Goal: Task Accomplishment & Management: Use online tool/utility

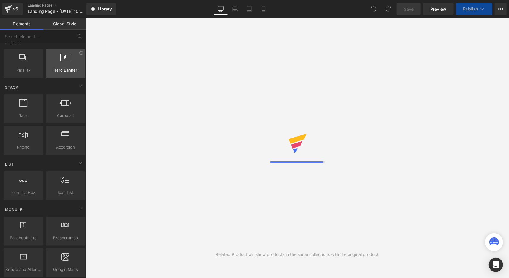
scroll to position [90, 0]
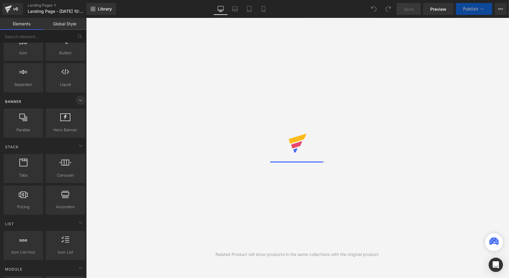
click at [79, 100] on icon at bounding box center [80, 100] width 3 height 1
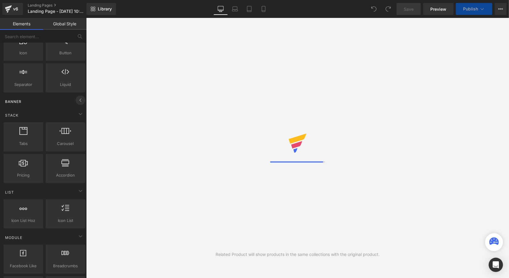
click at [79, 99] on icon at bounding box center [80, 100] width 7 height 7
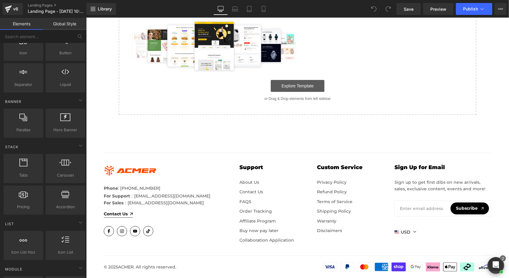
scroll to position [0, 0]
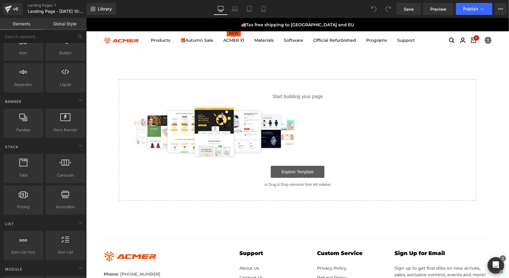
click at [304, 169] on link "Explore Template" at bounding box center [298, 172] width 54 height 12
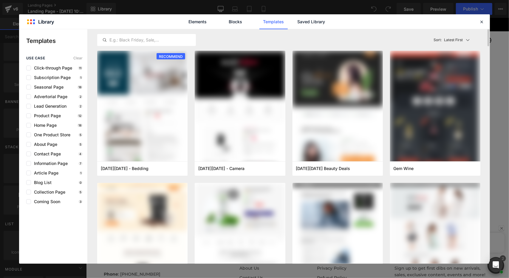
click at [223, 40] on div "Latest First Most View Latest First Sort: Latest First" at bounding box center [288, 39] width 383 height 21
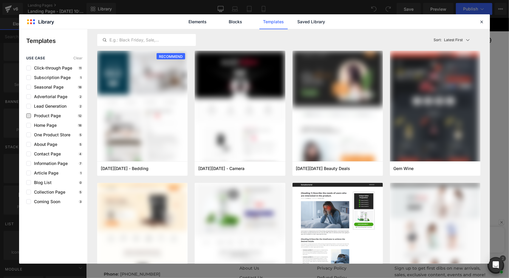
click at [50, 114] on span "Product Page" at bounding box center [46, 115] width 30 height 5
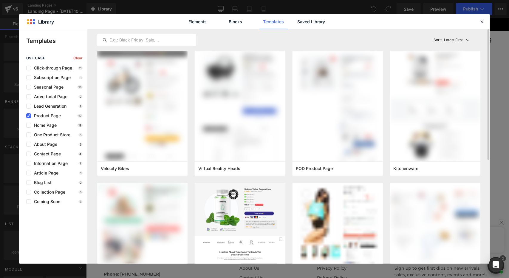
click at [288, 38] on div "Latest First Most View Latest First Sort: Latest First" at bounding box center [288, 39] width 383 height 21
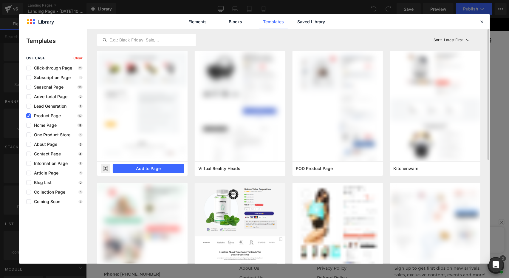
click at [108, 166] on rect at bounding box center [106, 169] width 10 height 10
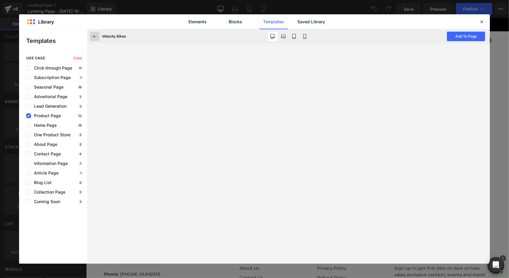
click at [96, 38] on icon at bounding box center [94, 36] width 5 height 5
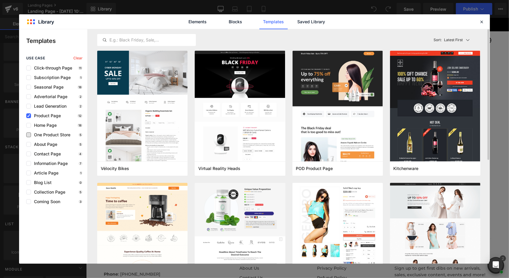
click at [45, 133] on span "One Product Store" at bounding box center [50, 134] width 39 height 5
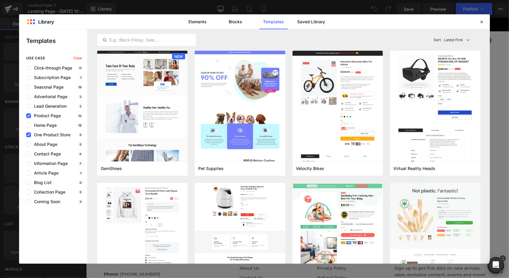
click at [36, 135] on span "One Product Store" at bounding box center [50, 134] width 39 height 5
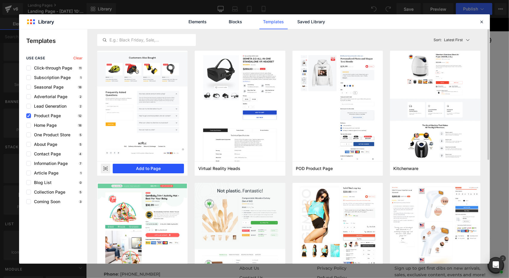
click at [152, 168] on button "Add to Page" at bounding box center [148, 169] width 71 height 10
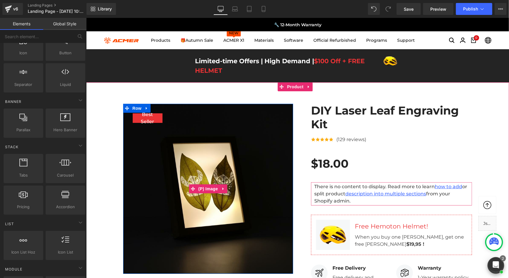
click at [231, 142] on img at bounding box center [208, 189] width 170 height 170
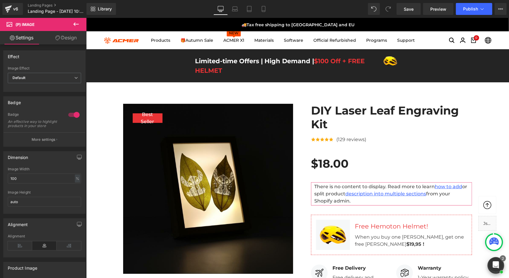
click at [246, 155] on img at bounding box center [208, 189] width 170 height 170
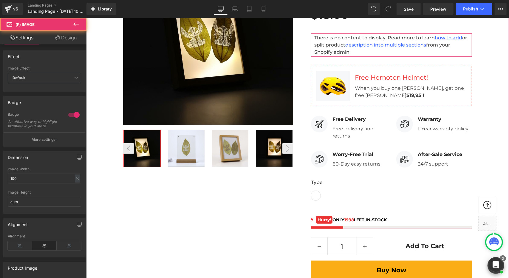
scroll to position [149, 0]
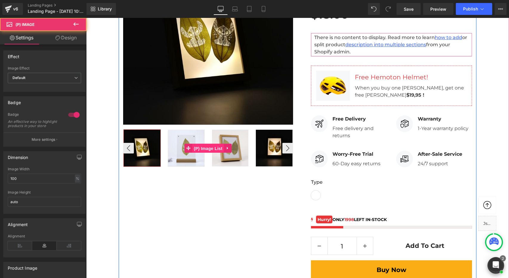
click at [194, 149] on span "(P) Image List" at bounding box center [208, 148] width 32 height 9
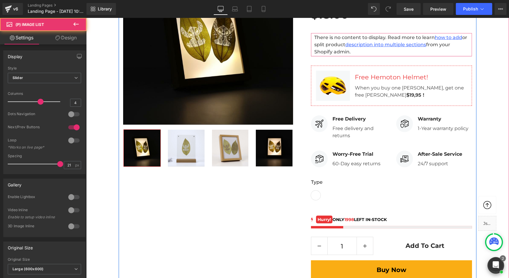
scroll to position [60, 0]
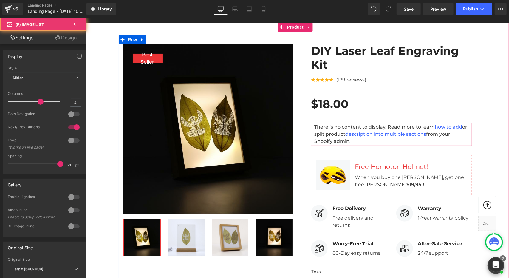
click at [226, 115] on img at bounding box center [208, 129] width 170 height 170
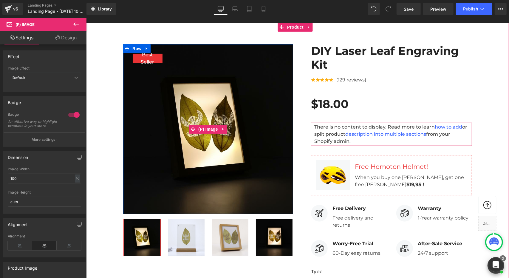
scroll to position [0, 0]
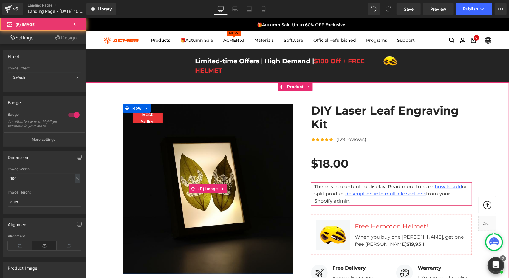
click at [180, 126] on img at bounding box center [208, 189] width 170 height 170
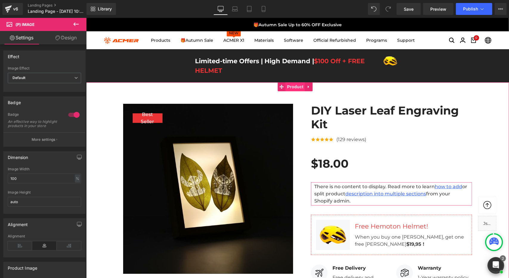
click at [298, 85] on span "Product" at bounding box center [295, 86] width 19 height 9
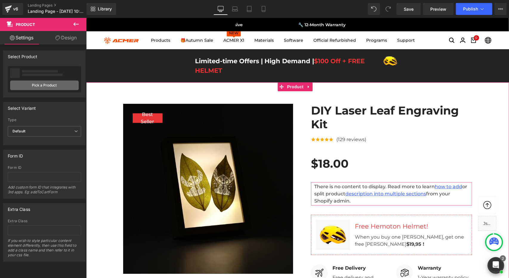
click at [60, 83] on link "Pick a Product" at bounding box center [44, 86] width 69 height 10
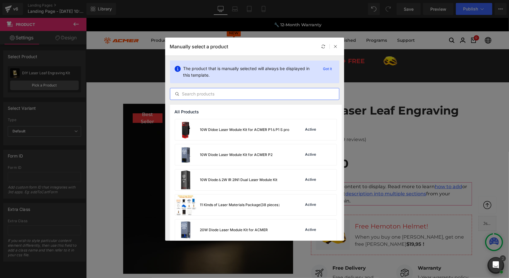
click at [233, 95] on input "text" at bounding box center [254, 93] width 169 height 7
type input "acmer"
click at [266, 130] on div "10W Didoe Laser Module Kit for ACMER P1＆P1 S pro" at bounding box center [245, 129] width 90 height 5
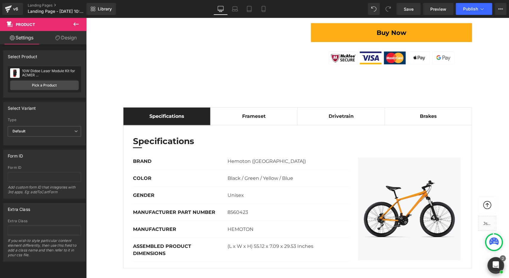
scroll to position [388, 0]
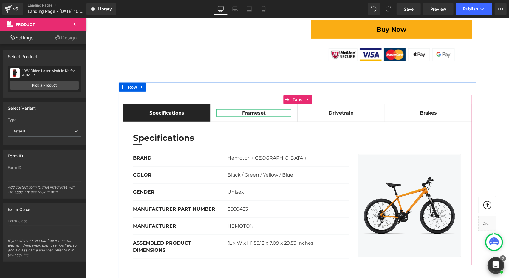
drag, startPoint x: 268, startPoint y: 105, endPoint x: 224, endPoint y: 107, distance: 43.3
click at [268, 109] on div "Frameset" at bounding box center [253, 112] width 75 height 7
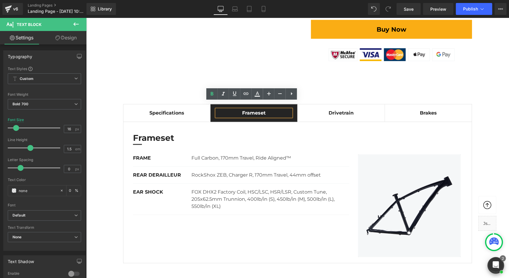
click at [189, 95] on div "Specifications Text Block Frameset Text Block Drivetrain Text Block Brakes Text…" at bounding box center [297, 179] width 349 height 169
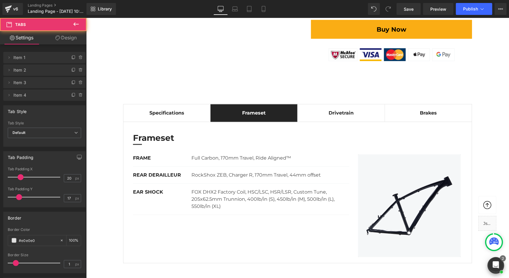
click at [177, 95] on div "Specifications Text Block Frameset Text Block Drivetrain Text Block Brakes Text…" at bounding box center [297, 179] width 349 height 169
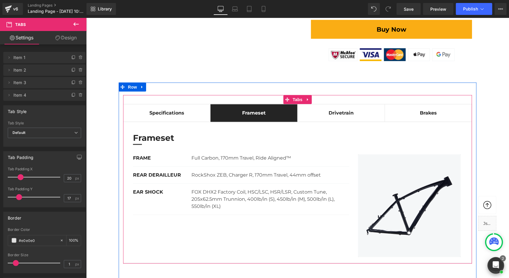
click at [177, 95] on div "Specifications Text Block Frameset Text Block Drivetrain Text Block Brakes Text…" at bounding box center [297, 179] width 349 height 169
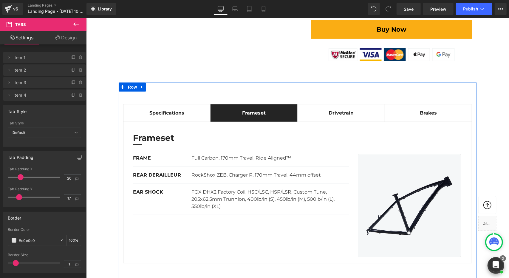
click at [179, 82] on div "Specifications Text Block Frameset Text Block Drivetrain Text Block Brakes Text…" at bounding box center [297, 183] width 358 height 203
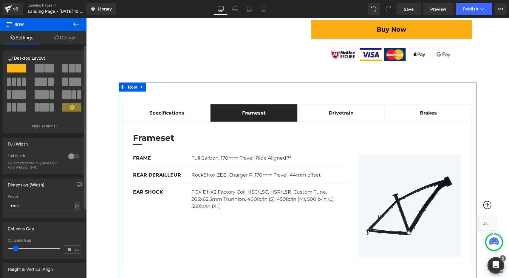
click at [34, 63] on div at bounding box center [44, 90] width 73 height 58
click at [39, 67] on span at bounding box center [39, 68] width 9 height 8
click at [45, 68] on span at bounding box center [48, 68] width 9 height 8
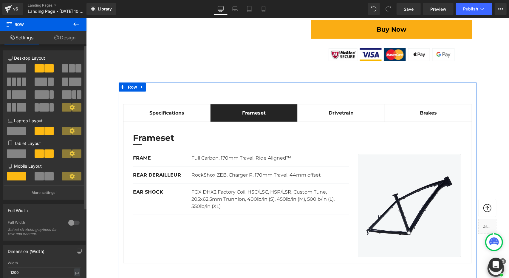
click at [75, 69] on span at bounding box center [78, 68] width 6 height 8
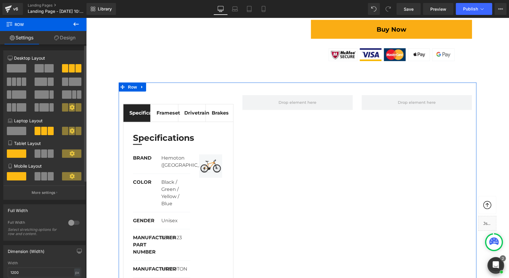
click at [20, 67] on span at bounding box center [16, 68] width 19 height 8
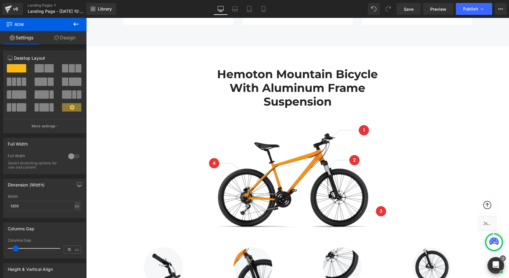
click at [440, 101] on div "Hemoton Mountain Bicycle with Aluminum Frame Suspension Heading Image Row" at bounding box center [297, 145] width 358 height 175
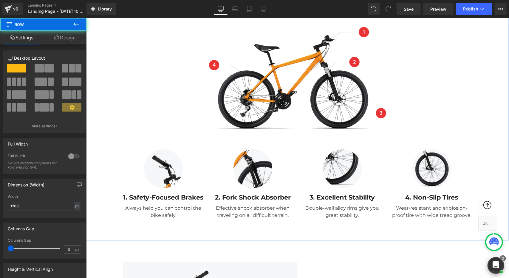
scroll to position [865, 0]
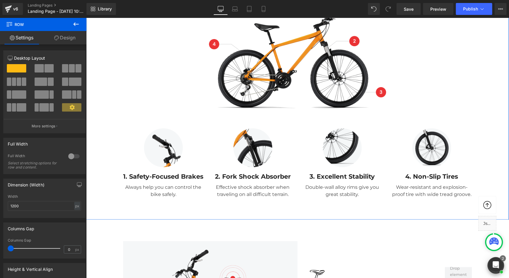
click at [485, 123] on div "Hemoton Mountain Bicycle with Aluminum Frame Suspension Heading Image Row Row I…" at bounding box center [297, 69] width 423 height 261
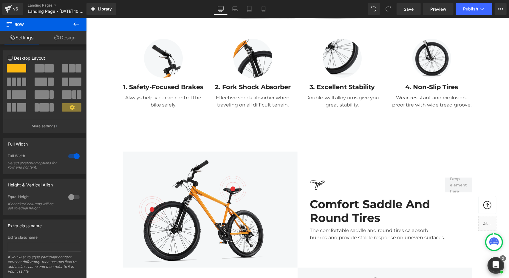
scroll to position [895, 0]
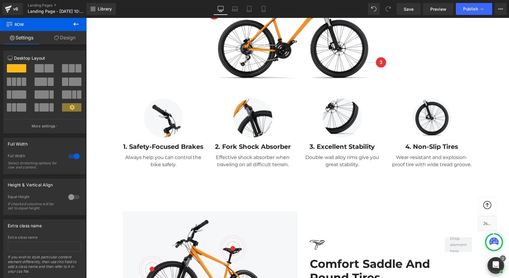
click at [466, 119] on div at bounding box center [431, 117] width 81 height 39
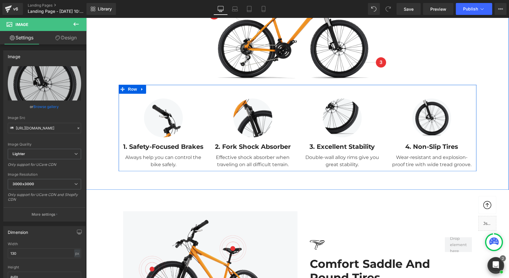
click at [196, 98] on div at bounding box center [163, 117] width 81 height 39
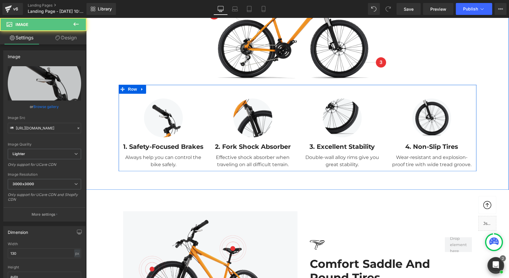
click at [196, 84] on div "Image 1. Safety-Focused Brakes Text Block Always help you can control the bike …" at bounding box center [297, 127] width 358 height 87
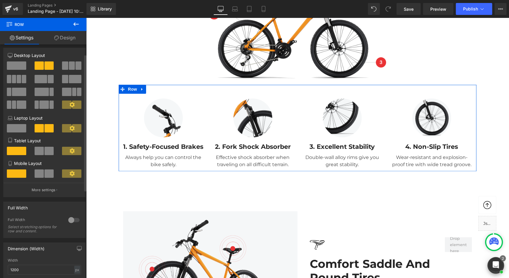
scroll to position [0, 0]
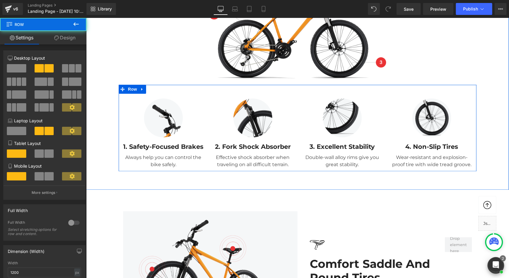
click at [146, 84] on div "Image 1. Safety-Focused Brakes Text Block Always help you can control the bike …" at bounding box center [297, 127] width 358 height 87
click at [140, 87] on icon at bounding box center [142, 89] width 4 height 4
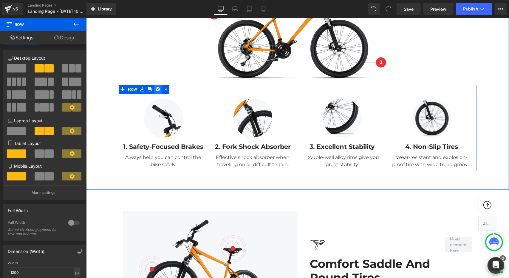
click at [155, 87] on icon at bounding box center [157, 89] width 4 height 4
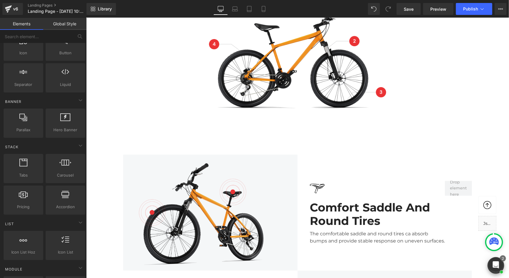
scroll to position [955, 0]
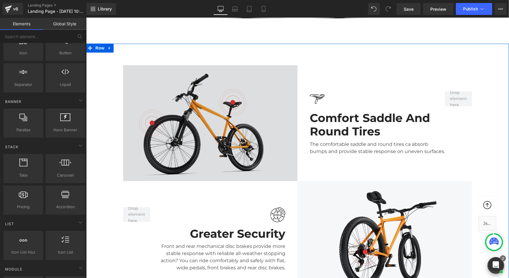
click at [262, 76] on img at bounding box center [210, 123] width 175 height 116
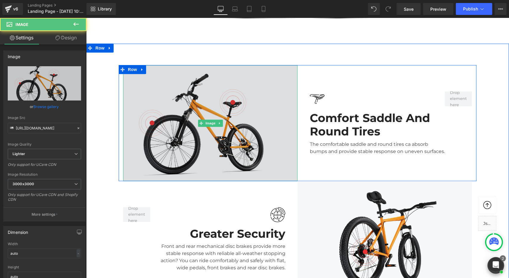
click at [230, 94] on img at bounding box center [210, 123] width 175 height 116
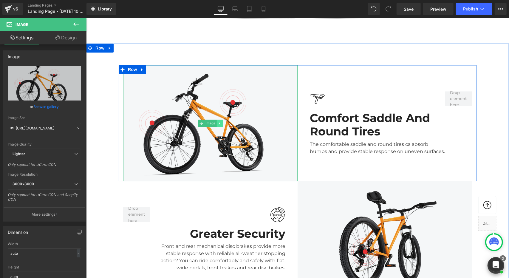
click at [218, 121] on icon at bounding box center [219, 123] width 3 height 4
click at [190, 114] on div "Image" at bounding box center [210, 123] width 175 height 116
click at [204, 120] on span "Image" at bounding box center [210, 123] width 13 height 7
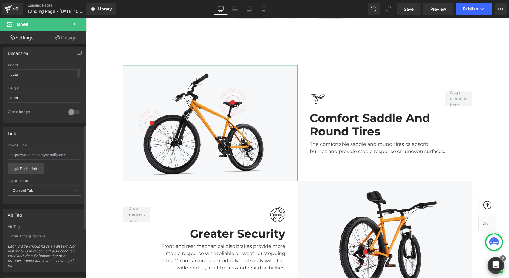
scroll to position [292, 0]
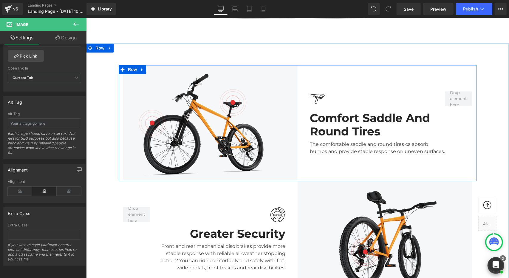
click at [377, 66] on div "Image Comfort Saddle And Round Tires Heading The comfortable saddle and round t…" at bounding box center [386, 123] width 179 height 116
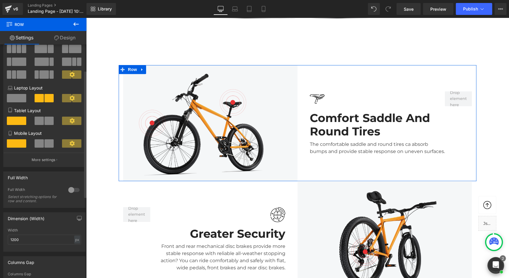
scroll to position [0, 0]
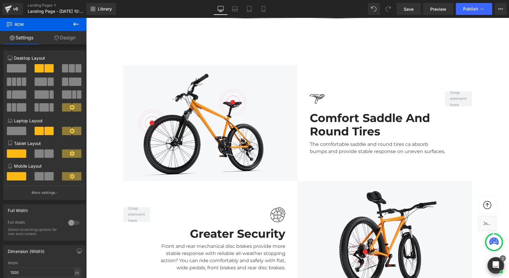
click at [75, 25] on icon at bounding box center [75, 24] width 7 height 7
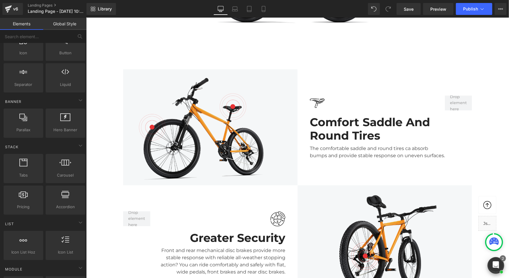
scroll to position [925, 0]
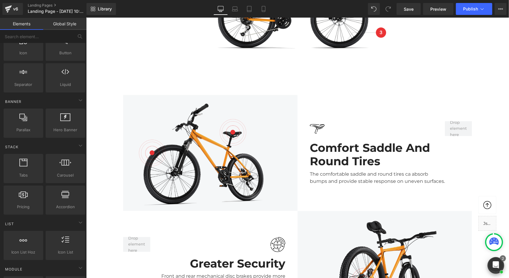
click at [401, 107] on div "Image Comfort Saddle And Round Tires Heading The comfortable saddle and round t…" at bounding box center [386, 153] width 179 height 116
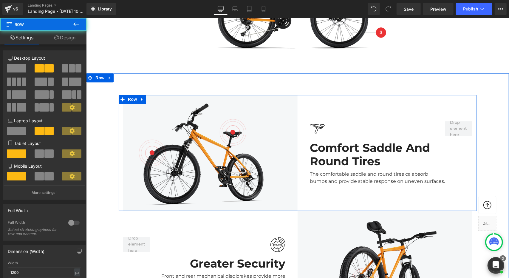
click at [369, 102] on div "Image Comfort Saddle And Round Tires Heading The comfortable saddle and round t…" at bounding box center [386, 153] width 179 height 116
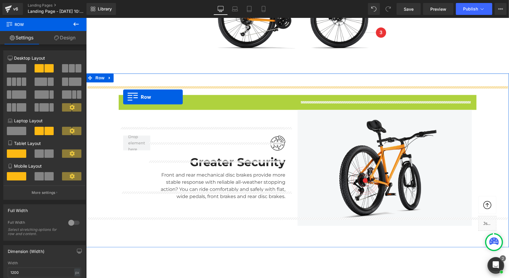
drag, startPoint x: 119, startPoint y: 90, endPoint x: 123, endPoint y: 95, distance: 6.0
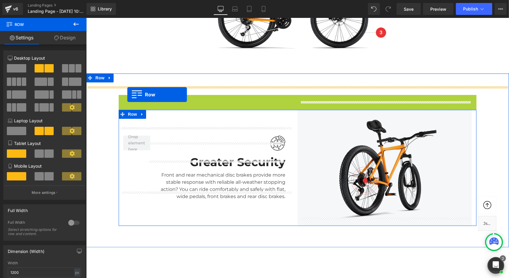
drag, startPoint x: 124, startPoint y: 90, endPoint x: 127, endPoint y: 93, distance: 4.7
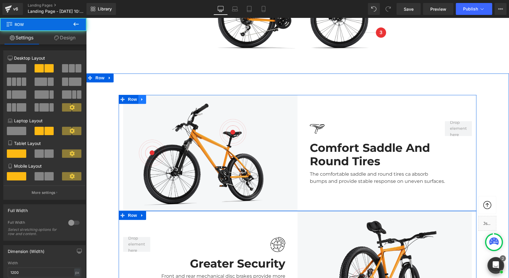
click at [142, 97] on icon at bounding box center [142, 99] width 4 height 4
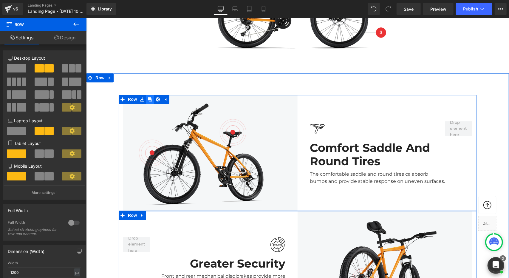
click at [148, 97] on icon at bounding box center [150, 99] width 4 height 4
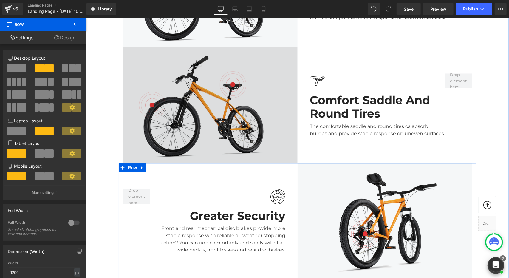
scroll to position [1104, 0]
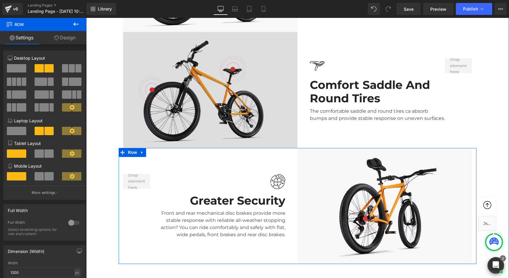
click at [226, 111] on img at bounding box center [210, 90] width 175 height 116
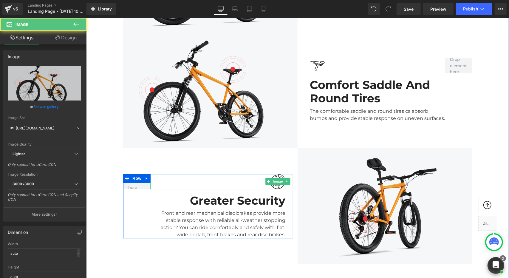
drag, startPoint x: 183, startPoint y: 177, endPoint x: 154, endPoint y: 168, distance: 30.8
click at [183, 177] on div at bounding box center [217, 181] width 135 height 15
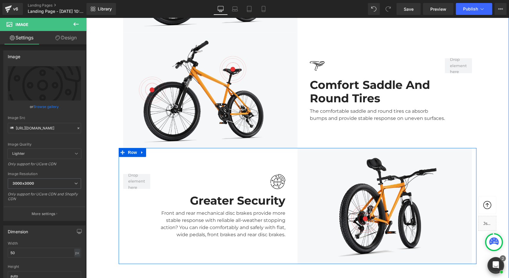
click at [136, 149] on div "Image Greater Security Heading Front and rear mechanical disc brakes provide mo…" at bounding box center [207, 206] width 179 height 116
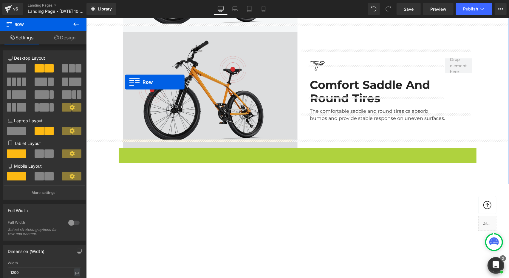
drag, startPoint x: 119, startPoint y: 145, endPoint x: 125, endPoint y: 82, distance: 63.8
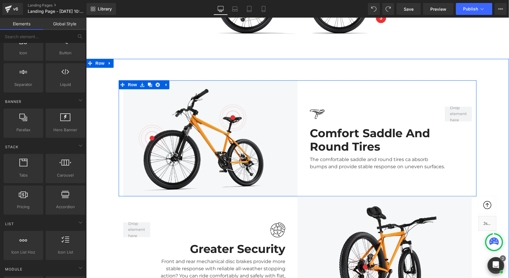
scroll to position [895, 0]
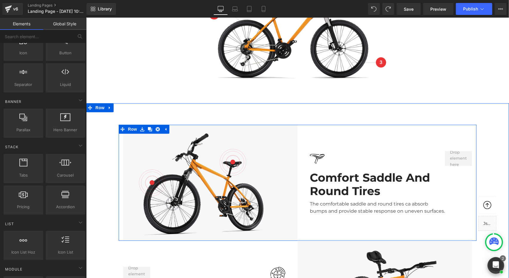
click at [336, 124] on div "Image Comfort Saddle And Round Tires Heading The comfortable saddle and round t…" at bounding box center [386, 182] width 179 height 116
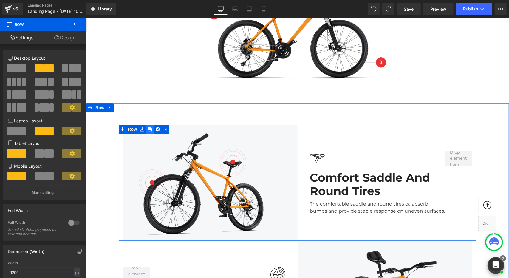
click at [148, 127] on icon at bounding box center [150, 129] width 4 height 4
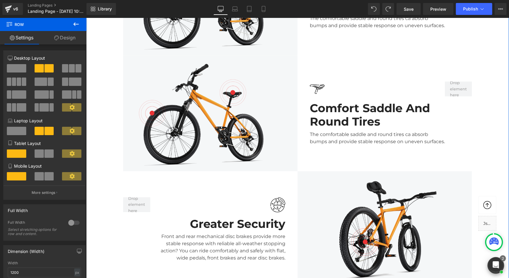
scroll to position [1086, 0]
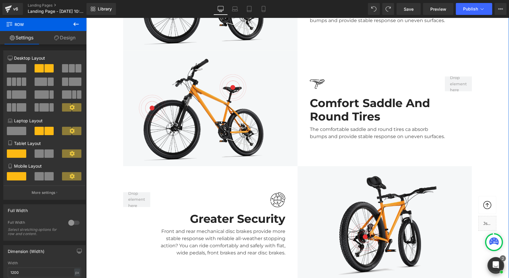
click at [274, 171] on div "Image Greater Security Heading Front and rear mechanical disc brakes provide mo…" at bounding box center [207, 224] width 179 height 116
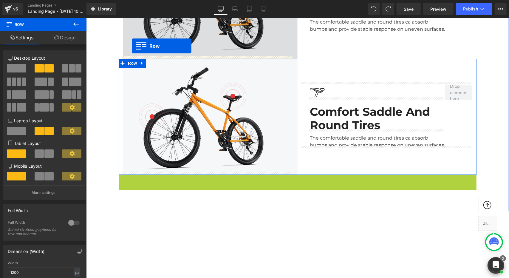
scroll to position [1071, 0]
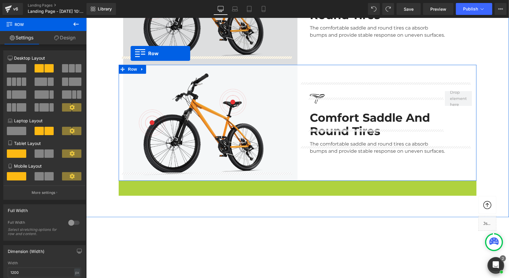
drag, startPoint x: 120, startPoint y: 161, endPoint x: 130, endPoint y: 53, distance: 108.2
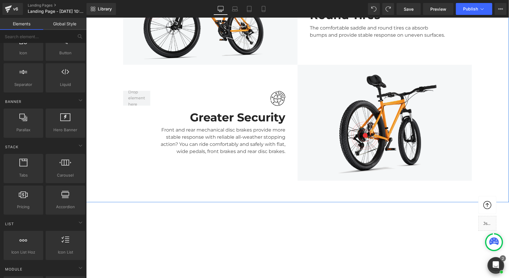
click at [160, 64] on div "Image Greater Security Heading Front and rear mechanical disc brakes provide mo…" at bounding box center [207, 122] width 179 height 116
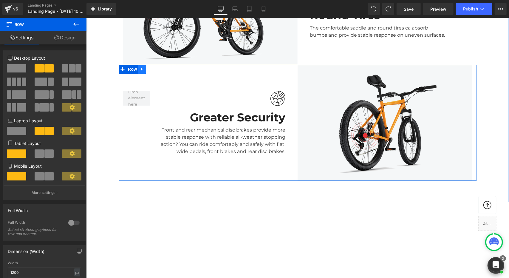
click at [141, 68] on icon at bounding box center [141, 69] width 1 height 3
click at [149, 67] on icon at bounding box center [150, 69] width 4 height 4
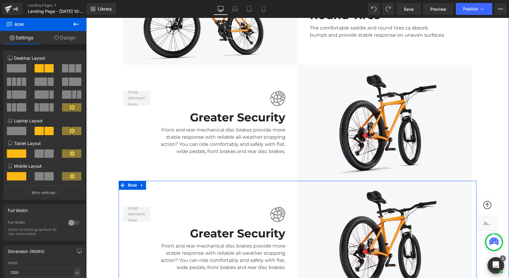
click at [257, 191] on div "Image Greater Security Heading Front and rear mechanical disc brakes provide mo…" at bounding box center [207, 238] width 179 height 116
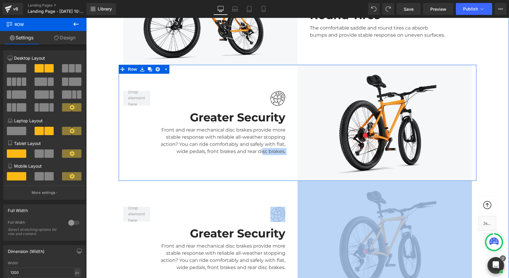
drag, startPoint x: 264, startPoint y: 186, endPoint x: 259, endPoint y: 146, distance: 40.0
click at [259, 146] on div "Image Image Comfort Saddle And Round Tires Heading The comfortable saddle and r…" at bounding box center [297, 122] width 423 height 348
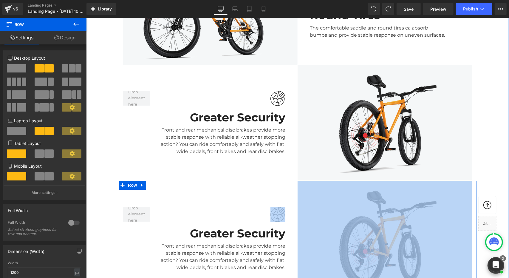
click at [260, 193] on div "Image Greater Security Heading Front and rear mechanical disc brakes provide mo…" at bounding box center [207, 238] width 179 height 116
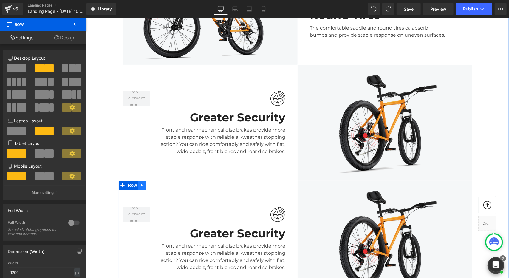
click at [141, 183] on icon at bounding box center [142, 185] width 4 height 4
click at [165, 184] on icon at bounding box center [165, 185] width 1 height 3
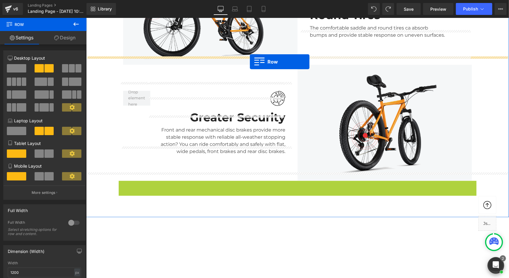
drag, startPoint x: 120, startPoint y: 176, endPoint x: 250, endPoint y: 61, distance: 173.1
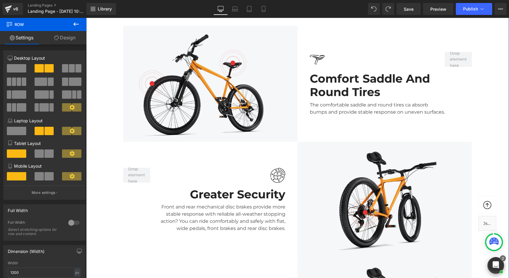
scroll to position [982, 0]
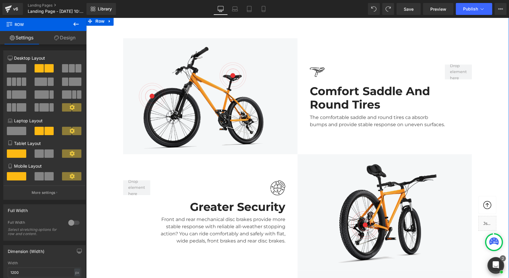
click at [313, 41] on div "Image Comfort Saddle And Round Tires Heading The comfortable saddle and round t…" at bounding box center [386, 96] width 179 height 116
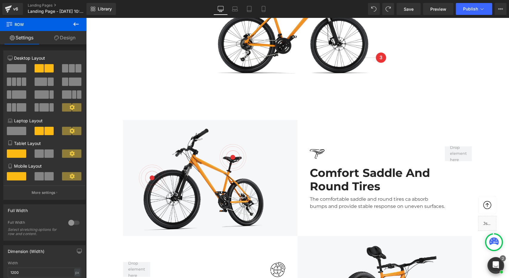
scroll to position [892, 0]
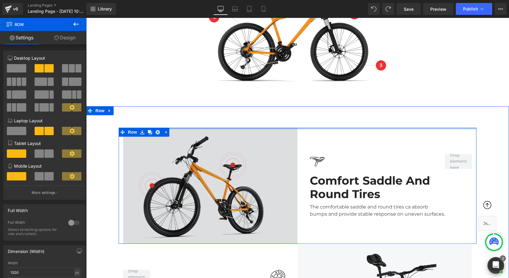
click at [252, 127] on div at bounding box center [297, 127] width 358 height 1
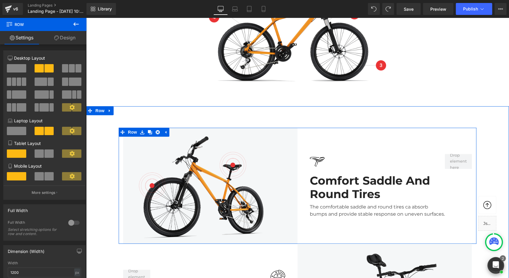
click at [323, 133] on div "Image Comfort Saddle And Round Tires Heading The comfortable saddle and round t…" at bounding box center [386, 185] width 179 height 116
click at [148, 130] on icon at bounding box center [150, 132] width 4 height 4
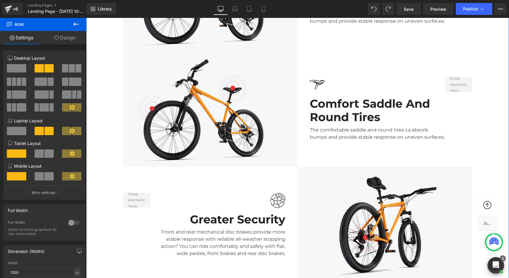
scroll to position [1086, 0]
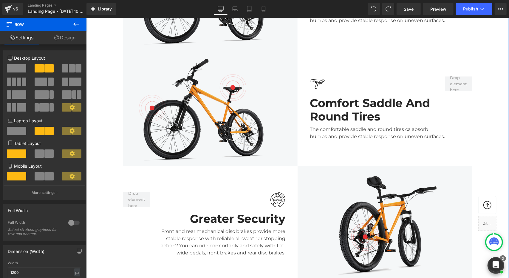
click at [363, 61] on div "Image Comfort Saddle And Round Tires Heading The comfortable saddle and round t…" at bounding box center [386, 108] width 179 height 116
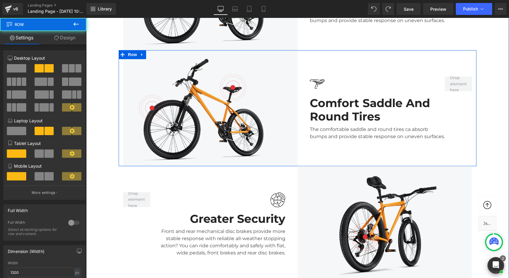
click at [363, 61] on div "Image Comfort Saddle And Round Tires Heading The comfortable saddle and round t…" at bounding box center [386, 108] width 179 height 116
click at [140, 52] on icon at bounding box center [142, 54] width 4 height 4
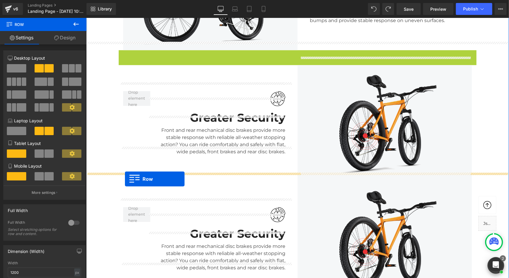
drag, startPoint x: 120, startPoint y: 47, endPoint x: 125, endPoint y: 179, distance: 132.2
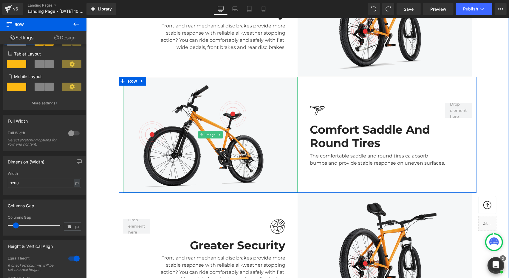
scroll to position [1295, 0]
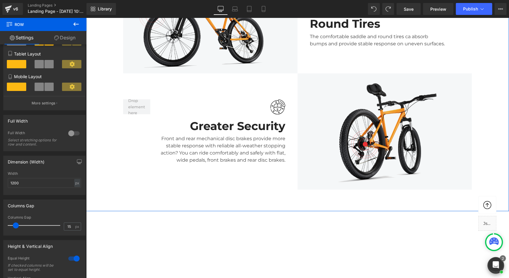
click at [258, 76] on div "Image Greater Security Heading Front and rear mechanical disc brakes provide mo…" at bounding box center [207, 131] width 179 height 116
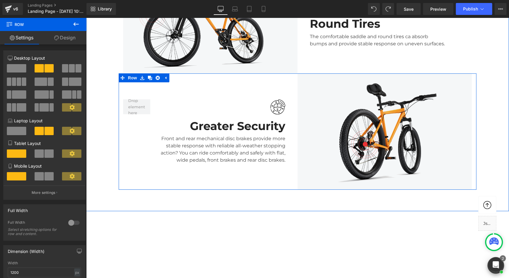
click at [150, 75] on icon at bounding box center [150, 77] width 4 height 4
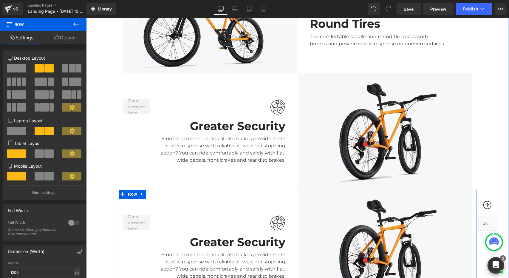
click at [244, 199] on div "Image Greater Security Heading Front and rear mechanical disc brakes provide mo…" at bounding box center [207, 247] width 179 height 116
click at [141, 192] on icon at bounding box center [141, 193] width 1 height 3
click at [163, 192] on icon at bounding box center [165, 194] width 4 height 4
click at [169, 189] on div "Image Greater Security Heading Front and rear mechanical disc brakes provide mo…" at bounding box center [207, 247] width 179 height 116
click at [151, 190] on div "Image Greater Security Heading Front and rear mechanical disc brakes provide mo…" at bounding box center [207, 247] width 179 height 116
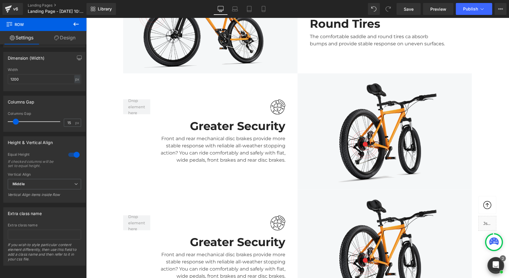
scroll to position [1324, 0]
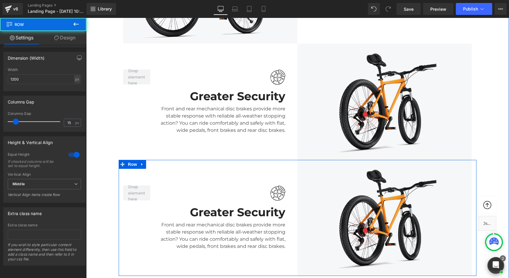
click at [225, 161] on div "Image Greater Security Heading Front and rear mechanical disc brakes provide mo…" at bounding box center [207, 218] width 179 height 116
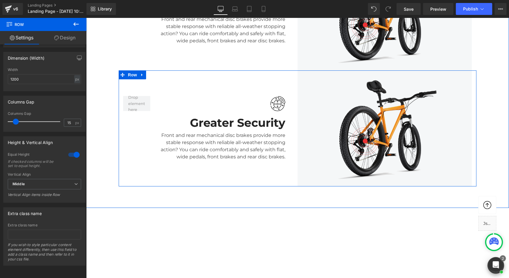
click at [161, 73] on div "Image Greater Security Heading Front and rear mechanical disc brakes provide mo…" at bounding box center [207, 128] width 179 height 116
click at [140, 72] on icon at bounding box center [142, 74] width 4 height 4
click at [165, 73] on icon at bounding box center [165, 74] width 1 height 3
click at [141, 72] on icon at bounding box center [142, 74] width 4 height 4
click at [156, 72] on icon at bounding box center [157, 74] width 4 height 4
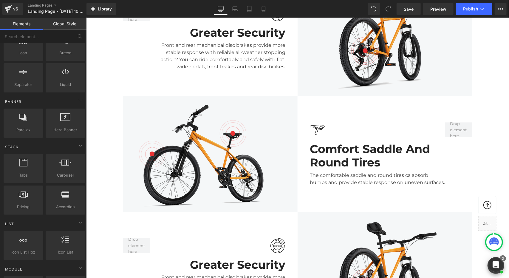
scroll to position [1145, 0]
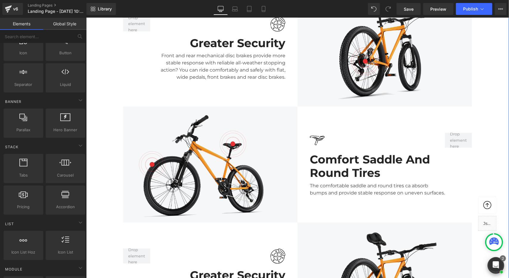
click at [328, 106] on div "Image Comfort Saddle And Round Tires Heading The comfortable saddle and round t…" at bounding box center [386, 164] width 179 height 116
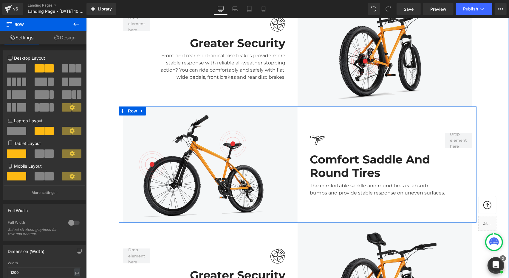
click at [138, 106] on link at bounding box center [142, 110] width 8 height 9
click at [149, 109] on icon at bounding box center [150, 111] width 4 height 4
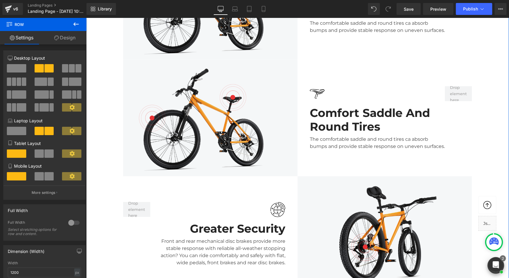
scroll to position [1318, 0]
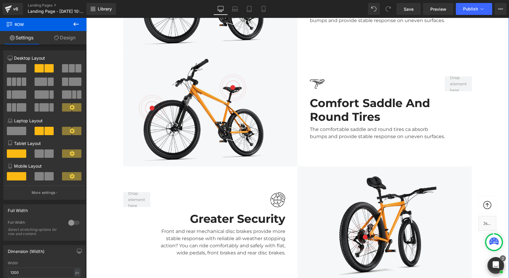
click at [279, 166] on div "Image Greater Security Heading Front and rear mechanical disc brakes provide mo…" at bounding box center [207, 224] width 179 height 116
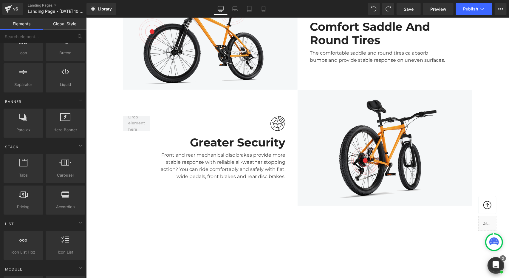
scroll to position [1052, 0]
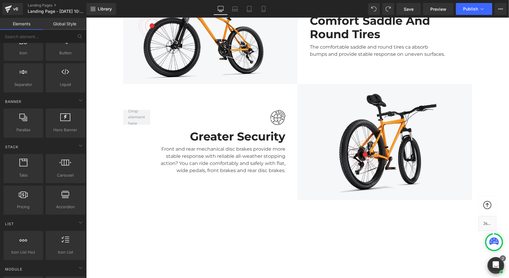
click at [280, 84] on div "Image Greater Security Heading Front and rear mechanical disc brakes provide mo…" at bounding box center [207, 142] width 179 height 116
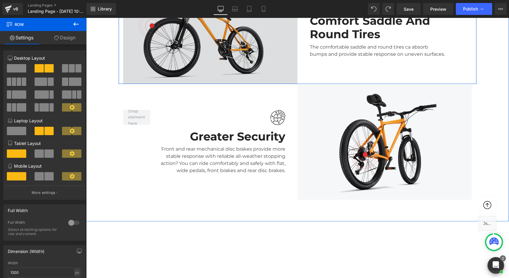
click at [286, 64] on img at bounding box center [210, 25] width 175 height 116
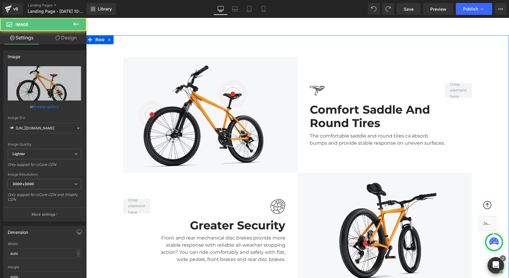
scroll to position [962, 0]
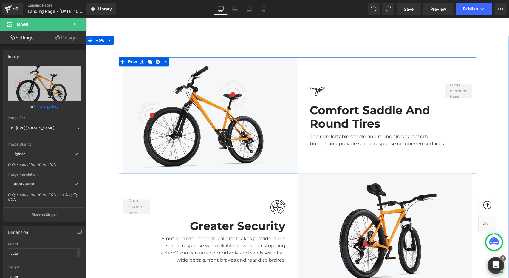
click at [308, 57] on div "Image Comfort Saddle And Round Tires Heading The comfortable saddle and round t…" at bounding box center [386, 115] width 179 height 116
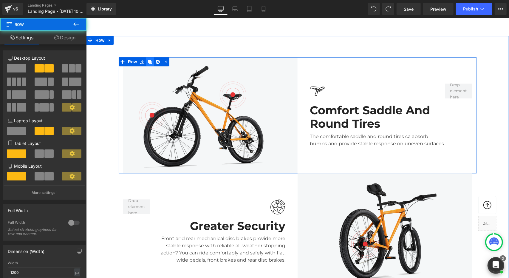
click at [148, 59] on icon at bounding box center [150, 61] width 4 height 4
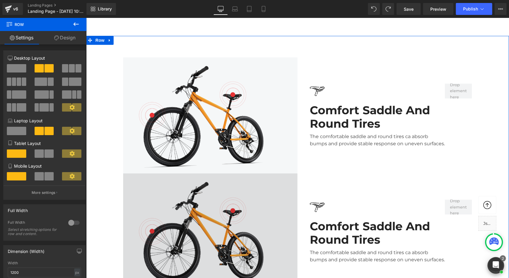
scroll to position [1052, 0]
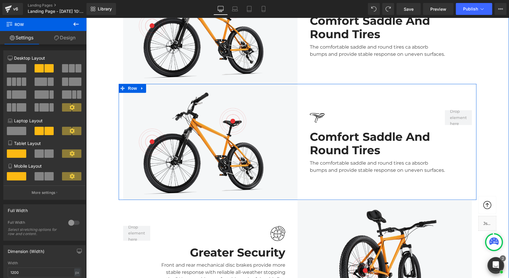
click at [313, 88] on div "Image Comfort Saddle And Round Tires Heading The comfortable saddle and round t…" at bounding box center [386, 142] width 179 height 116
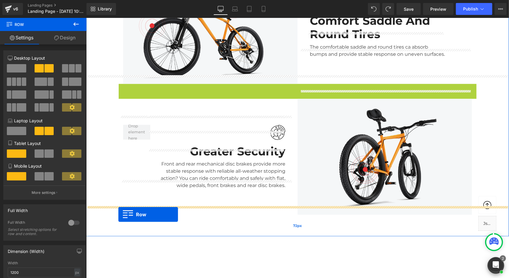
drag, startPoint x: 121, startPoint y: 79, endPoint x: 118, endPoint y: 214, distance: 134.9
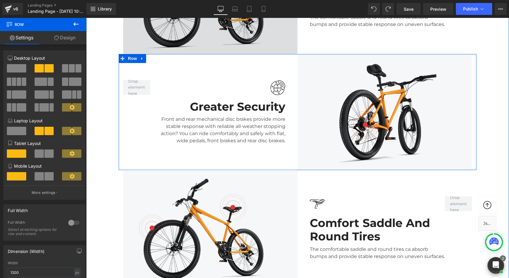
scroll to position [1022, 0]
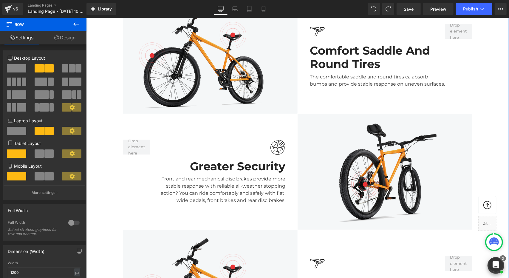
click at [286, 118] on div "Image Greater Security Heading Front and rear mechanical disc brakes provide mo…" at bounding box center [207, 171] width 179 height 116
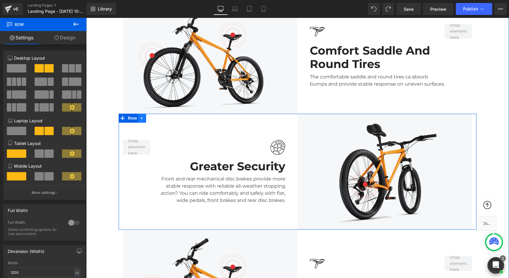
click at [140, 116] on icon at bounding box center [142, 118] width 4 height 4
click at [148, 116] on icon at bounding box center [150, 118] width 4 height 4
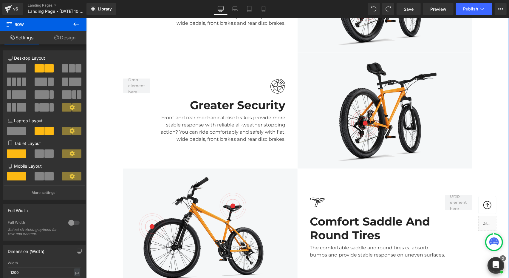
scroll to position [1202, 0]
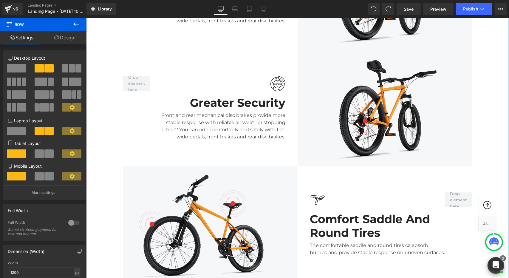
click at [250, 65] on div "Image Greater Security Heading Front and rear mechanical disc brakes provide mo…" at bounding box center [207, 108] width 179 height 116
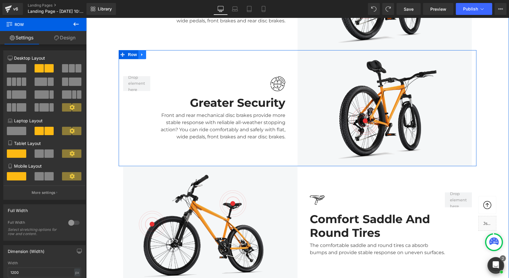
click at [142, 52] on icon at bounding box center [142, 54] width 4 height 4
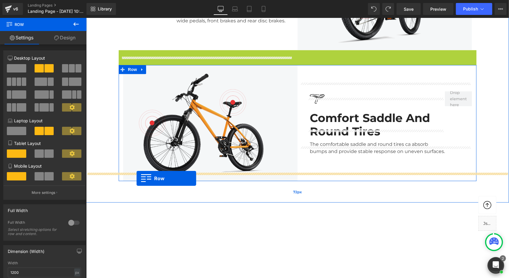
drag, startPoint x: 118, startPoint y: 48, endPoint x: 136, endPoint y: 178, distance: 131.7
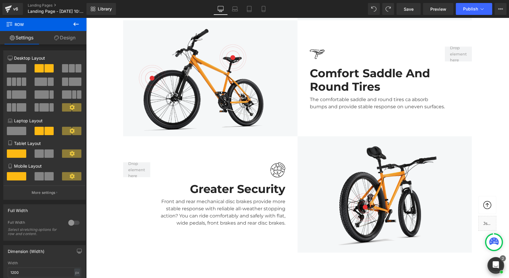
scroll to position [1112, 0]
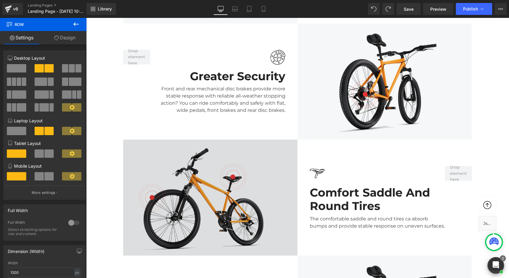
click at [283, 142] on img at bounding box center [210, 197] width 175 height 116
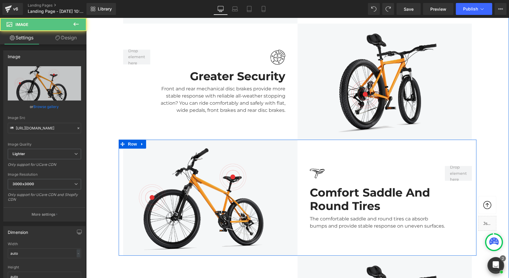
click at [306, 140] on div "Image Comfort Saddle And Round Tires Heading The comfortable saddle and round t…" at bounding box center [386, 197] width 179 height 116
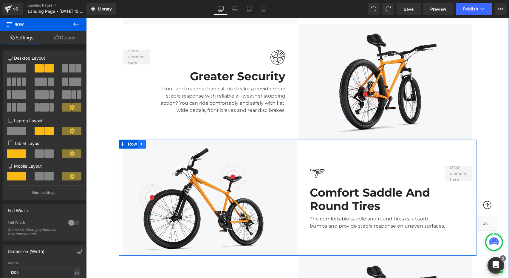
click at [141, 143] on icon at bounding box center [141, 144] width 1 height 3
click at [148, 142] on icon at bounding box center [150, 144] width 4 height 4
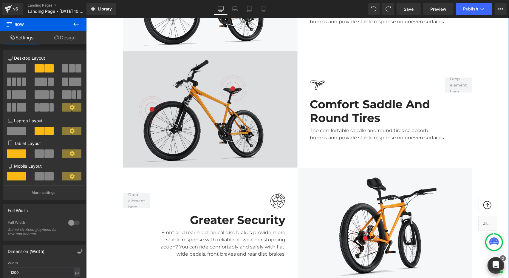
scroll to position [1318, 0]
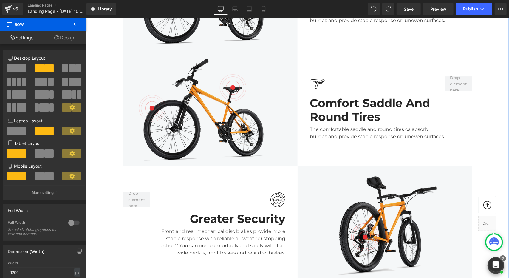
click at [297, 74] on div "Image Comfort Saddle And Round Tires Heading The comfortable saddle and round t…" at bounding box center [386, 108] width 179 height 116
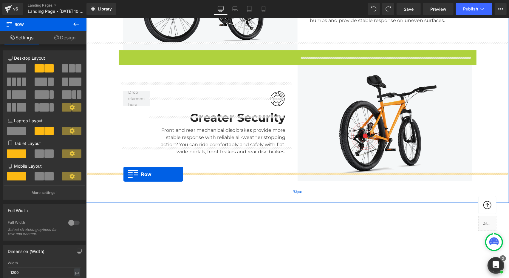
drag, startPoint x: 120, startPoint y: 47, endPoint x: 123, endPoint y: 174, distance: 126.8
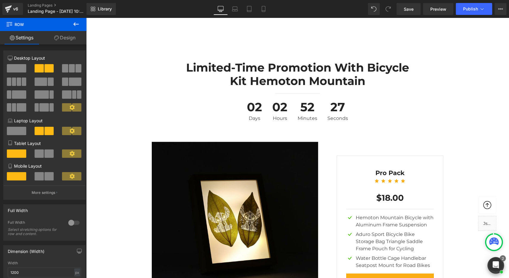
scroll to position [2034, 0]
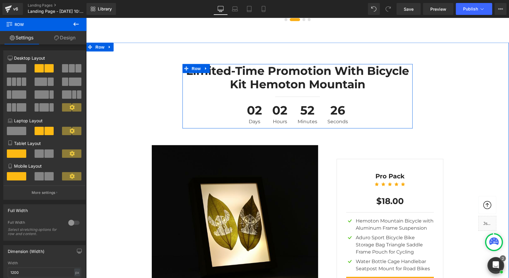
click at [384, 93] on div "Separator" at bounding box center [297, 96] width 230 height 6
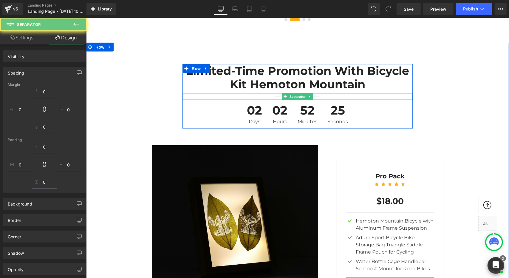
click at [394, 75] on h2 "Limited-time Promotion With Bicycle Kit Hemoton Mountain" at bounding box center [297, 77] width 230 height 27
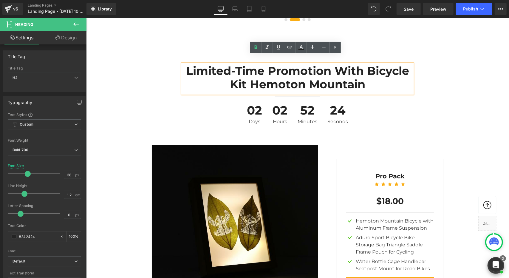
click at [395, 100] on div "02 Days 02 Hours 52 Minutes 24 Seconds" at bounding box center [297, 114] width 230 height 29
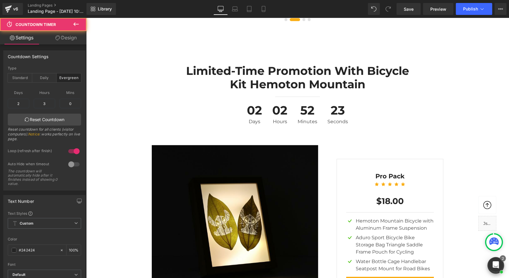
click at [403, 72] on h2 "Limited-time Promotion With Bicycle Kit Hemoton Mountain" at bounding box center [297, 77] width 230 height 27
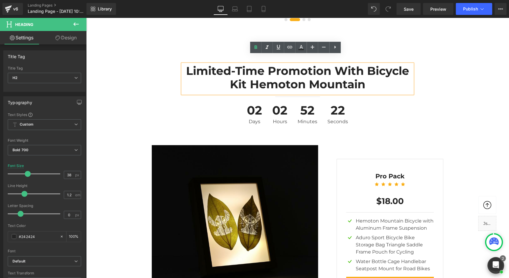
click at [416, 96] on div "Limited-time Promotion With Bicycle Kit Hemoton Mountain Heading Separator 02 D…" at bounding box center [297, 96] width 358 height 64
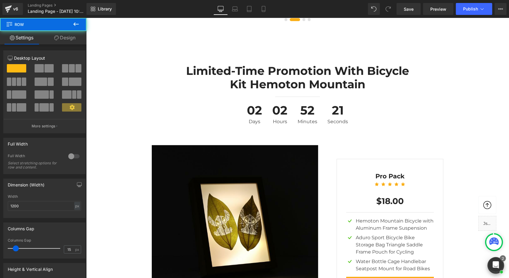
click at [435, 86] on div "Limited-time Promotion With Bicycle Kit Hemoton Mountain Heading Separator 02 D…" at bounding box center [297, 96] width 358 height 64
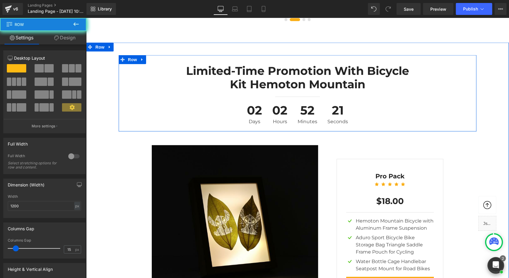
click at [427, 81] on div "Limited-time Promotion With Bicycle Kit Hemoton Mountain Heading Separator 02 D…" at bounding box center [297, 96] width 358 height 64
click at [138, 64] on div "Limited-time Promotion With Bicycle Kit Hemoton Mountain Heading Separator 02 D…" at bounding box center [297, 96] width 358 height 64
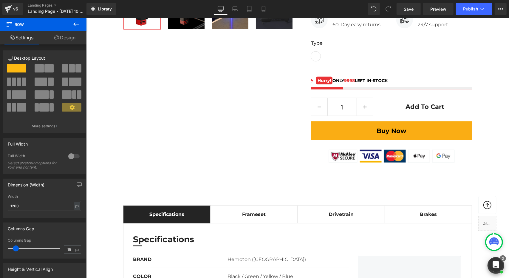
scroll to position [282, 0]
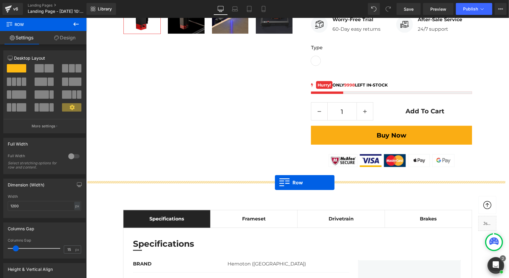
drag, startPoint x: 120, startPoint y: 50, endPoint x: 275, endPoint y: 182, distance: 203.0
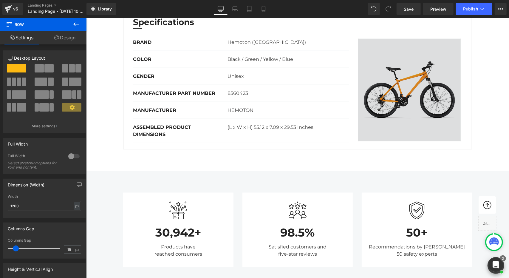
scroll to position [461, 0]
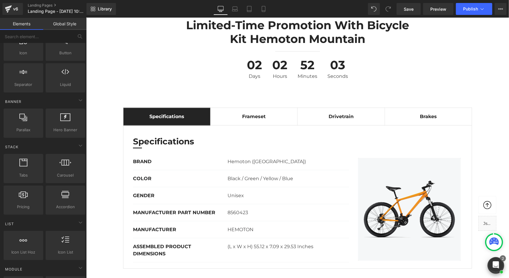
click at [163, 113] on div "Specifications Text Block" at bounding box center [166, 116] width 75 height 7
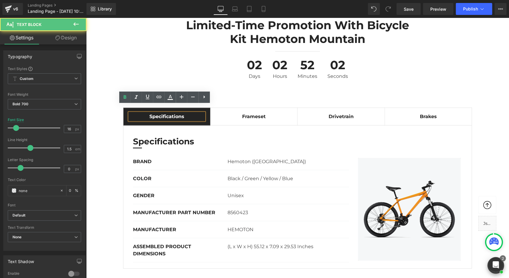
click at [160, 86] on div "Specifications Text Block Frameset Text Block Drivetrain Text Block Brakes Text…" at bounding box center [297, 188] width 358 height 204
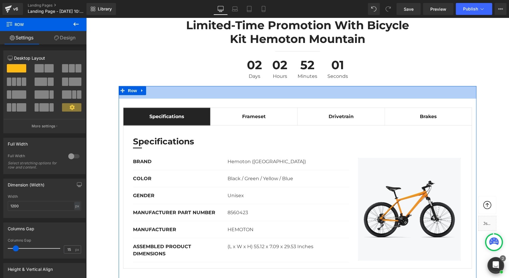
click at [160, 90] on div "Specifications Text Block Frameset Text Block Drivetrain Text Block Brakes Text…" at bounding box center [297, 188] width 358 height 204
click at [160, 86] on div "42px" at bounding box center [297, 92] width 358 height 13
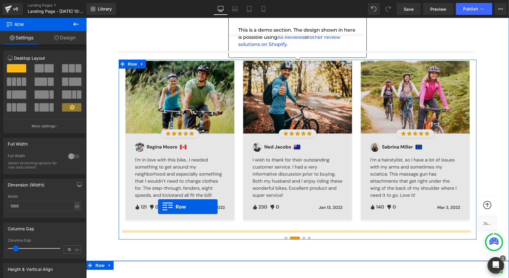
scroll to position [1852, 0]
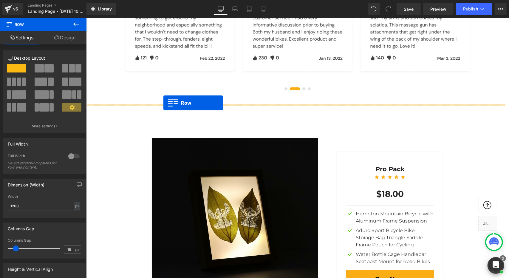
drag, startPoint x: 121, startPoint y: 83, endPoint x: 163, endPoint y: 103, distance: 46.6
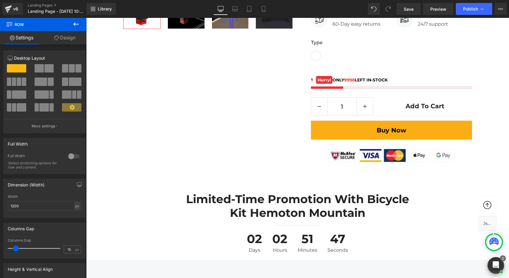
scroll to position [298, 0]
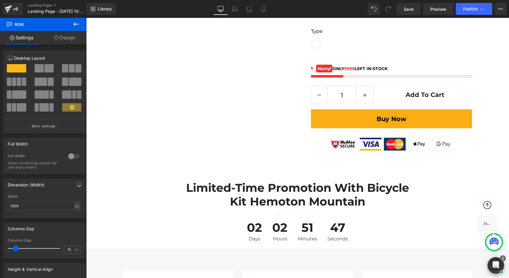
click at [86, 18] on div at bounding box center [86, 18] width 0 height 0
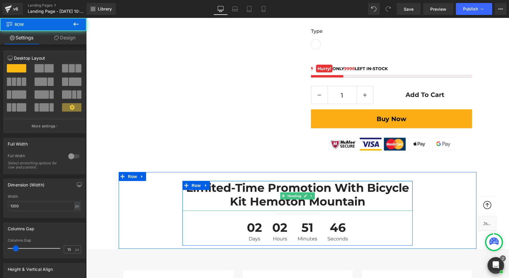
click at [340, 193] on h2 "Limited-time Promotion With Bicycle Kit Hemoton Mountain" at bounding box center [297, 194] width 230 height 27
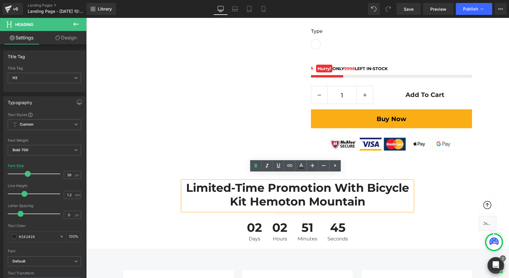
click at [367, 197] on h2 "Limited-time Promotion With Bicycle Kit Hemoton Mountain" at bounding box center [297, 194] width 230 height 27
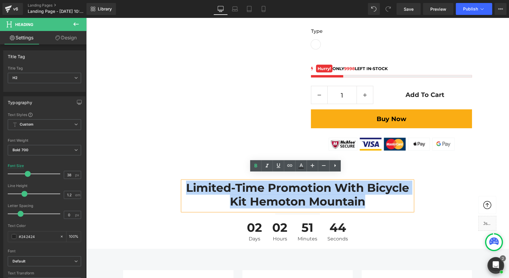
drag, startPoint x: 367, startPoint y: 195, endPoint x: 185, endPoint y: 179, distance: 182.3
click at [185, 181] on h2 "Limited-time Promotion With Bicycle Kit Hemoton Mountain" at bounding box center [297, 194] width 230 height 27
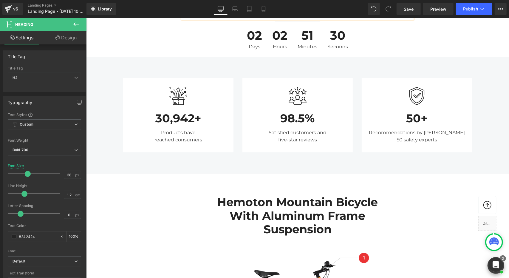
scroll to position [477, 0]
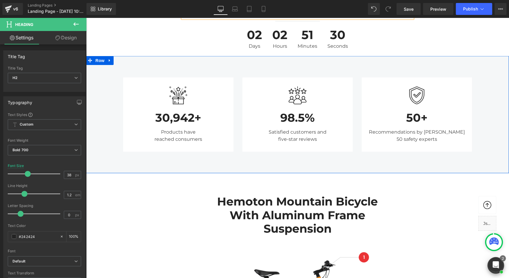
click at [484, 101] on div "Image 30,942+ Text Block Products have reached consumers Text Block Row Image 9…" at bounding box center [297, 111] width 423 height 86
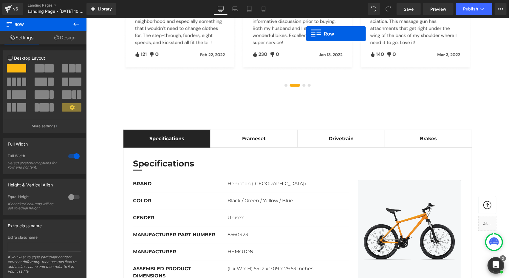
scroll to position [1901, 0]
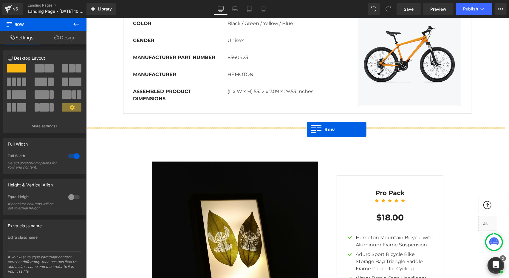
drag, startPoint x: 87, startPoint y: 53, endPoint x: 307, endPoint y: 129, distance: 232.5
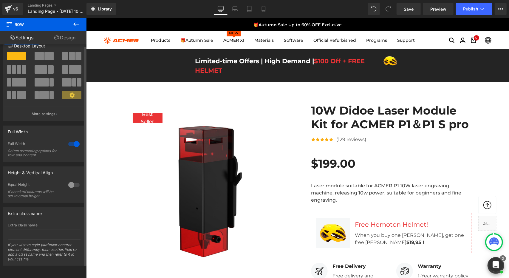
scroll to position [16, 0]
click at [75, 24] on icon at bounding box center [75, 24] width 5 height 4
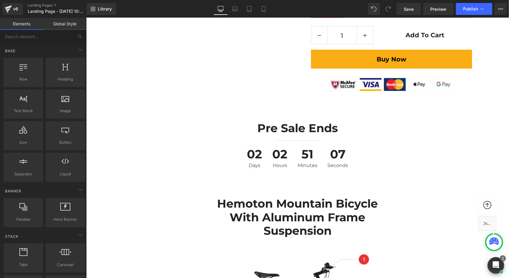
scroll to position [388, 0]
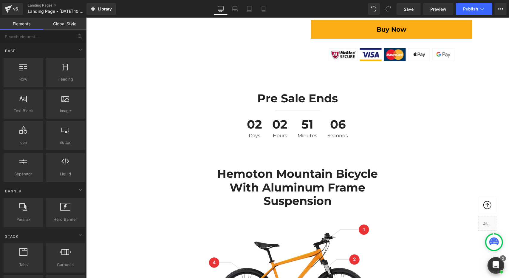
click at [345, 91] on h2 "Pre sale Ends" at bounding box center [297, 98] width 230 height 14
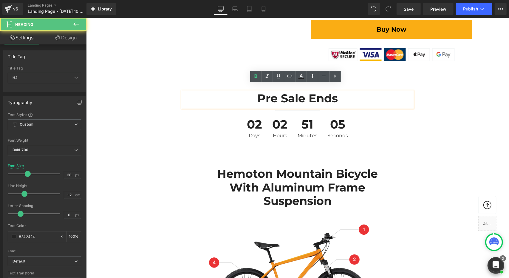
click at [441, 91] on div "Pre sale Ends Heading Separator 02 Days 02 Hours 51 Minutes 05 Seconds Countdow…" at bounding box center [297, 116] width 358 height 51
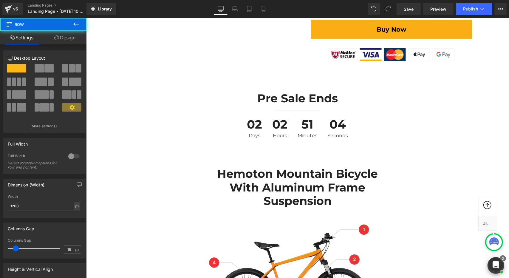
click at [417, 103] on div "Pre sale Ends Heading Separator 02 Days 02 Hours 51 Minutes 04 Seconds Countdow…" at bounding box center [297, 116] width 358 height 51
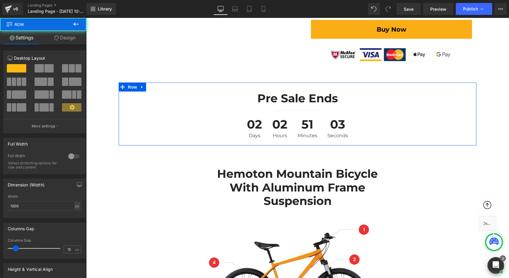
click at [428, 99] on div "Pre sale Ends Heading Separator 02 Days 02 Hours 51 Minutes 03 Seconds Countdow…" at bounding box center [297, 116] width 358 height 51
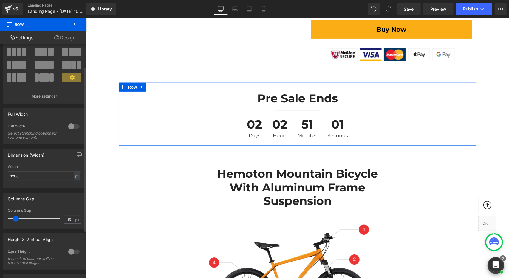
scroll to position [60, 0]
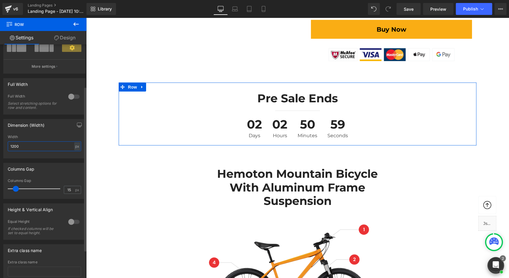
drag, startPoint x: 29, startPoint y: 148, endPoint x: 0, endPoint y: 145, distance: 29.4
click at [0, 145] on div "Dimension (Width) 1200px Width 1200 px % px" at bounding box center [44, 137] width 89 height 44
drag, startPoint x: 24, startPoint y: 149, endPoint x: 2, endPoint y: 145, distance: 22.3
click at [2, 145] on div "Dimension (Width) 1200px Width 1500 px % px" at bounding box center [44, 137] width 89 height 44
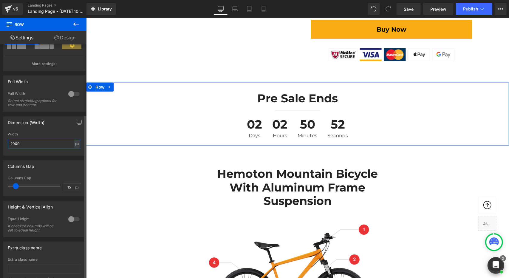
scroll to position [0, 0]
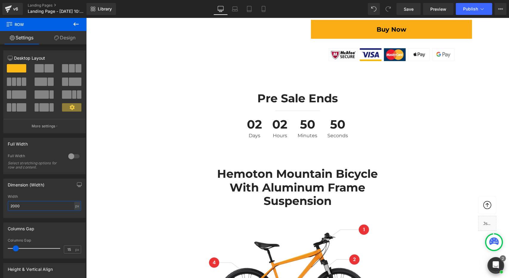
type input "2000"
click at [78, 23] on icon at bounding box center [75, 24] width 7 height 7
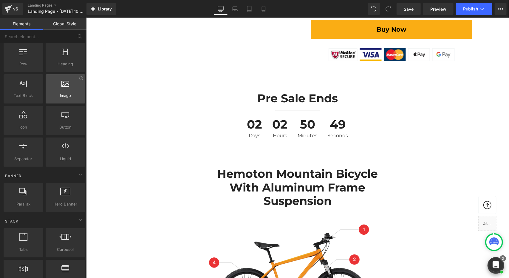
scroll to position [90, 0]
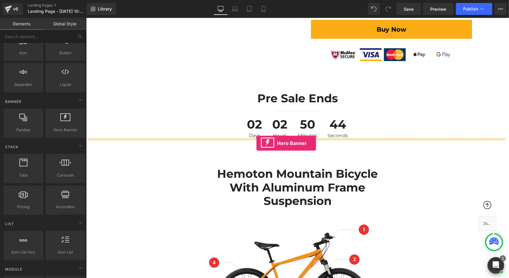
drag, startPoint x: 153, startPoint y: 143, endPoint x: 256, endPoint y: 143, distance: 103.2
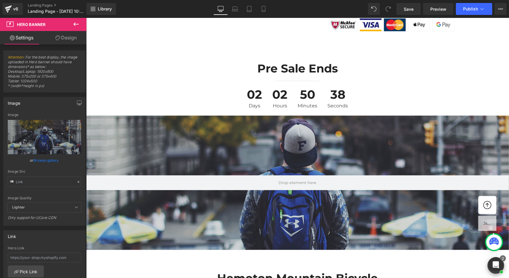
scroll to position [477, 0]
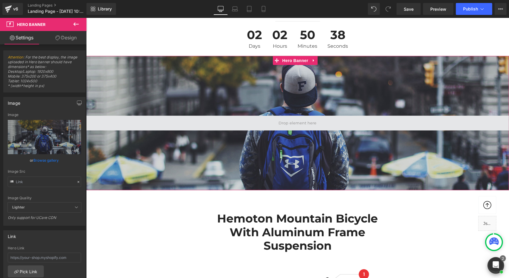
click at [338, 120] on span at bounding box center [297, 122] width 423 height 15
click at [319, 115] on span at bounding box center [297, 122] width 423 height 15
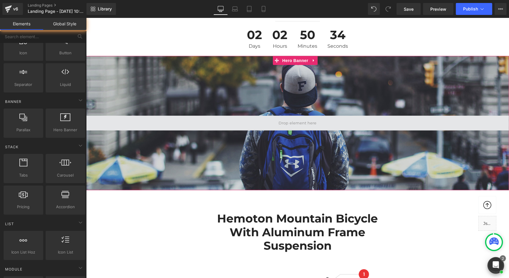
click at [305, 118] on span at bounding box center [298, 122] width 42 height 9
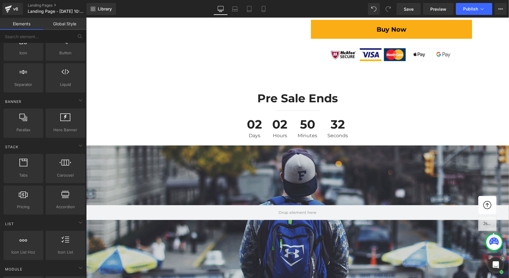
click at [346, 145] on div "Hero Banner 200px" at bounding box center [297, 212] width 423 height 134
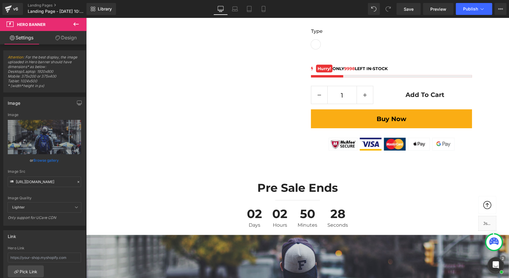
scroll to position [418, 0]
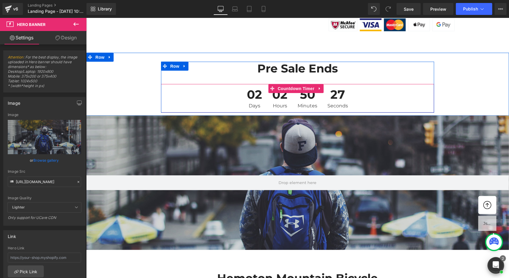
drag, startPoint x: 400, startPoint y: 85, endPoint x: 417, endPoint y: 84, distance: 16.5
click at [401, 85] on div "02 Days 02 Hours 50 Minutes 27 Seconds" at bounding box center [297, 98] width 273 height 29
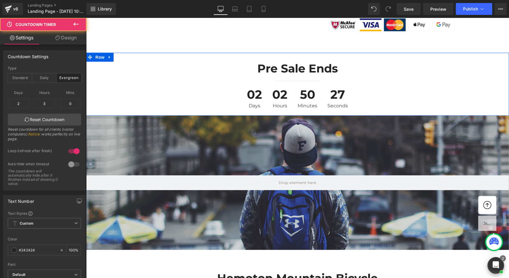
click at [471, 79] on div "Pre sale Ends Heading Separator 02 Days 02 Hours 50 Minutes 27 Seconds Countdow…" at bounding box center [297, 86] width 423 height 51
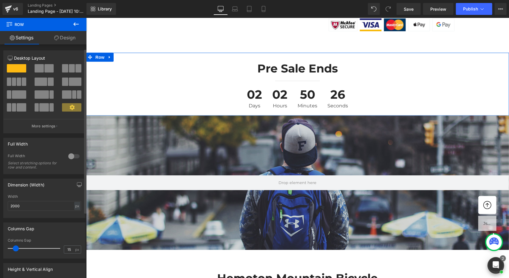
scroll to position [99, 0]
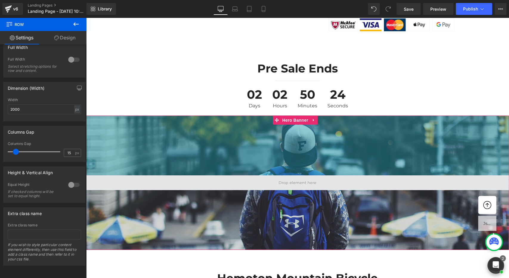
click at [360, 175] on span at bounding box center [297, 182] width 423 height 15
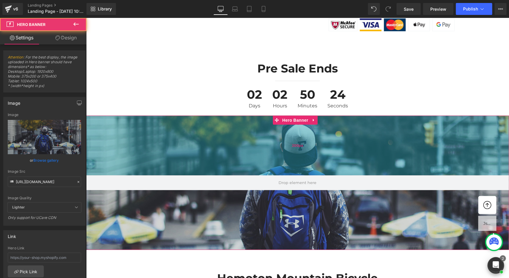
click at [403, 154] on div "200px" at bounding box center [297, 145] width 423 height 60
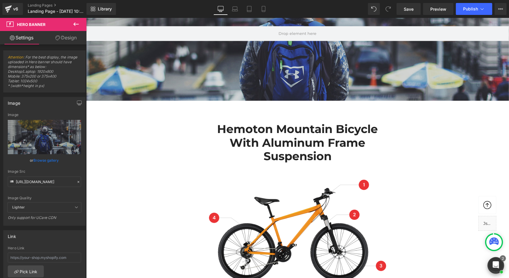
click at [419, 144] on div "Hemoton Mountain Bicycle with Aluminum Frame Suspension Heading Image Row" at bounding box center [297, 200] width 358 height 175
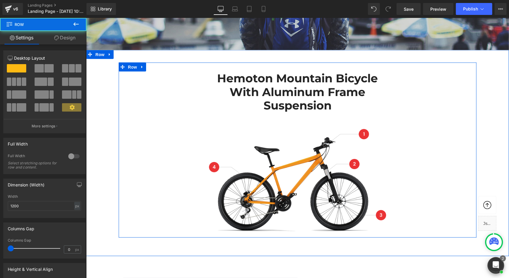
scroll to position [656, 0]
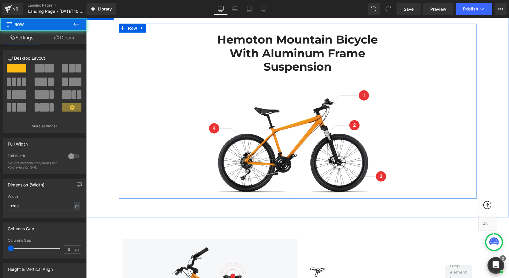
click at [424, 136] on div "Hemoton Mountain Bicycle with Aluminum Frame Suspension Heading Image Row" at bounding box center [297, 111] width 358 height 175
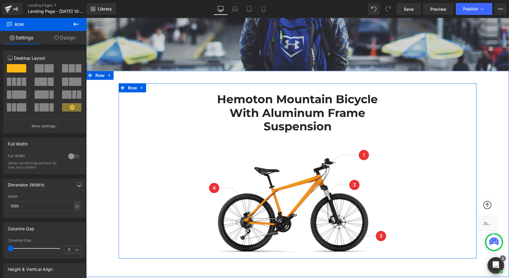
drag, startPoint x: 176, startPoint y: 129, endPoint x: 196, endPoint y: 156, distance: 33.7
click at [176, 129] on div "Hemoton Mountain Bicycle with Aluminum Frame Suspension Heading Image Row" at bounding box center [297, 170] width 358 height 175
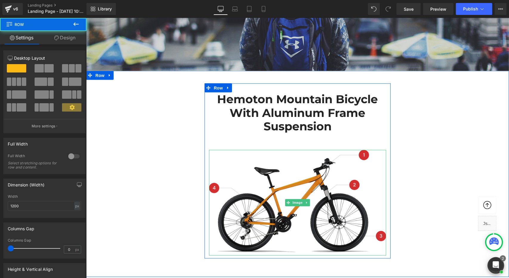
click at [210, 180] on img at bounding box center [297, 203] width 177 height 106
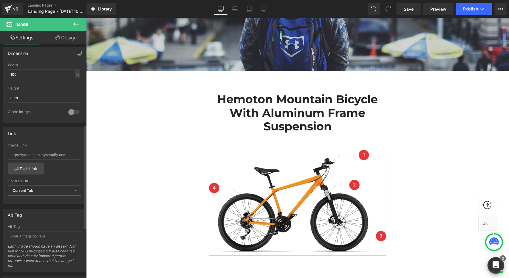
scroll to position [292, 0]
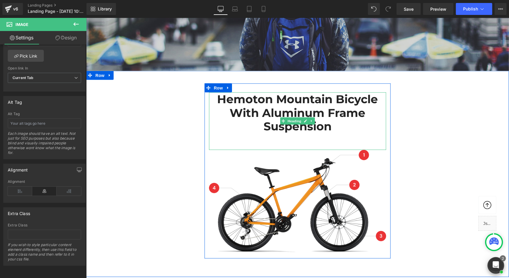
click at [377, 119] on h2 "Hemoton Mountain Bicycle with Aluminum Frame Suspension" at bounding box center [297, 112] width 177 height 41
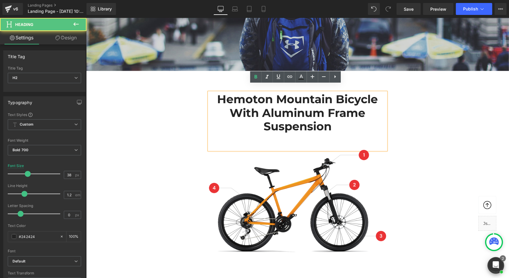
click at [406, 141] on div "Hemoton Mountain Bicycle with Aluminum Frame Suspension Heading Image Row" at bounding box center [297, 170] width 358 height 175
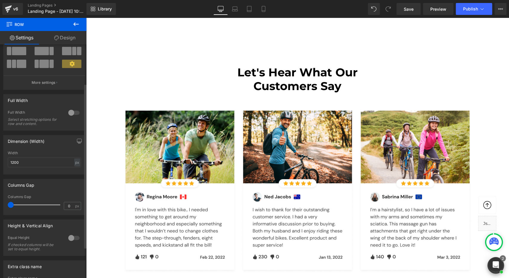
scroll to position [99, 0]
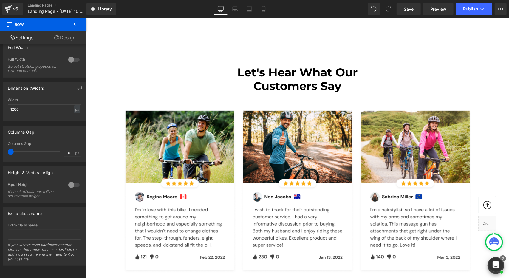
click at [75, 24] on icon at bounding box center [75, 24] width 5 height 4
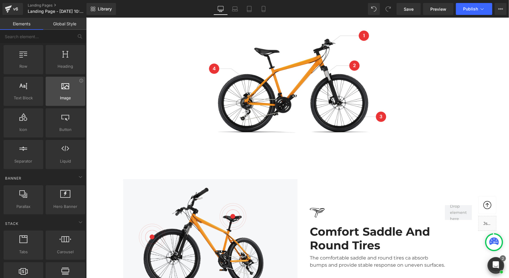
scroll to position [60, 0]
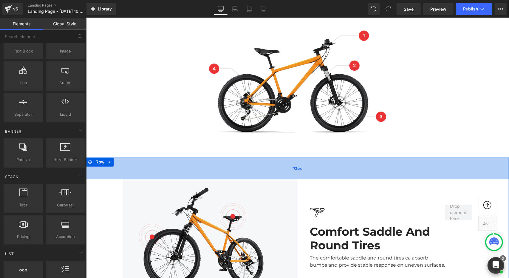
click at [195, 161] on div "72px" at bounding box center [297, 168] width 423 height 21
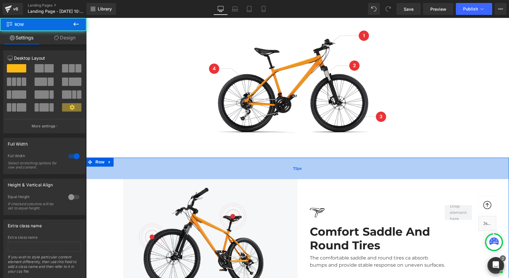
click at [221, 161] on div "72px" at bounding box center [297, 168] width 423 height 21
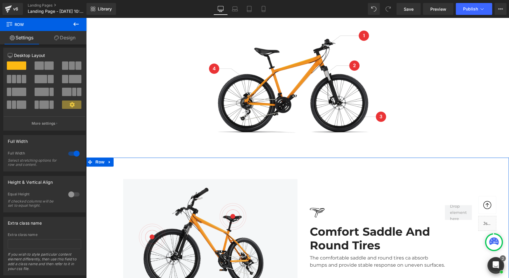
scroll to position [0, 0]
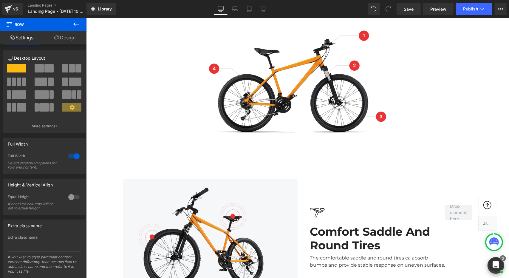
click at [79, 21] on icon at bounding box center [75, 24] width 7 height 7
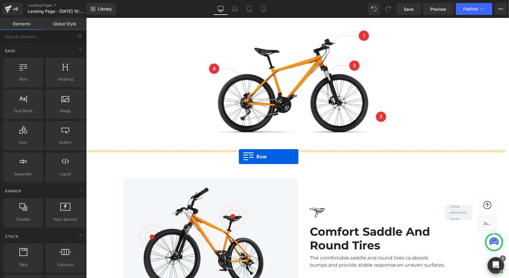
drag, startPoint x: 110, startPoint y: 88, endPoint x: 239, endPoint y: 156, distance: 145.6
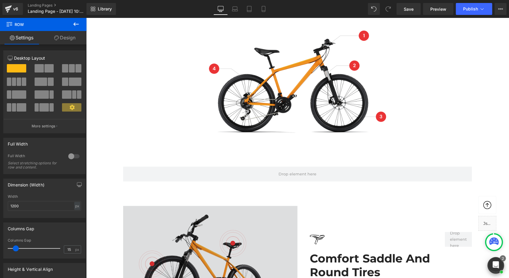
click at [223, 223] on img at bounding box center [210, 264] width 175 height 116
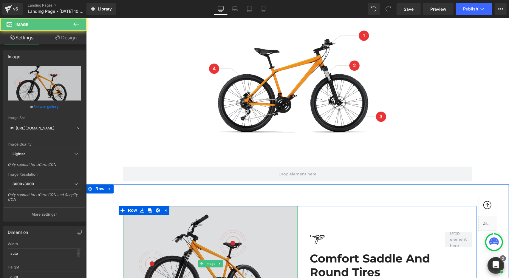
click at [229, 224] on img at bounding box center [210, 264] width 175 height 116
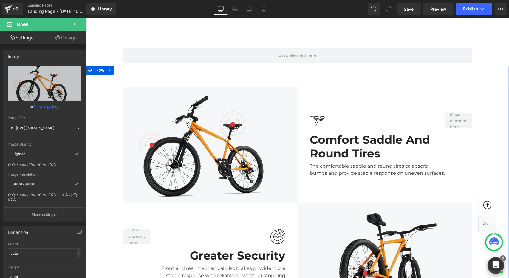
scroll to position [835, 0]
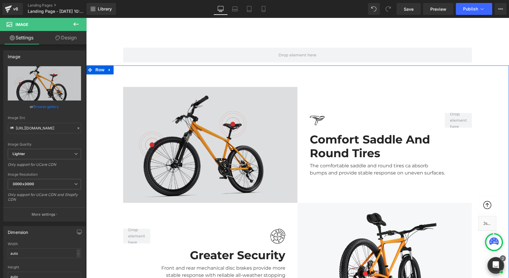
click at [229, 163] on img at bounding box center [210, 145] width 175 height 116
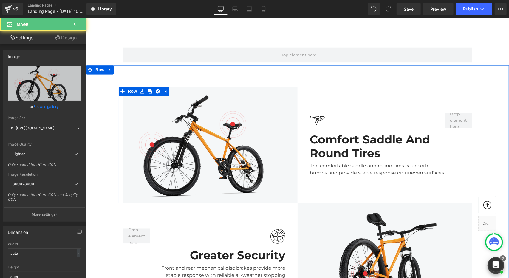
click at [324, 160] on div "The comfortable saddle and round tires ca absorb bumps and provide stable respo…" at bounding box center [377, 168] width 135 height 17
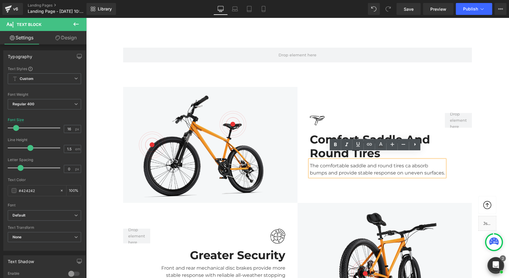
click at [86, 18] on div at bounding box center [86, 18] width 0 height 0
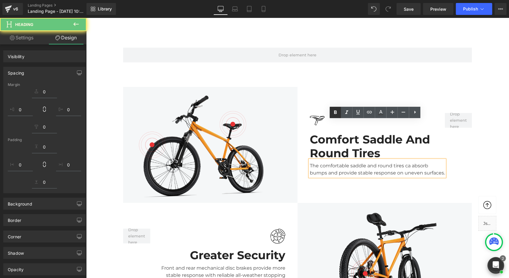
click at [337, 112] on icon at bounding box center [335, 112] width 7 height 7
click at [320, 112] on img at bounding box center [317, 119] width 15 height 15
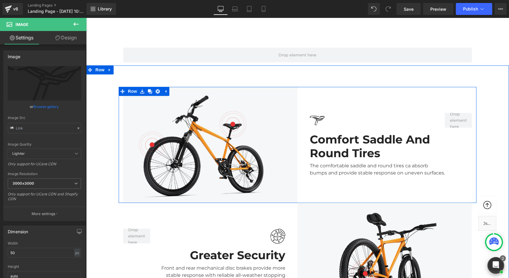
click at [349, 91] on div "Image Comfort Saddle And Round Tires Heading The comfortable saddle and round t…" at bounding box center [386, 145] width 179 height 116
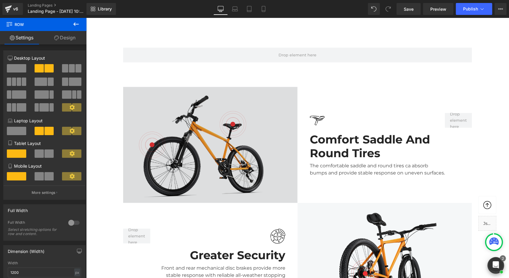
scroll to position [716, 0]
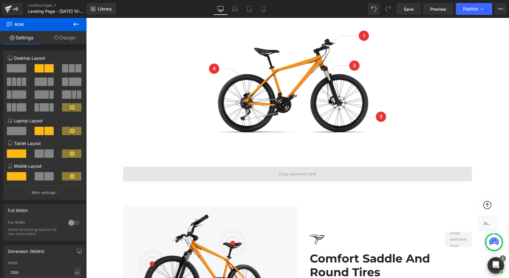
click at [262, 166] on span at bounding box center [297, 173] width 349 height 15
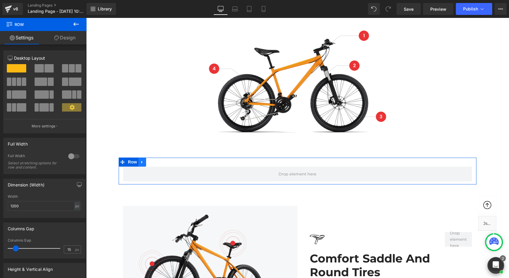
click at [141, 161] on icon at bounding box center [141, 162] width 1 height 3
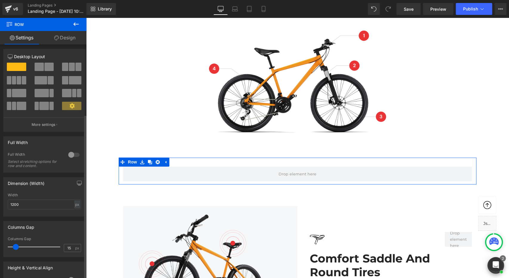
scroll to position [0, 0]
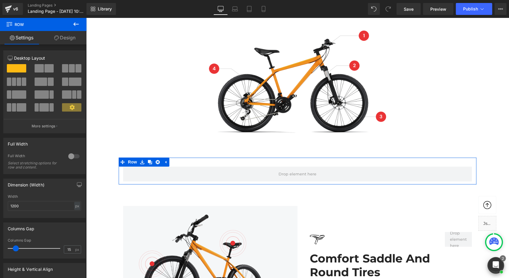
click at [67, 38] on link "Design" at bounding box center [64, 37] width 43 height 13
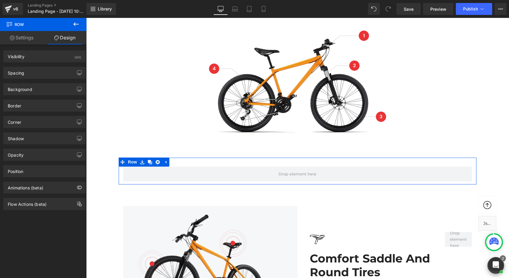
click at [19, 37] on link "Settings" at bounding box center [21, 37] width 43 height 13
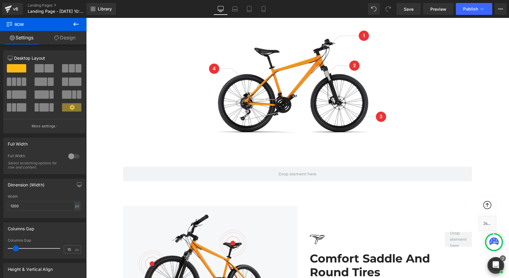
click at [77, 23] on icon at bounding box center [75, 24] width 7 height 7
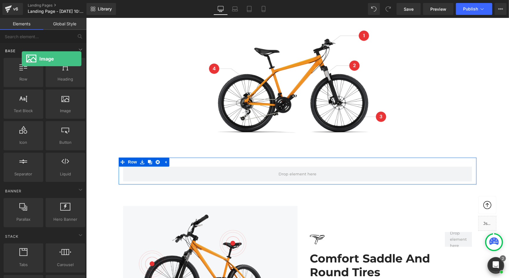
drag, startPoint x: 66, startPoint y: 105, endPoint x: 15, endPoint y: 47, distance: 77.8
click at [16, 49] on div "Base Row rows, columns, layouts, div Heading headings, titles, h1,h2,h3,h4,h5,h…" at bounding box center [44, 113] width 84 height 140
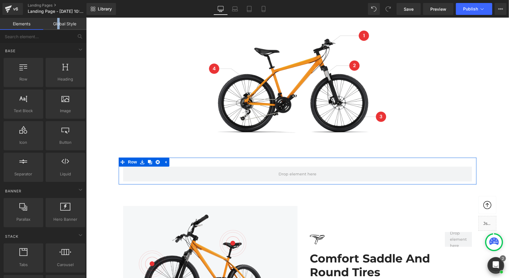
click at [58, 24] on link "Global Style" at bounding box center [64, 24] width 43 height 12
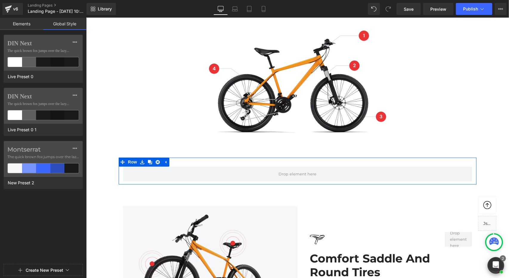
click at [24, 23] on link "Elements" at bounding box center [21, 24] width 43 height 12
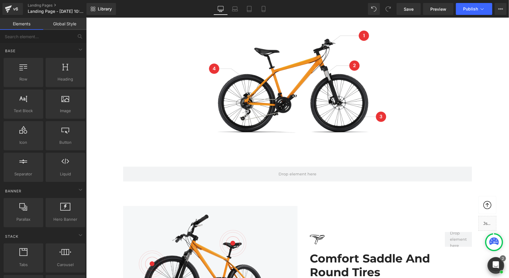
click at [86, 18] on div at bounding box center [86, 18] width 0 height 0
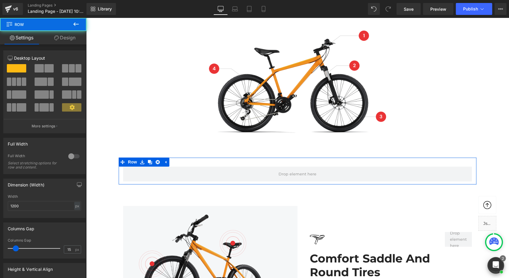
click at [44, 62] on div at bounding box center [44, 90] width 73 height 58
click at [48, 65] on span at bounding box center [48, 68] width 9 height 8
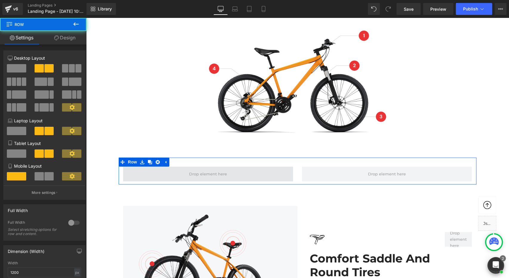
click at [165, 169] on span at bounding box center [208, 173] width 170 height 15
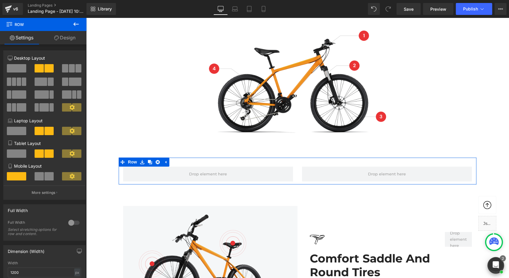
click at [47, 176] on span at bounding box center [48, 176] width 9 height 8
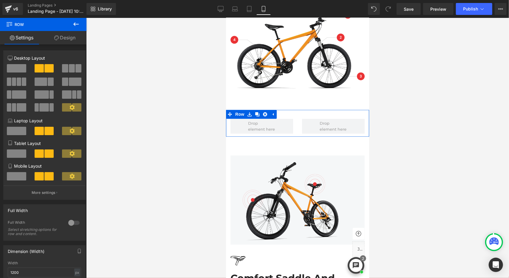
scroll to position [919, 0]
click at [19, 174] on span at bounding box center [16, 176] width 19 height 8
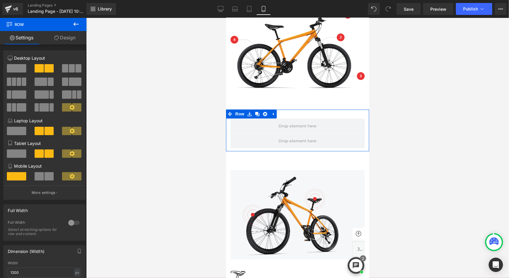
click at [17, 131] on span at bounding box center [16, 131] width 19 height 8
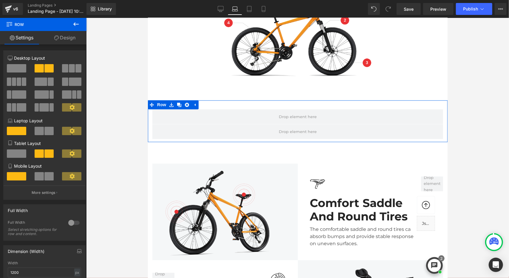
click at [44, 132] on span at bounding box center [48, 131] width 9 height 8
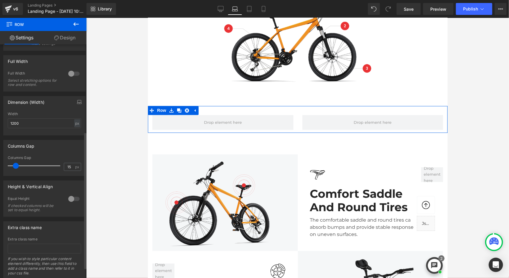
scroll to position [0, 0]
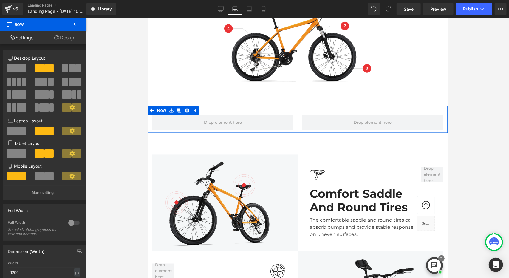
click at [58, 39] on icon at bounding box center [56, 38] width 5 height 5
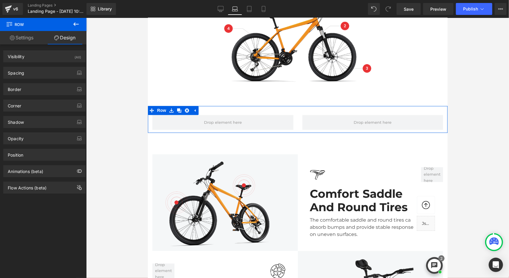
click at [21, 42] on link "Settings" at bounding box center [21, 37] width 43 height 13
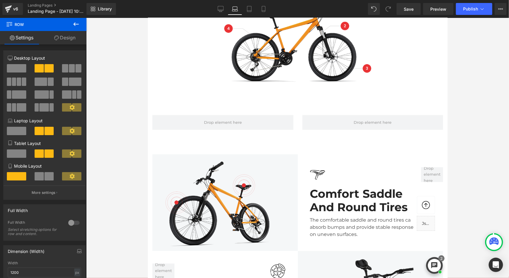
click at [75, 24] on icon at bounding box center [75, 24] width 5 height 4
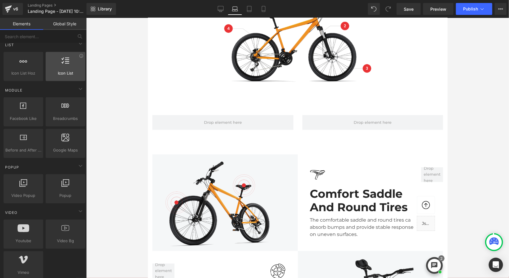
scroll to position [298, 0]
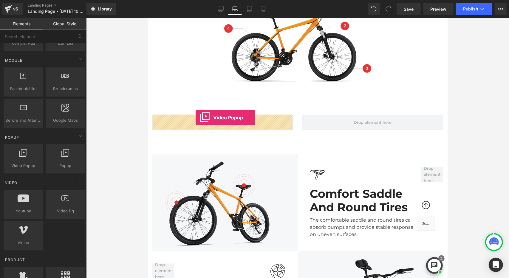
drag, startPoint x: 171, startPoint y: 175, endPoint x: 195, endPoint y: 117, distance: 63.0
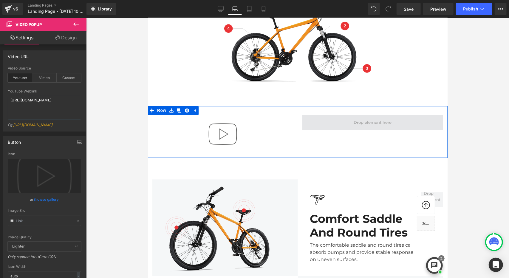
click at [345, 125] on span at bounding box center [372, 122] width 141 height 15
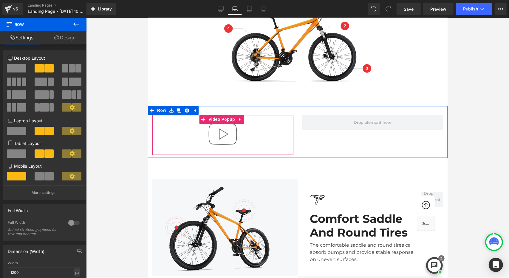
click at [228, 132] on img at bounding box center [222, 134] width 38 height 38
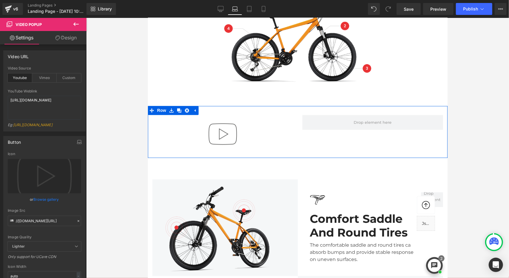
click at [341, 126] on span at bounding box center [372, 122] width 141 height 15
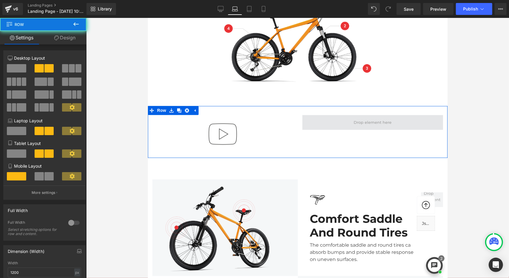
click at [344, 122] on span at bounding box center [372, 122] width 141 height 15
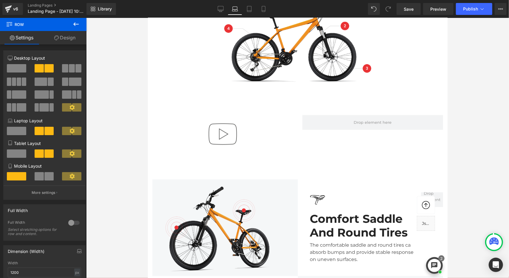
click at [74, 22] on icon at bounding box center [75, 24] width 7 height 7
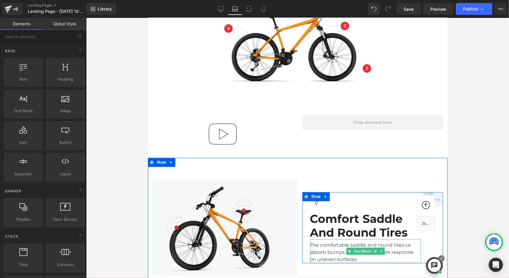
click at [345, 238] on div "Comfort Saddle And Round Tires Heading" at bounding box center [365, 223] width 111 height 32
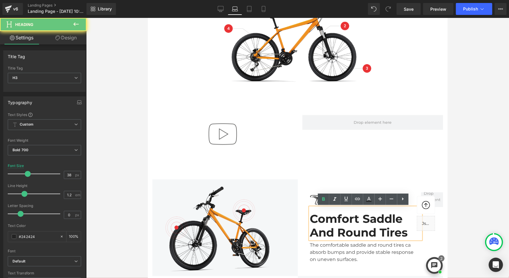
click at [349, 228] on div "Comfort Saddle And Round Tires" at bounding box center [365, 223] width 111 height 32
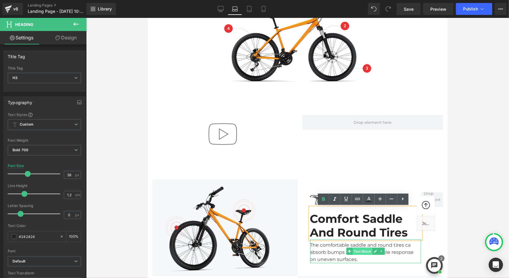
click at [361, 250] on span "Text Block" at bounding box center [362, 251] width 20 height 7
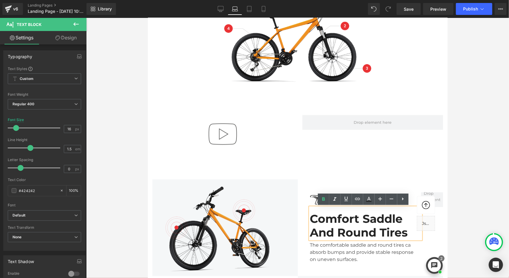
click at [386, 226] on div "Comfort Saddle And Round Tires" at bounding box center [365, 223] width 111 height 32
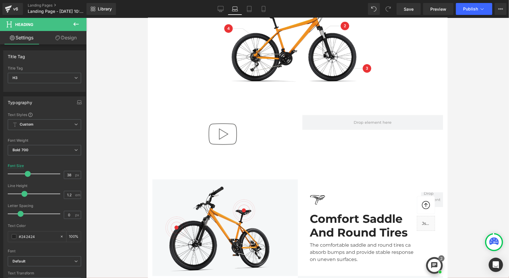
click at [71, 40] on link "Design" at bounding box center [65, 37] width 43 height 13
click at [36, 36] on link "Settings" at bounding box center [21, 37] width 43 height 13
type input "100"
click at [79, 21] on icon at bounding box center [75, 24] width 7 height 7
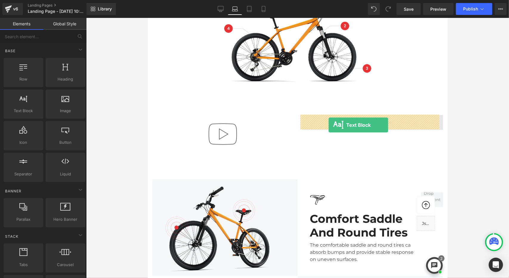
drag, startPoint x: 183, startPoint y: 127, endPoint x: 328, endPoint y: 125, distance: 145.6
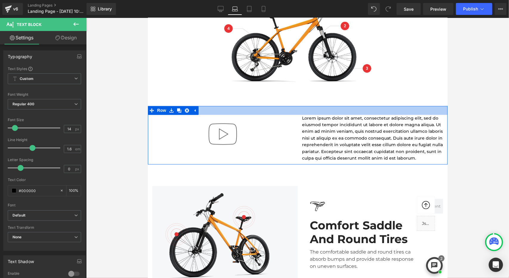
click at [339, 114] on div at bounding box center [298, 110] width 300 height 9
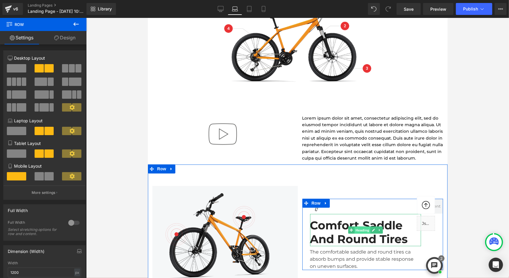
click at [358, 227] on span "Heading" at bounding box center [362, 230] width 16 height 7
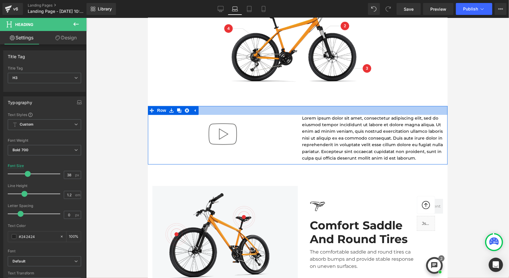
click at [345, 109] on div at bounding box center [298, 110] width 300 height 9
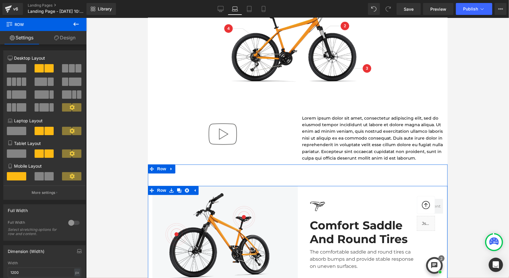
click at [327, 194] on div "Image Comfort Saddle And Round Tires Heading The comfortable saddle and round t…" at bounding box center [373, 234] width 150 height 97
click at [177, 189] on icon at bounding box center [179, 190] width 4 height 4
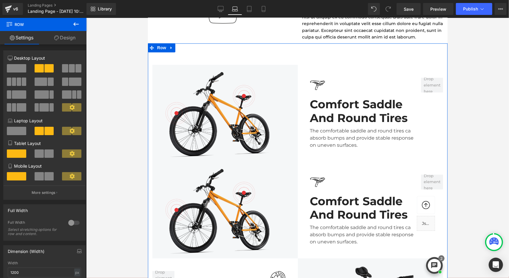
scroll to position [832, 0]
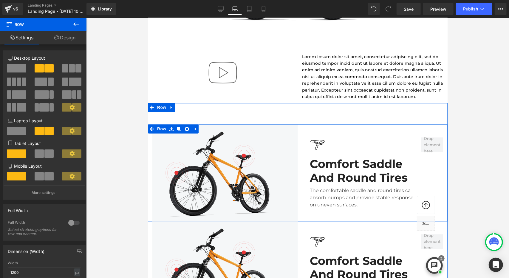
click at [348, 133] on div "Image Comfort Saddle And Round Tires Heading The comfortable saddle and round t…" at bounding box center [373, 172] width 150 height 97
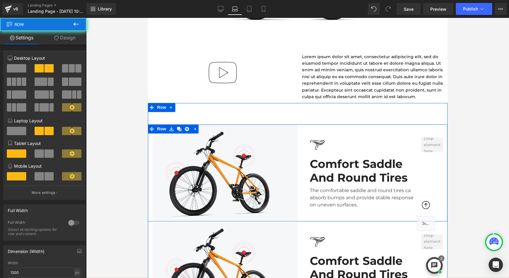
click at [349, 130] on div "Image Comfort Saddle And Round Tires Heading The comfortable saddle and round t…" at bounding box center [373, 172] width 150 height 97
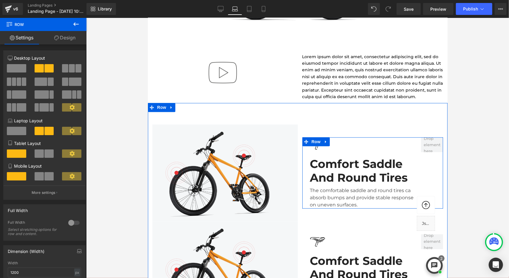
click at [316, 131] on div "Image Comfort Saddle And Round Tires Heading The comfortable saddle and round t…" at bounding box center [373, 172] width 150 height 97
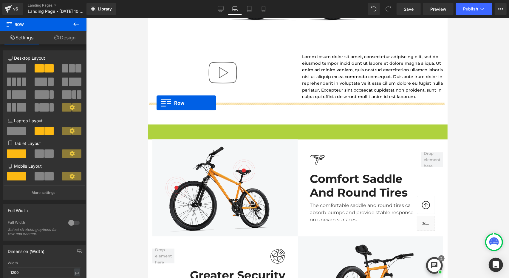
drag, startPoint x: 149, startPoint y: 128, endPoint x: 156, endPoint y: 103, distance: 26.1
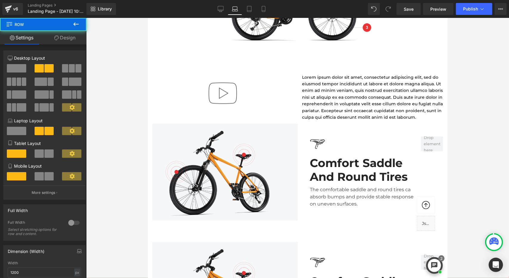
scroll to position [802, 0]
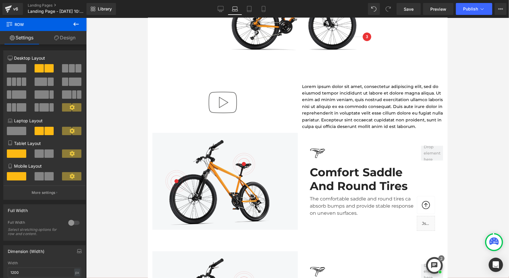
click at [346, 87] on p "Lorem ipsum dolor sit amet, consectetur adipiscing elit, sed do eiusmod tempor …" at bounding box center [372, 106] width 141 height 47
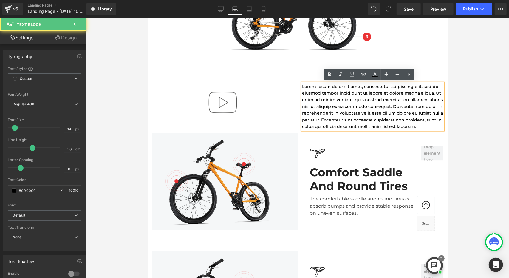
click at [435, 75] on div "Video Popup Lorem ipsum dolor sit amet, consectetur adipiscing elit, sed do eiu…" at bounding box center [298, 103] width 300 height 59
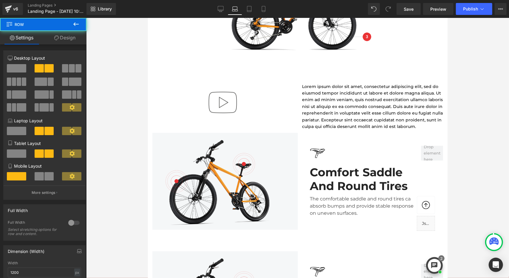
click at [432, 78] on div "Video Popup Lorem ipsum dolor sit amet, consectetur adipiscing elit, sed do eiu…" at bounding box center [298, 103] width 300 height 59
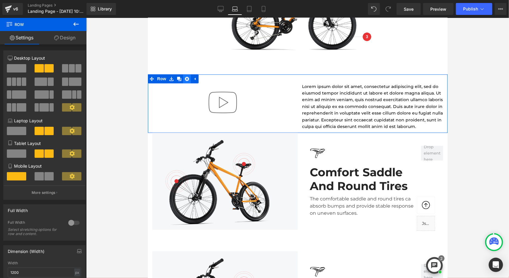
click at [188, 77] on icon at bounding box center [187, 78] width 4 height 4
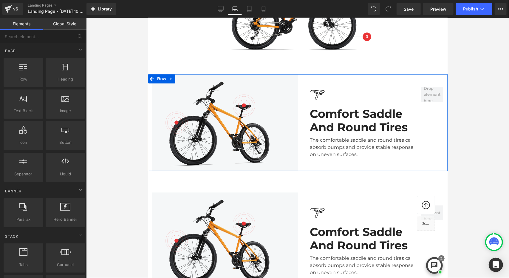
click at [371, 76] on div "Image Comfort Saddle And Round Tires Heading The comfortable saddle and round t…" at bounding box center [373, 122] width 150 height 97
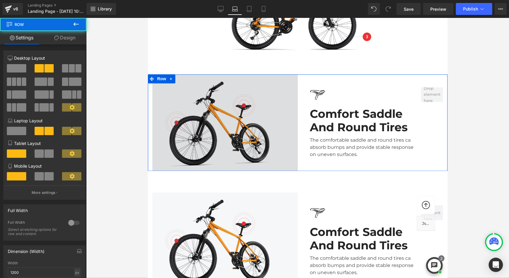
click at [215, 105] on img at bounding box center [225, 122] width 146 height 97
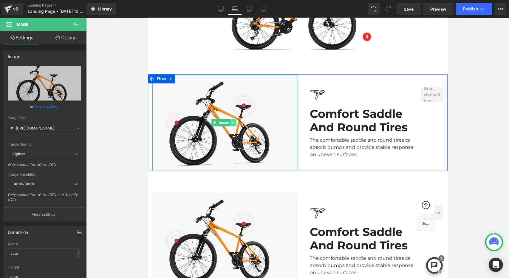
click at [232, 121] on icon at bounding box center [233, 123] width 3 height 4
click at [234, 120] on link at bounding box center [236, 122] width 6 height 7
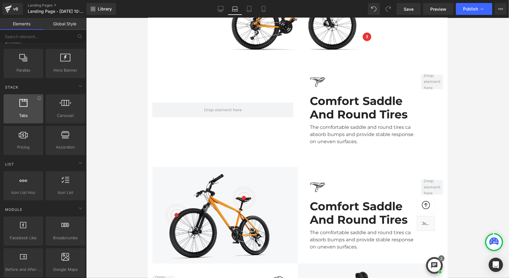
scroll to position [269, 0]
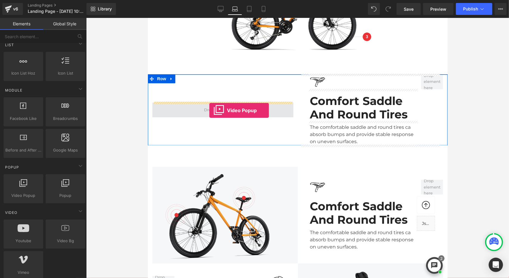
drag, startPoint x: 211, startPoint y: 184, endPoint x: 209, endPoint y: 110, distance: 73.7
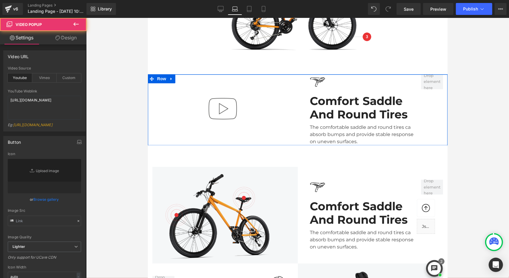
type input "//[DOMAIN_NAME][URL]"
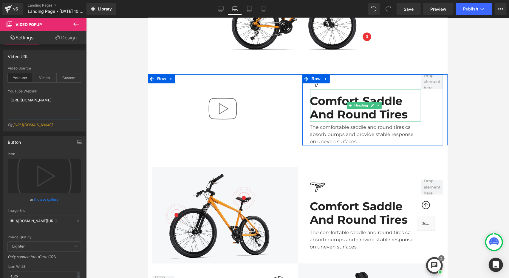
drag, startPoint x: 378, startPoint y: 107, endPoint x: 382, endPoint y: 105, distance: 4.2
click at [378, 107] on link at bounding box center [379, 104] width 6 height 7
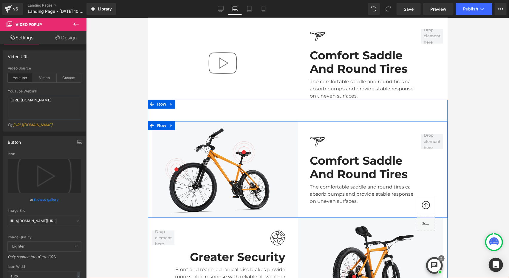
scroll to position [892, 0]
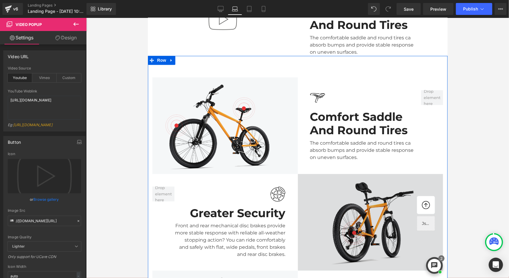
click at [352, 180] on img at bounding box center [371, 222] width 146 height 97
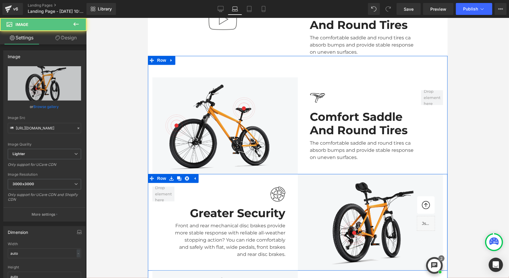
click at [280, 175] on div "Image Greater Security Heading Front and rear mechanical disc brakes provide mo…" at bounding box center [223, 222] width 150 height 97
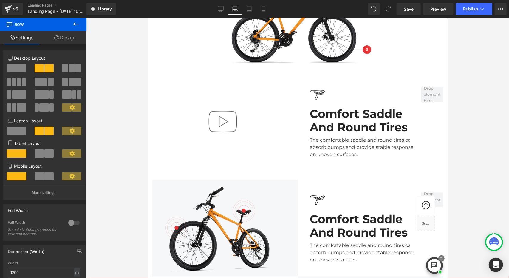
scroll to position [772, 0]
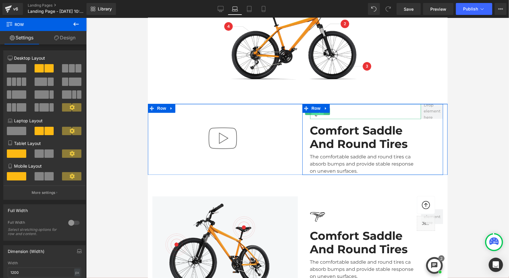
click at [314, 114] on span "Image" at bounding box center [317, 111] width 13 height 7
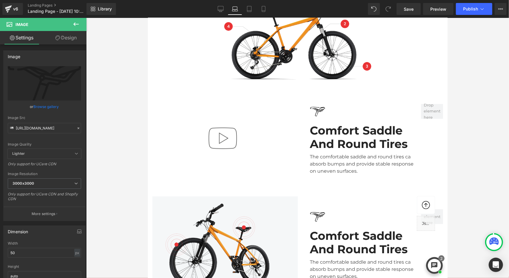
click at [148, 18] on div "62px" at bounding box center [148, 18] width 0 height 0
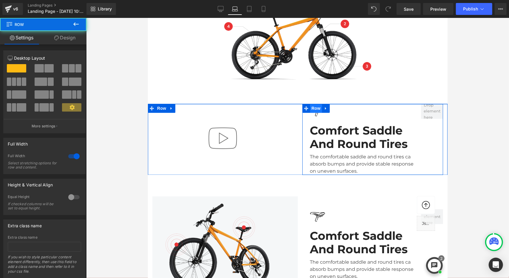
click at [316, 109] on span "Row" at bounding box center [316, 108] width 12 height 9
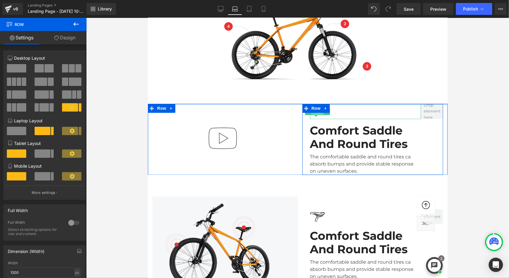
click at [314, 114] on span "Image" at bounding box center [317, 111] width 13 height 7
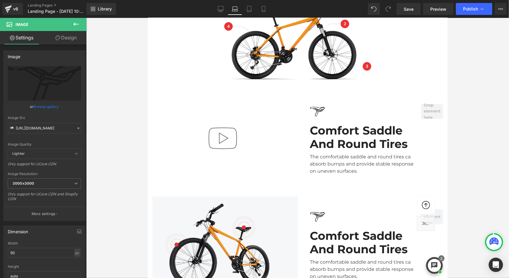
click at [148, 18] on div "62px" at bounding box center [148, 18] width 0 height 0
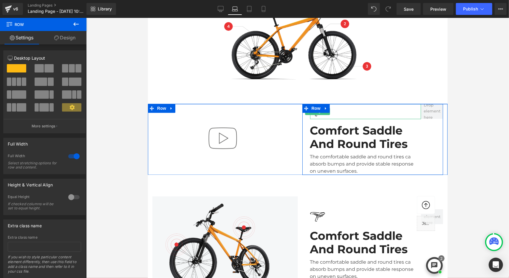
click at [315, 113] on span "Image" at bounding box center [317, 111] width 13 height 7
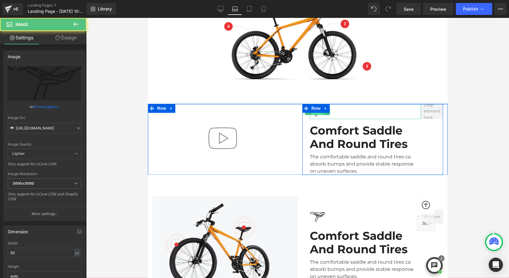
click at [317, 114] on span "Image" at bounding box center [317, 111] width 13 height 7
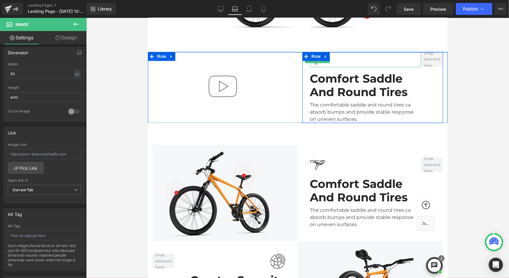
scroll to position [832, 0]
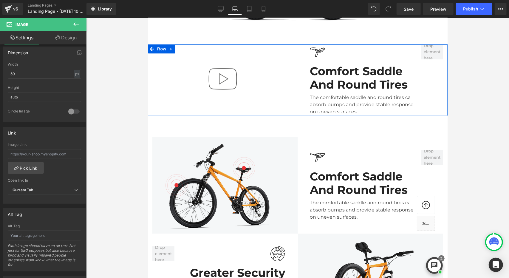
click at [220, 47] on div "Video Popup" at bounding box center [223, 79] width 150 height 71
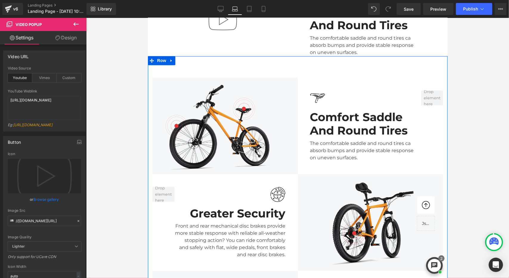
scroll to position [892, 0]
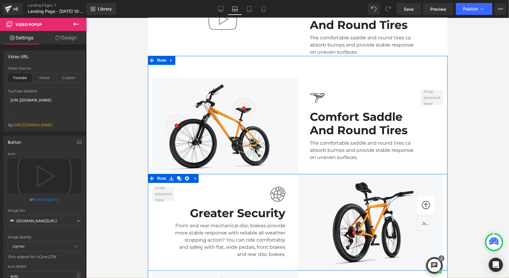
click at [279, 177] on div "Image Greater Security Heading Front and rear mechanical disc brakes provide mo…" at bounding box center [223, 222] width 150 height 97
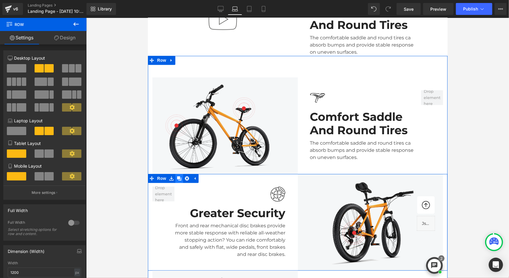
click at [177, 178] on icon at bounding box center [179, 178] width 4 height 4
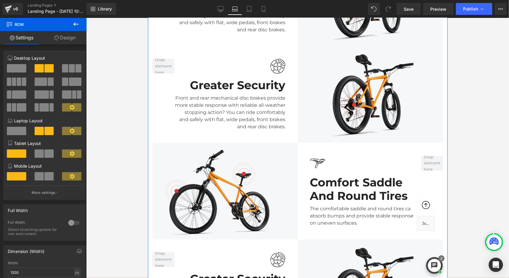
scroll to position [971, 0]
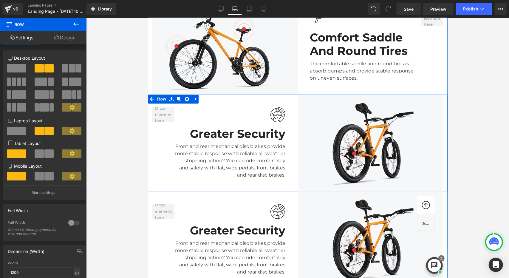
click at [273, 98] on div "Image Greater Security Heading Front and rear mechanical disc brakes provide mo…" at bounding box center [223, 142] width 150 height 97
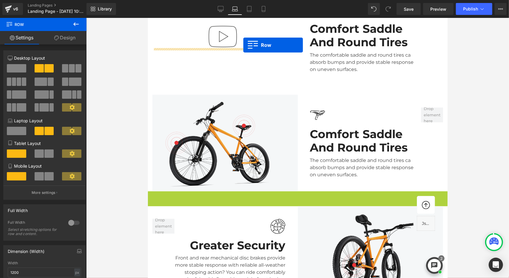
scroll to position [874, 0]
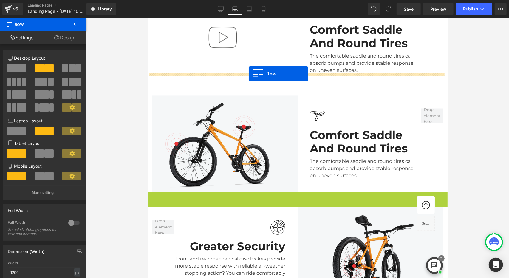
drag, startPoint x: 148, startPoint y: 98, endPoint x: 249, endPoint y: 73, distance: 103.4
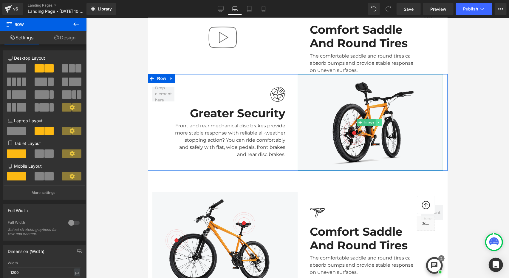
click at [378, 120] on icon at bounding box center [378, 122] width 3 height 4
click at [381, 120] on icon at bounding box center [381, 121] width 3 height 3
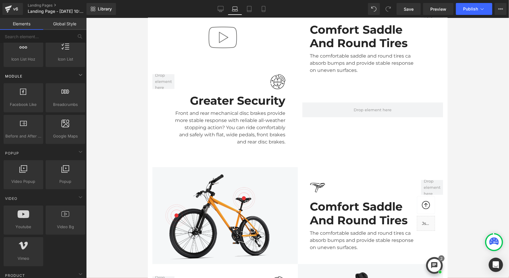
scroll to position [358, 0]
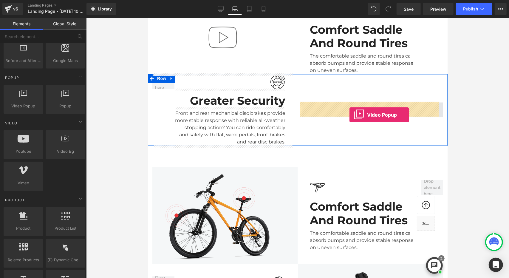
drag, startPoint x: 173, startPoint y: 116, endPoint x: 349, endPoint y: 114, distance: 176.3
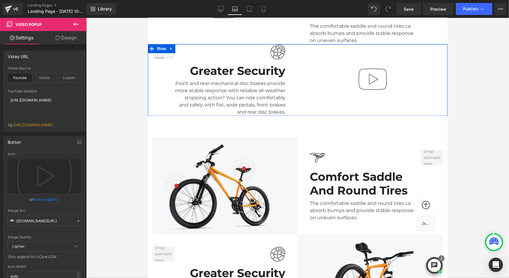
scroll to position [814, 0]
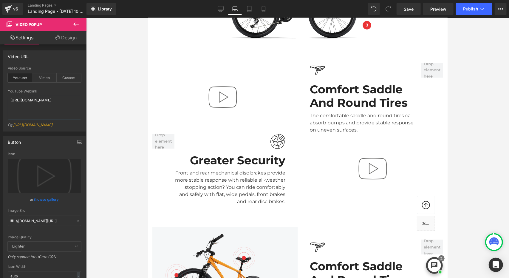
click at [428, 110] on div "Image Comfort Saddle And Round Tires Heading The comfortable saddle and round t…" at bounding box center [372, 97] width 141 height 71
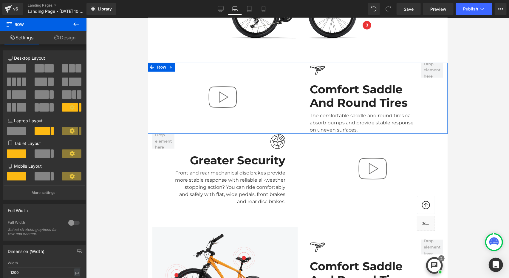
click at [440, 105] on div "Image Comfort Saddle And Round Tires Heading The comfortable saddle and round t…" at bounding box center [373, 97] width 150 height 71
click at [172, 65] on icon at bounding box center [171, 66] width 4 height 4
click at [180, 67] on icon at bounding box center [179, 67] width 4 height 4
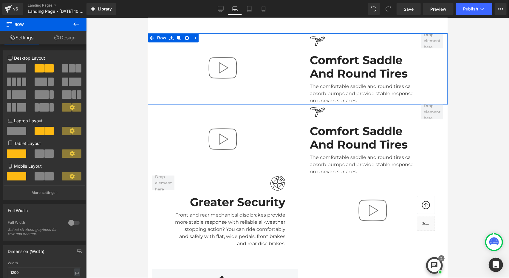
scroll to position [844, 0]
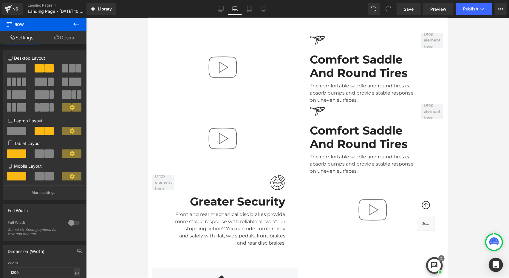
click at [277, 112] on div "Video Popup" at bounding box center [223, 139] width 150 height 71
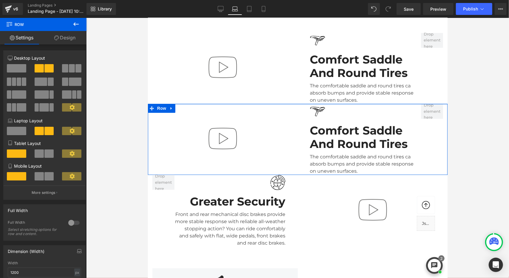
click at [182, 111] on div "Video Popup" at bounding box center [223, 139] width 150 height 71
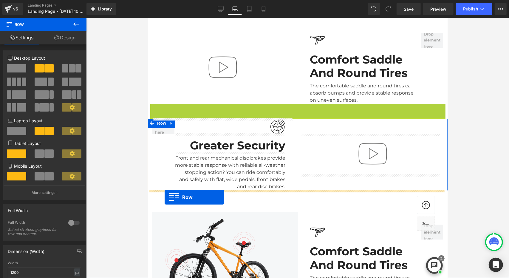
drag, startPoint x: 151, startPoint y: 106, endPoint x: 164, endPoint y: 197, distance: 91.7
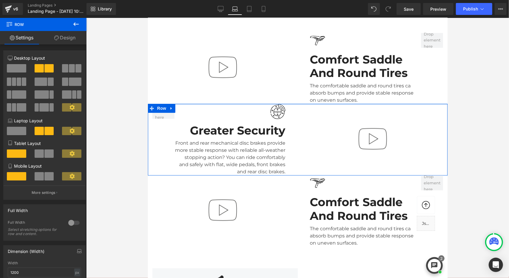
click at [322, 110] on div "Video Popup" at bounding box center [373, 140] width 150 height 72
click at [170, 107] on icon at bounding box center [171, 108] width 4 height 4
click at [178, 107] on icon at bounding box center [179, 108] width 4 height 4
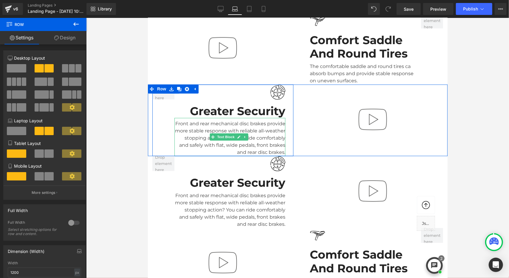
scroll to position [874, 0]
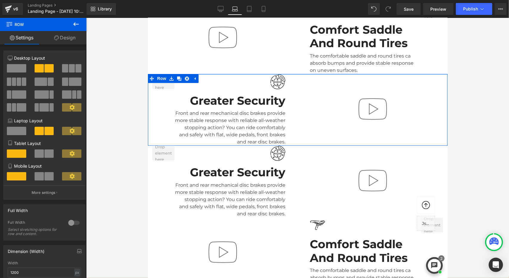
click at [320, 78] on div "Video Popup" at bounding box center [373, 110] width 150 height 72
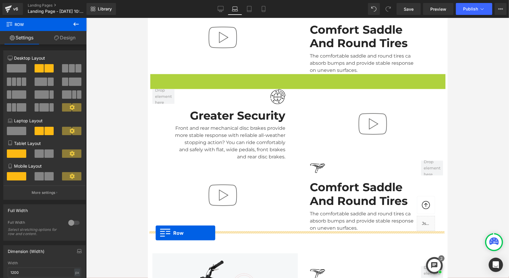
drag, startPoint x: 151, startPoint y: 77, endPoint x: 157, endPoint y: 232, distance: 154.7
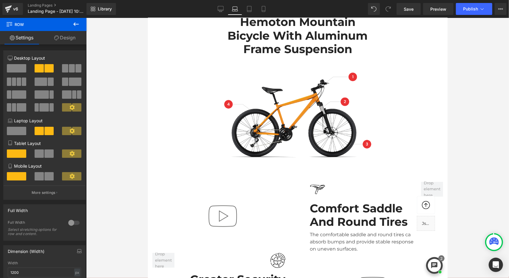
scroll to position [575, 0]
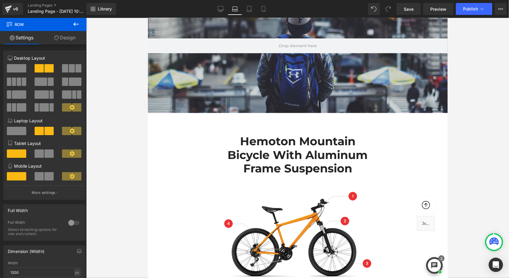
click at [404, 160] on div "Hemoton Mountain Bicycle with Aluminum Frame Suspension Heading Image Row" at bounding box center [298, 203] width 300 height 157
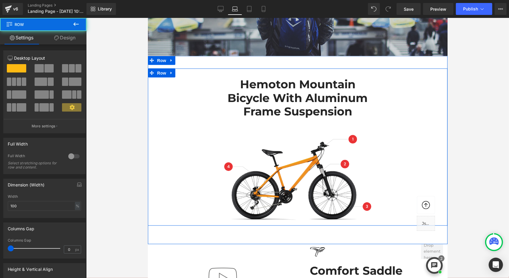
scroll to position [635, 0]
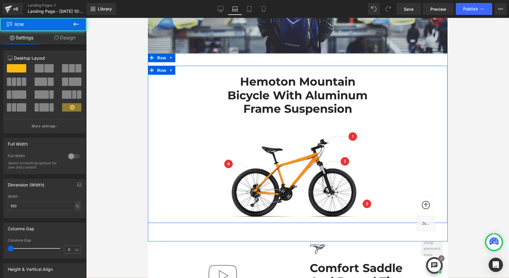
click at [401, 84] on div "Hemoton Mountain Bicycle with Aluminum Frame Suspension Heading Image Row" at bounding box center [298, 144] width 300 height 157
click at [171, 70] on icon at bounding box center [171, 70] width 4 height 4
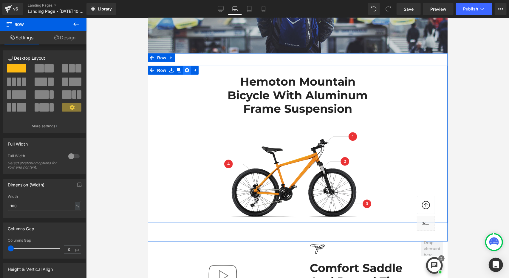
click at [185, 71] on icon at bounding box center [187, 70] width 4 height 4
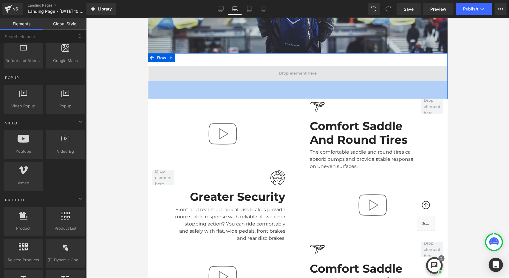
click at [384, 75] on span at bounding box center [298, 73] width 300 height 15
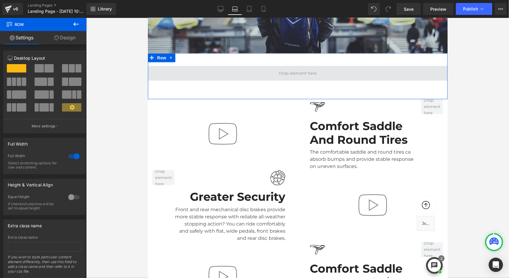
click at [172, 70] on span at bounding box center [298, 73] width 300 height 15
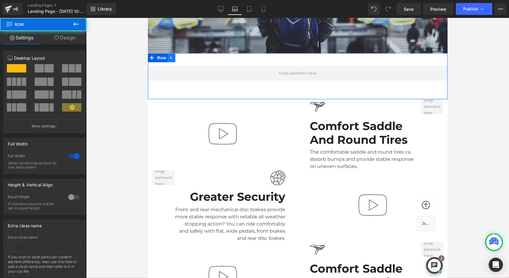
click at [170, 58] on icon at bounding box center [170, 57] width 1 height 3
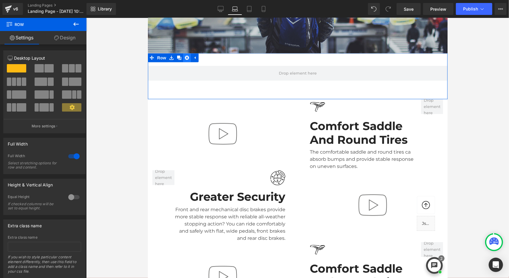
click at [186, 59] on icon at bounding box center [187, 57] width 4 height 4
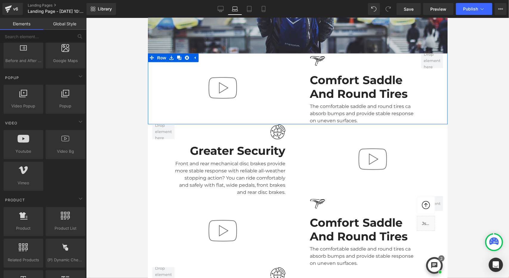
click at [441, 64] on div "Image Comfort Saddle And Round Tires Heading The comfortable saddle and round t…" at bounding box center [373, 88] width 150 height 71
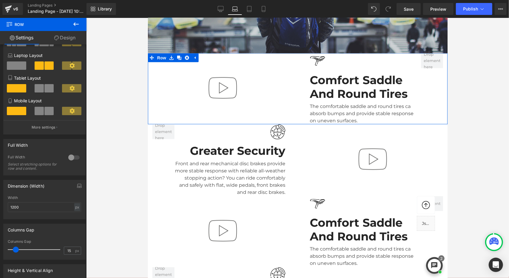
scroll to position [30, 0]
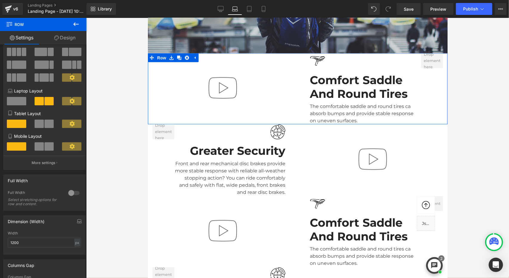
click at [67, 38] on link "Design" at bounding box center [64, 37] width 43 height 13
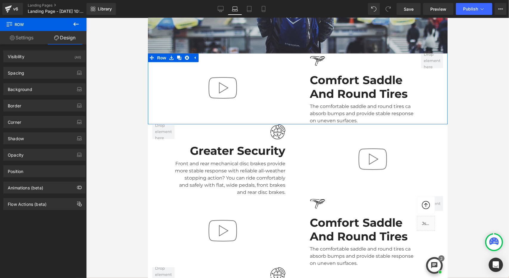
type input "0"
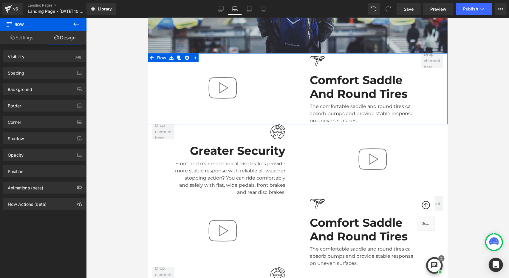
type input "0"
click at [37, 72] on div "Spacing" at bounding box center [45, 72] width 82 height 11
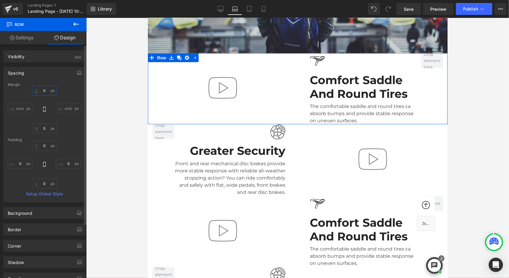
click at [41, 91] on input "0" at bounding box center [44, 91] width 25 height 10
click at [43, 91] on input "0" at bounding box center [44, 91] width 25 height 10
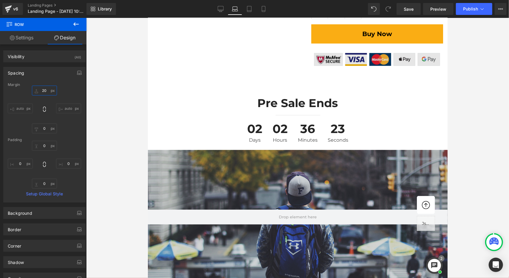
scroll to position [426, 0]
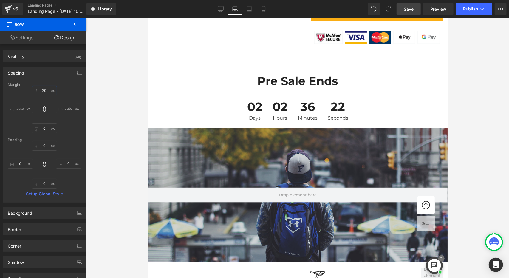
type input "20"
click at [415, 12] on link "Save" at bounding box center [409, 9] width 24 height 12
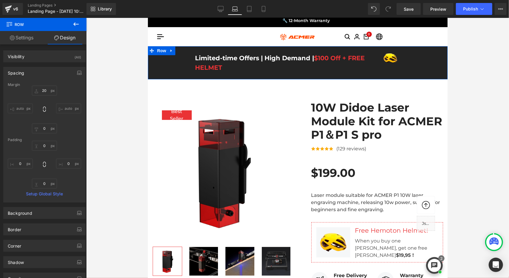
scroll to position [0, 0]
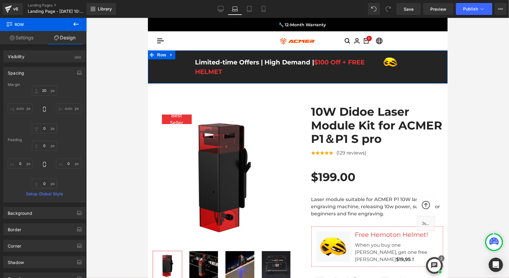
click at [426, 60] on div "Limited-time Offers | High Demand | $100 Off + FREE HELMET Text Block Image Row" at bounding box center [298, 67] width 300 height 24
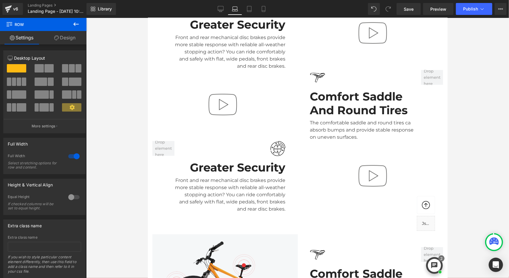
scroll to position [716, 0]
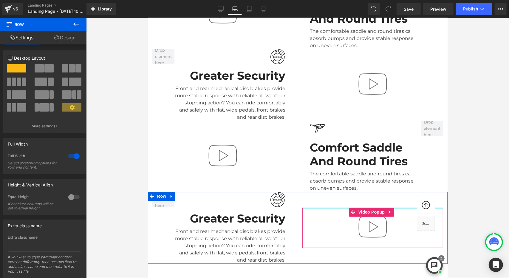
click at [393, 207] on div "Video Popup" at bounding box center [373, 228] width 150 height 72
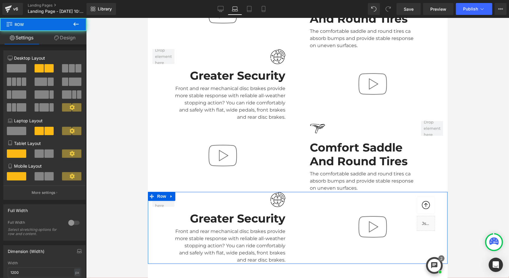
click at [399, 200] on div "Video Popup" at bounding box center [373, 228] width 150 height 72
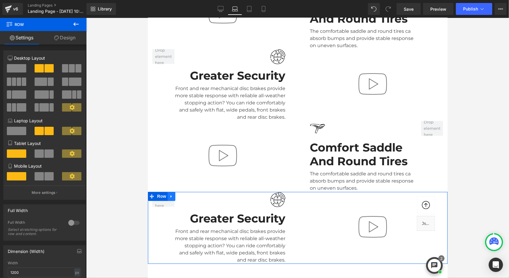
click at [171, 195] on icon at bounding box center [170, 196] width 1 height 3
click at [185, 197] on link at bounding box center [187, 196] width 8 height 9
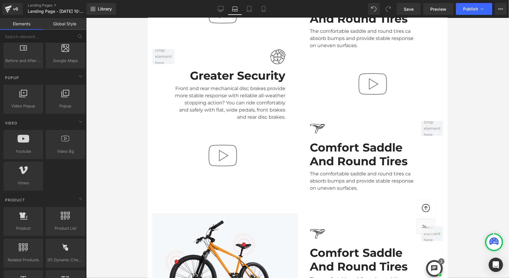
scroll to position [597, 0]
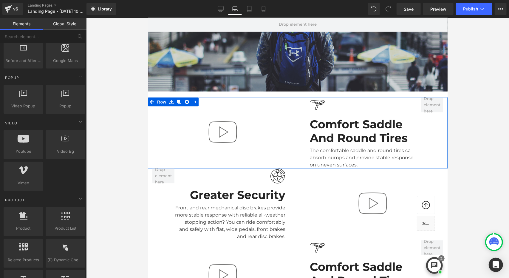
click at [441, 106] on div "Image Comfort Saddle And Round Tires Heading The comfortable saddle and round t…" at bounding box center [373, 132] width 150 height 71
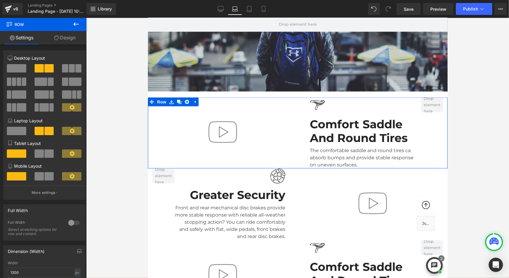
click at [62, 37] on link "Design" at bounding box center [64, 37] width 43 height 13
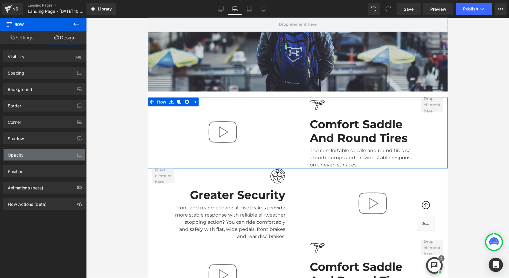
type input "20"
type input "0"
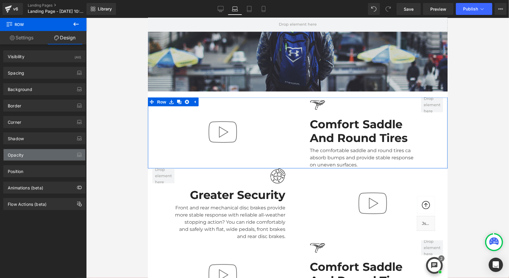
type input "0"
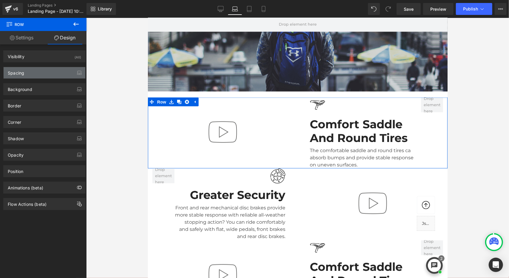
click at [48, 72] on div "Spacing" at bounding box center [45, 72] width 82 height 11
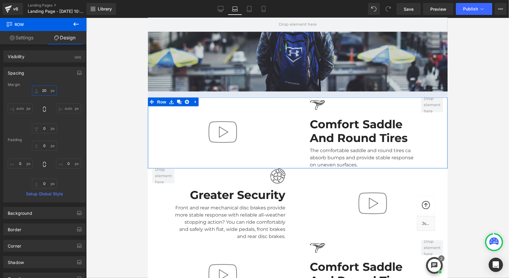
click at [43, 91] on input "20" at bounding box center [44, 91] width 25 height 10
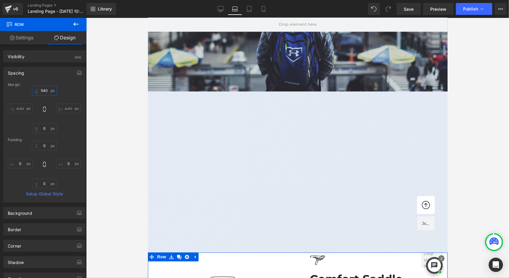
type input "50"
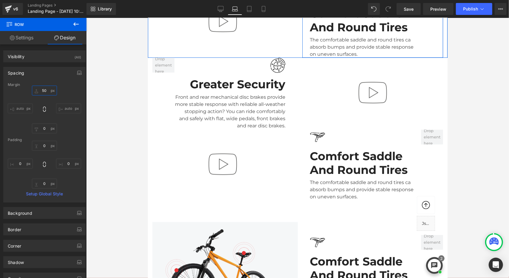
scroll to position [776, 0]
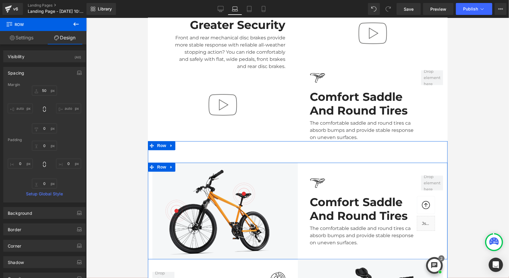
click at [428, 165] on div "Image Comfort Saddle And Round Tires Heading The comfortable saddle and round t…" at bounding box center [373, 211] width 150 height 97
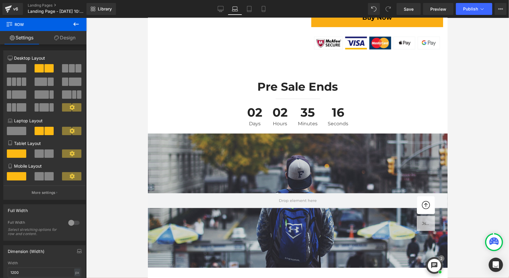
scroll to position [448, 0]
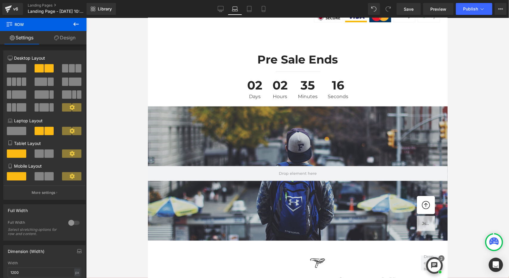
click at [391, 151] on div "Hero Banner 200px 200px" at bounding box center [298, 173] width 300 height 134
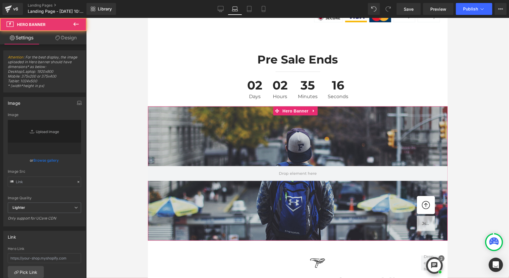
type input "https://d1um8515vdn9kb.cloudfront.net/images/hero.jpg"
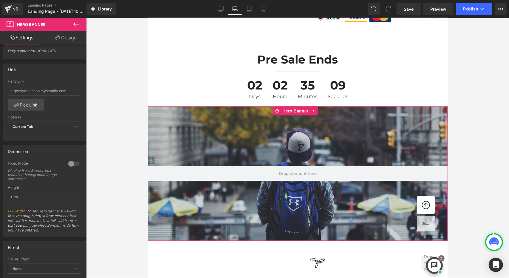
scroll to position [90, 0]
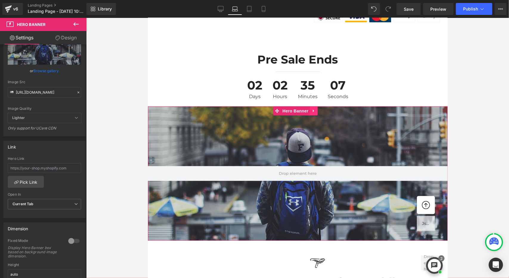
click at [314, 112] on icon at bounding box center [314, 111] width 4 height 4
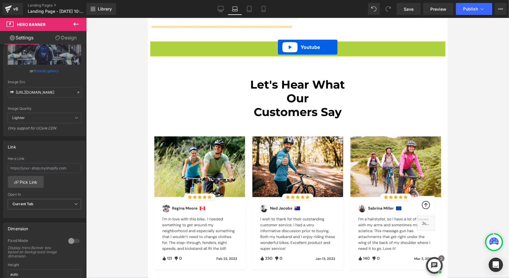
scroll to position [1396, 0]
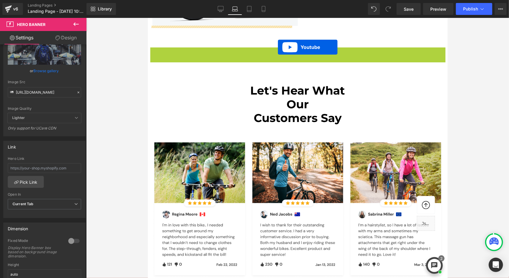
drag, startPoint x: 278, startPoint y: 18, endPoint x: 278, endPoint y: 43, distance: 25.4
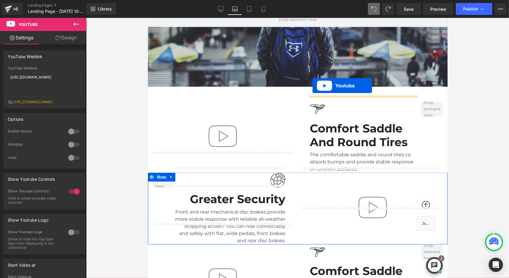
scroll to position [596, 0]
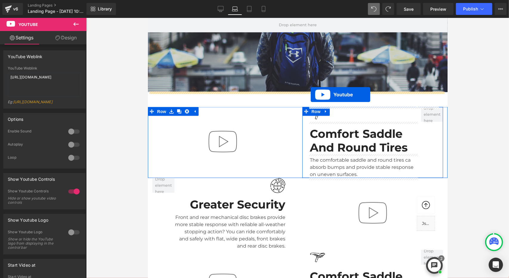
drag, startPoint x: 281, startPoint y: 141, endPoint x: 311, endPoint y: 94, distance: 55.8
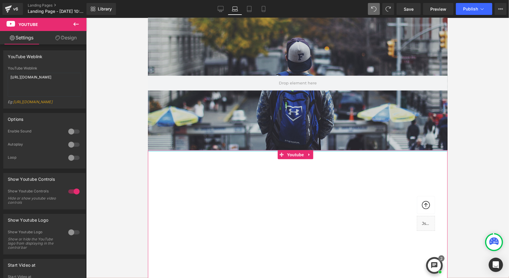
scroll to position [536, 0]
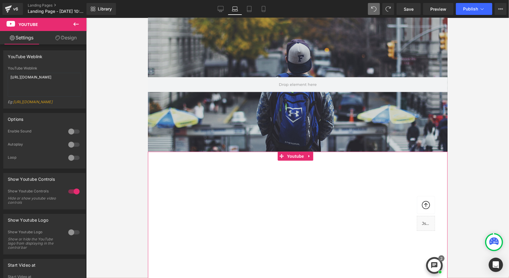
click at [65, 37] on link "Design" at bounding box center [65, 37] width 43 height 13
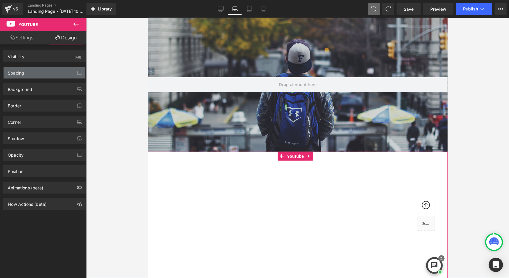
click at [33, 72] on div "Spacing" at bounding box center [45, 72] width 82 height 11
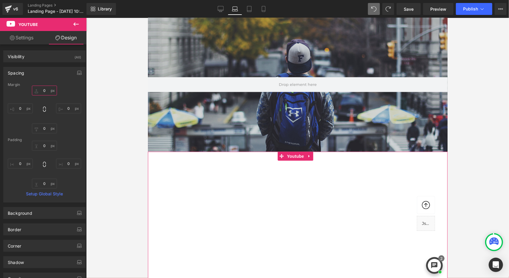
click at [45, 88] on input "0" at bounding box center [44, 91] width 25 height 10
click at [42, 90] on input "0" at bounding box center [44, 91] width 25 height 10
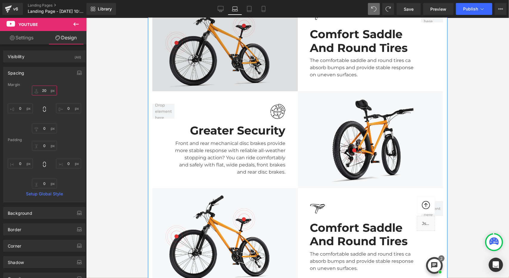
scroll to position [1461, 0]
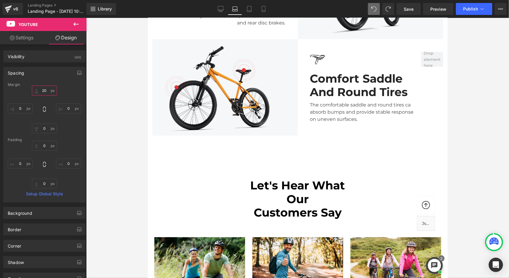
type input "20"
click at [79, 24] on icon at bounding box center [75, 24] width 7 height 7
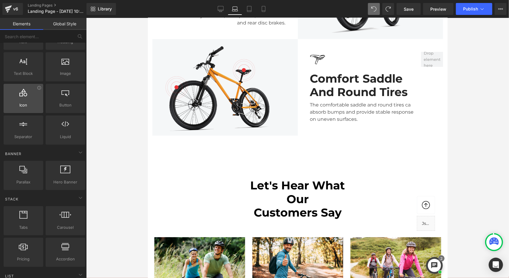
scroll to position [0, 0]
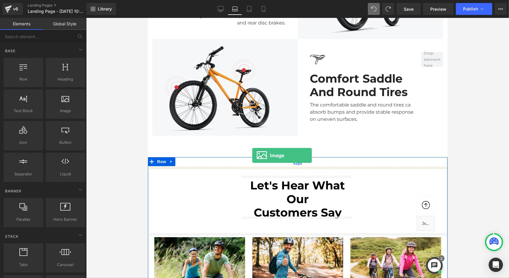
drag, startPoint x: 208, startPoint y: 117, endPoint x: 252, endPoint y: 155, distance: 58.4
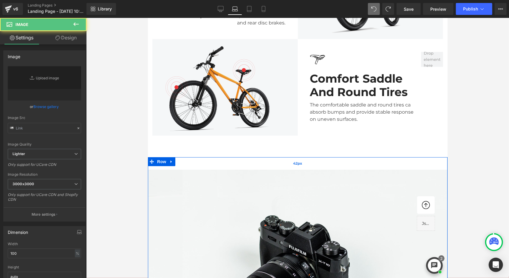
type input "//d1um8515vdn9kb.cloudfront.net/images/parallax.jpg"
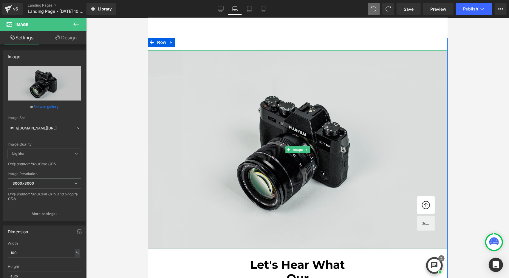
scroll to position [1581, 0]
click at [387, 157] on img at bounding box center [298, 149] width 300 height 199
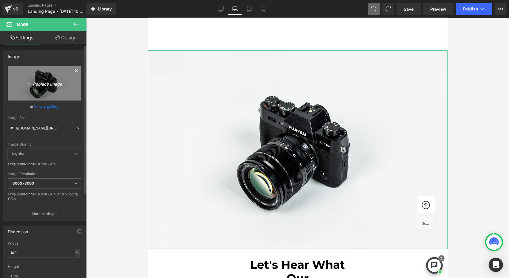
click at [53, 79] on link "Replace Image" at bounding box center [44, 83] width 73 height 34
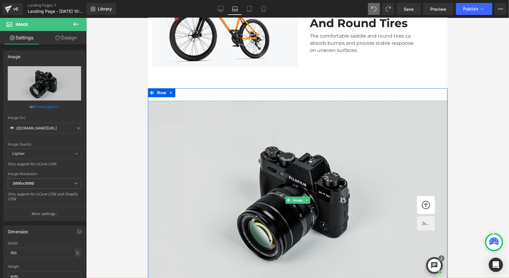
scroll to position [1461, 0]
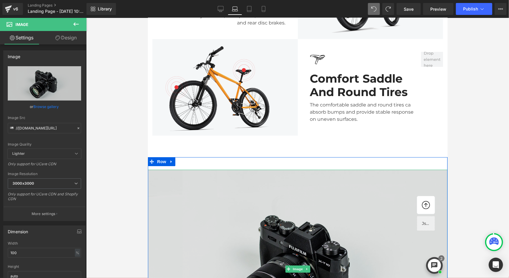
click at [265, 184] on img at bounding box center [298, 268] width 300 height 199
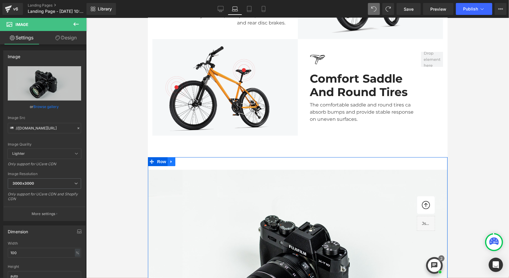
click at [169, 161] on icon at bounding box center [171, 161] width 4 height 4
click at [186, 159] on icon at bounding box center [187, 161] width 4 height 4
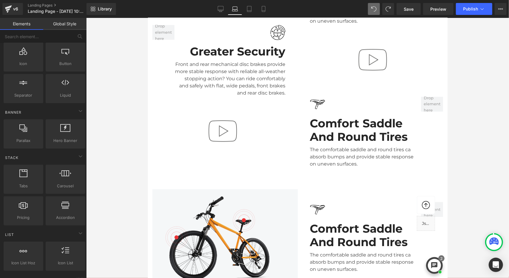
scroll to position [90, 0]
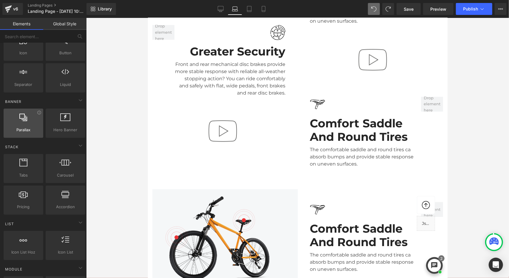
click at [29, 124] on div at bounding box center [23, 119] width 36 height 13
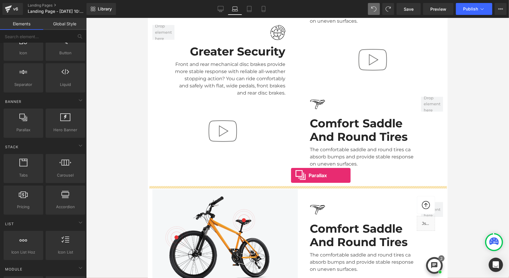
drag, startPoint x: 176, startPoint y: 141, endPoint x: 291, endPoint y: 175, distance: 119.4
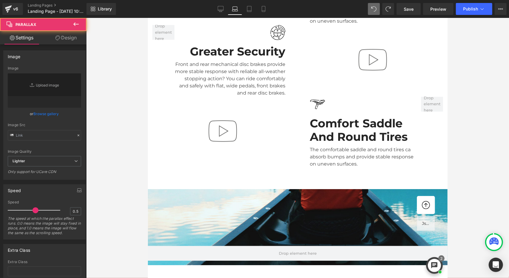
scroll to position [3183, 295]
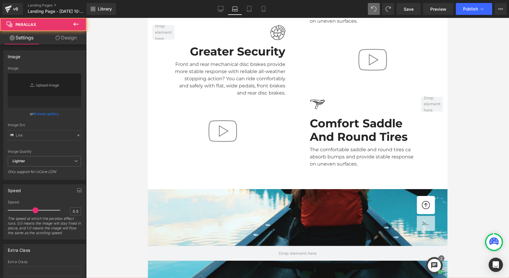
type input "https://cdn.shopify.com/s/files/1/0657/0813/files/slide-girl_2048x.jpg"
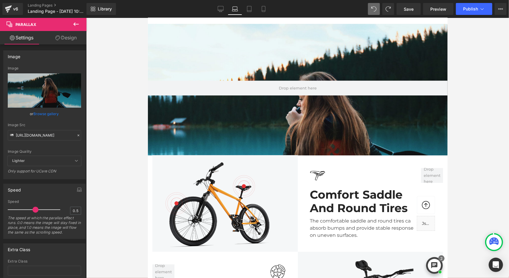
scroll to position [1103, 0]
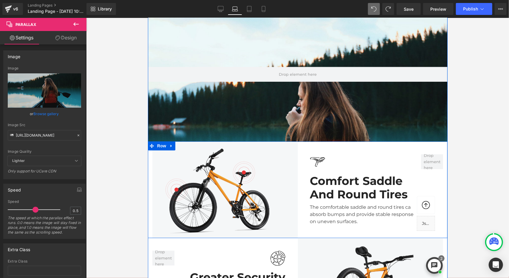
click at [352, 142] on div "Image Comfort Saddle And Round Tires Heading The comfortable saddle and round t…" at bounding box center [373, 189] width 150 height 97
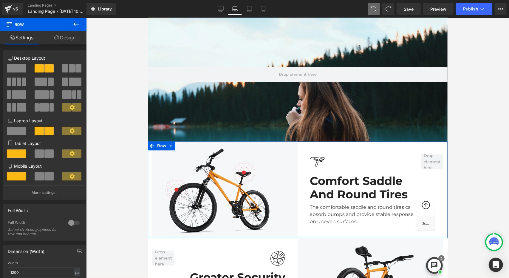
click at [73, 39] on link "Design" at bounding box center [64, 37] width 43 height 13
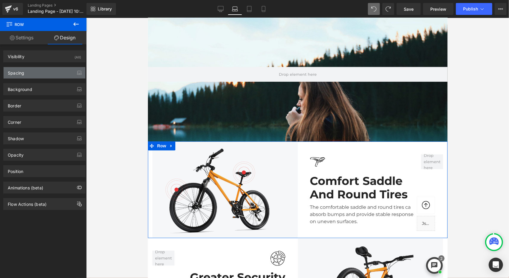
click at [37, 73] on div "Spacing" at bounding box center [45, 72] width 82 height 11
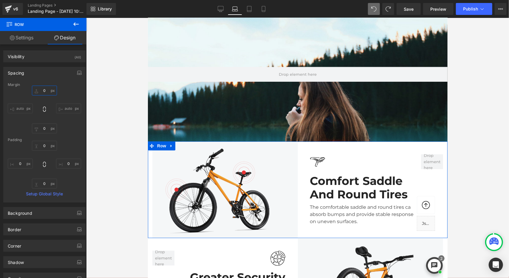
click at [44, 89] on input "0" at bounding box center [44, 91] width 25 height 10
click at [43, 91] on input "0" at bounding box center [44, 91] width 25 height 10
type input "30"
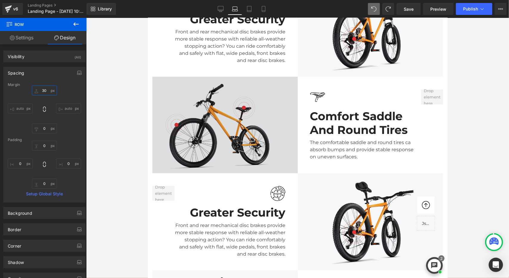
scroll to position [1372, 0]
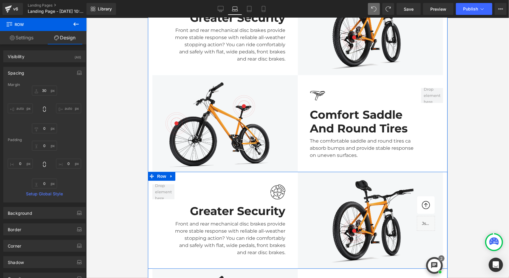
click at [277, 173] on div "Image Greater Security Heading Front and rear mechanical disc brakes provide mo…" at bounding box center [223, 220] width 150 height 97
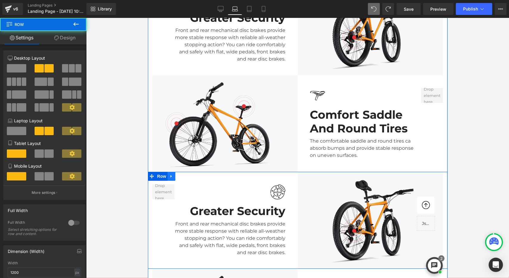
click at [170, 175] on icon at bounding box center [170, 176] width 1 height 3
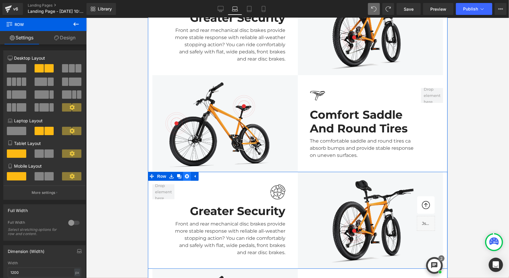
click at [185, 174] on icon at bounding box center [187, 176] width 4 height 4
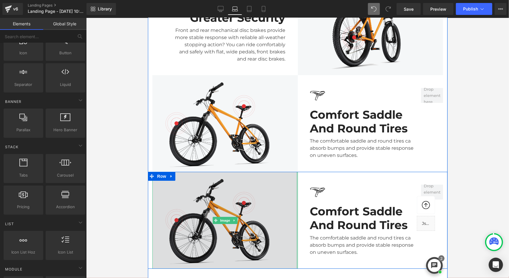
scroll to position [1402, 0]
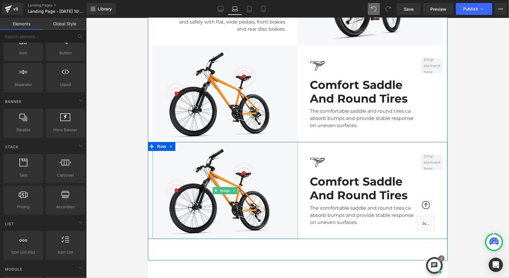
click at [306, 142] on div "Image Comfort Saddle And Round Tires Heading The comfortable saddle and round t…" at bounding box center [373, 190] width 150 height 97
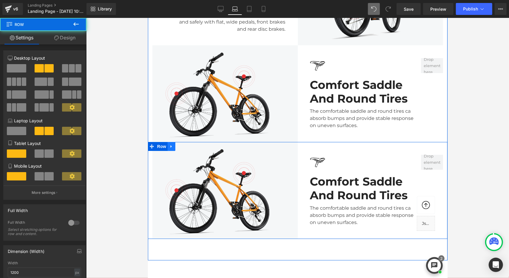
click at [169, 144] on icon at bounding box center [171, 146] width 4 height 4
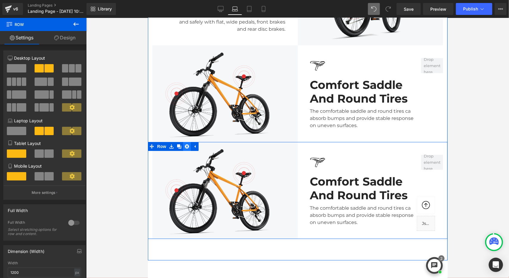
click at [186, 144] on icon at bounding box center [187, 146] width 4 height 4
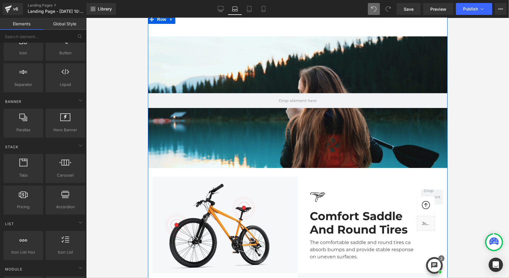
scroll to position [1073, 0]
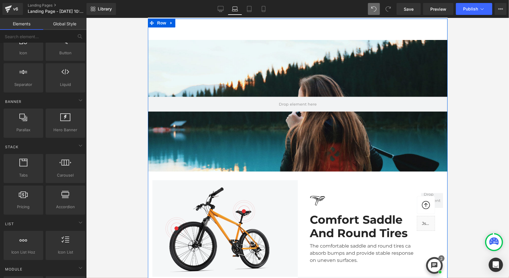
click at [348, 174] on div "Parallax Image Image Comfort Saddle And Round Tires Heading The comfortable sad…" at bounding box center [298, 255] width 300 height 431
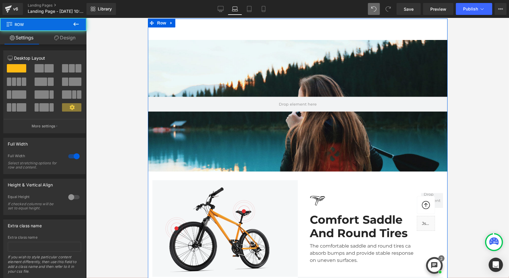
click at [334, 193] on div "Image Comfort Saddle And Round Tires Heading The comfortable saddle and round t…" at bounding box center [372, 228] width 141 height 71
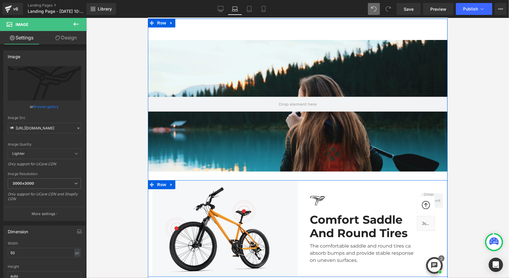
click at [334, 180] on div at bounding box center [298, 180] width 300 height 1
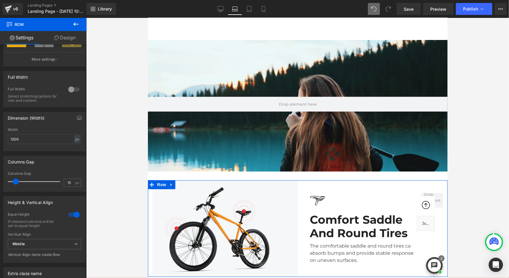
scroll to position [149, 0]
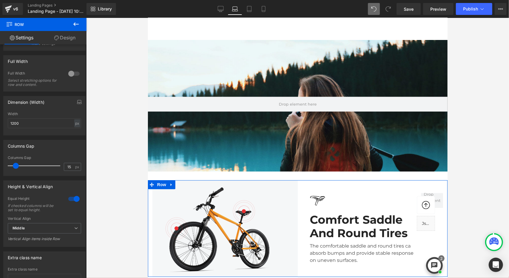
click at [67, 42] on link "Design" at bounding box center [64, 37] width 43 height 13
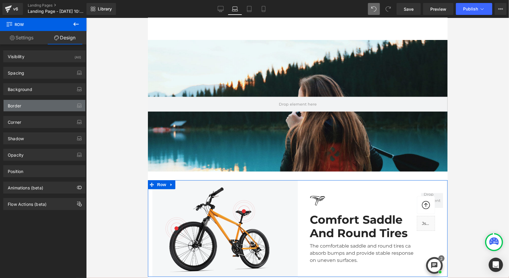
type input "30"
type input "0"
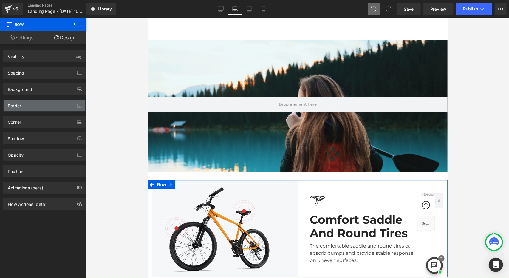
type input "0"
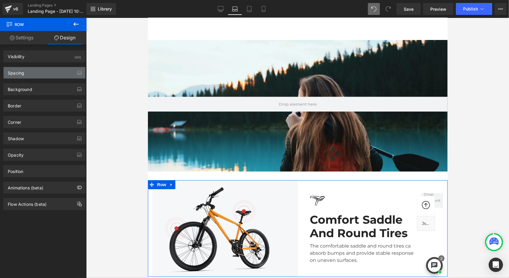
click at [39, 75] on div "Spacing" at bounding box center [45, 72] width 82 height 11
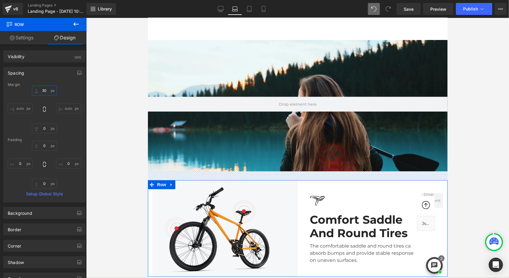
click at [44, 91] on input "30" at bounding box center [44, 91] width 25 height 10
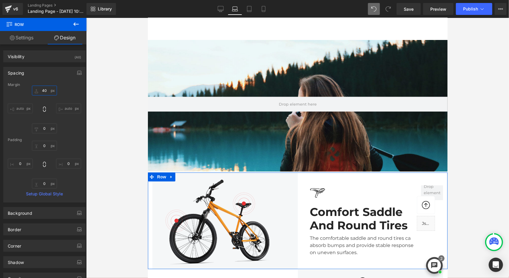
scroll to position [3001, 295]
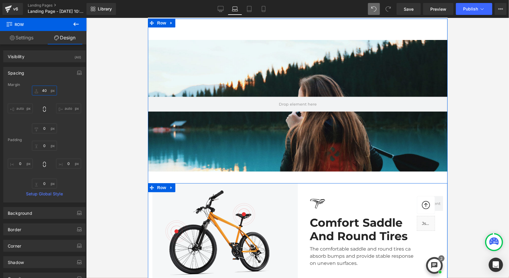
type input "40"
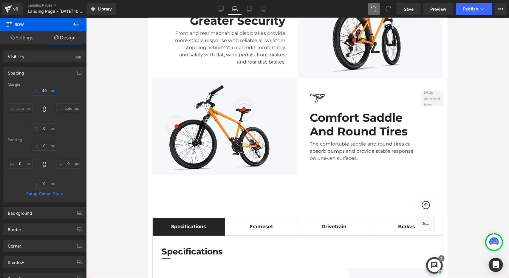
scroll to position [1461, 0]
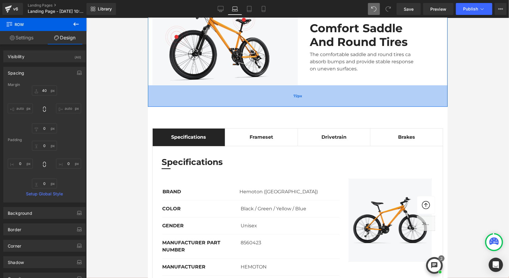
click at [324, 97] on div "72px" at bounding box center [298, 95] width 300 height 21
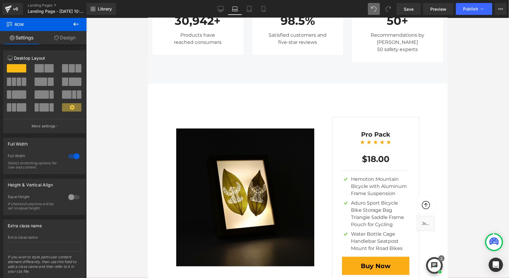
scroll to position [1850, 0]
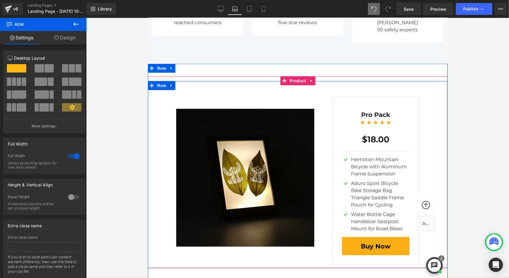
click at [431, 97] on div "Sale Off (P) Image $0 $18.00 SALE -1700% (P) Price Pro Pack Text Block Icon Ico…" at bounding box center [298, 174] width 300 height 187
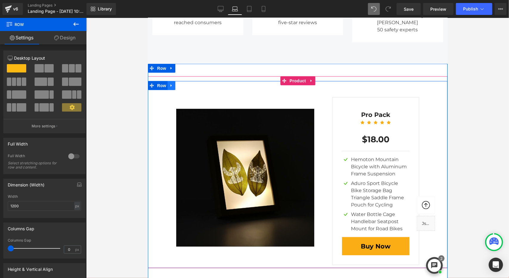
click at [169, 83] on icon at bounding box center [171, 85] width 4 height 4
click at [185, 83] on icon at bounding box center [187, 85] width 4 height 4
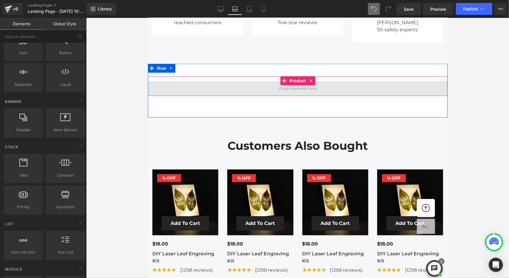
scroll to position [2829, 295]
click at [385, 81] on span at bounding box center [298, 88] width 300 height 15
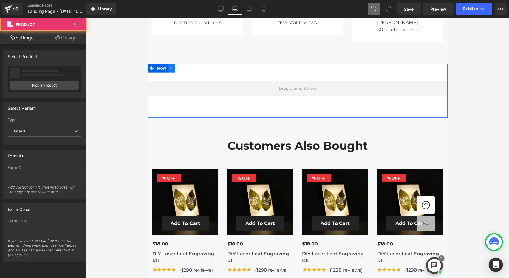
click at [169, 66] on icon at bounding box center [171, 68] width 4 height 4
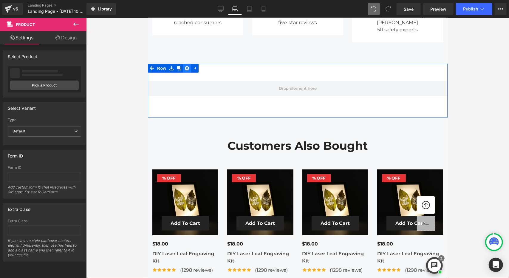
click at [186, 66] on icon at bounding box center [187, 68] width 4 height 4
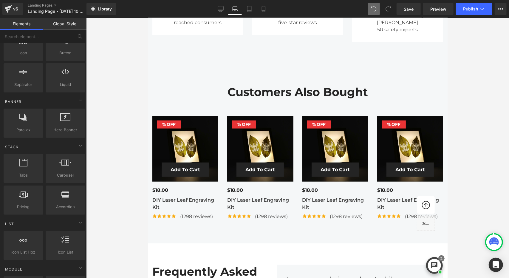
scroll to position [2775, 295]
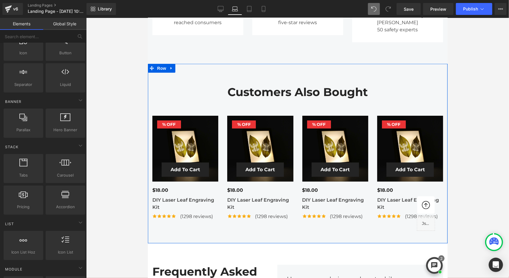
click at [432, 64] on div "Customers Also Bought Heading 1800 % (P) Image" at bounding box center [298, 154] width 300 height 180
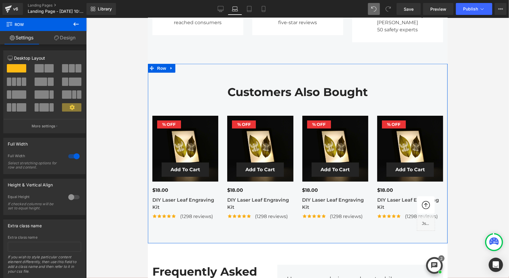
drag, startPoint x: 70, startPoint y: 41, endPoint x: 44, endPoint y: 112, distance: 76.2
click at [71, 41] on link "Design" at bounding box center [64, 37] width 43 height 13
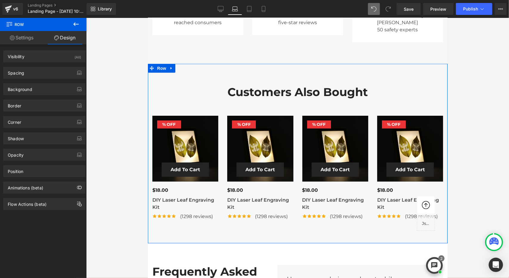
type input "0"
type input "42"
type input "0"
type input "62"
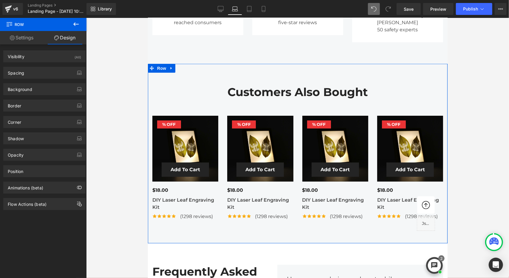
type input "0"
type input "#f5f7f8"
type input "100"
click at [31, 88] on div "Background" at bounding box center [20, 88] width 24 height 8
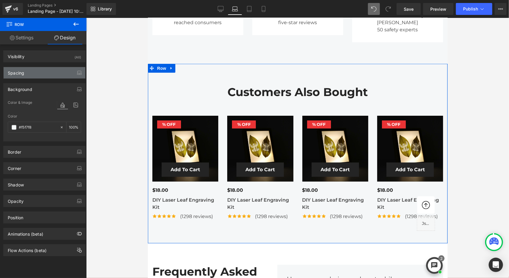
click at [36, 76] on div "Spacing" at bounding box center [45, 72] width 82 height 11
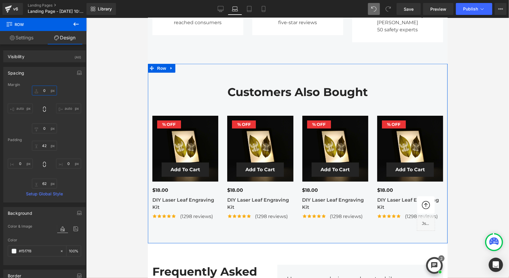
click at [43, 90] on input "0" at bounding box center [44, 91] width 25 height 10
click at [219, 64] on div "Customers Also Bought Heading 1800 % (P) Image" at bounding box center [298, 154] width 300 height 180
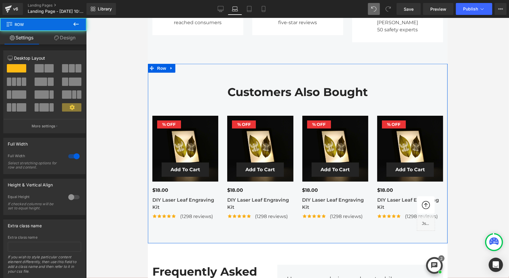
click at [250, 85] on h2 "Customers Also Bought" at bounding box center [297, 92] width 291 height 14
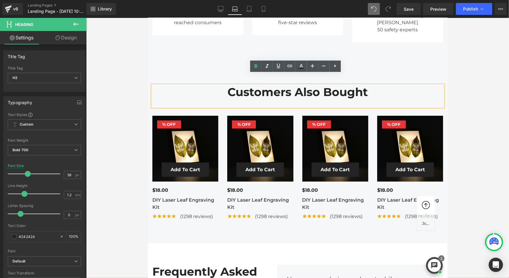
click at [234, 64] on div "Customers Also Bought Heading 1800 % (P) Image" at bounding box center [298, 154] width 300 height 180
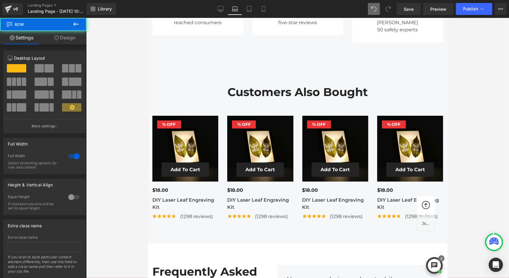
click at [234, 64] on div "Customers Also Bought Heading 1800 % (P) Image" at bounding box center [298, 154] width 300 height 180
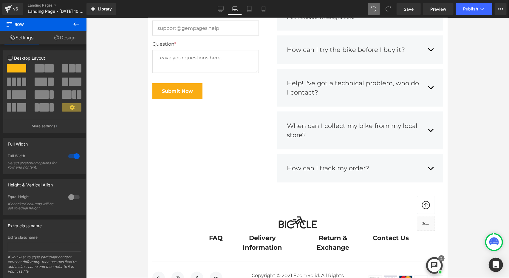
scroll to position [2238, 0]
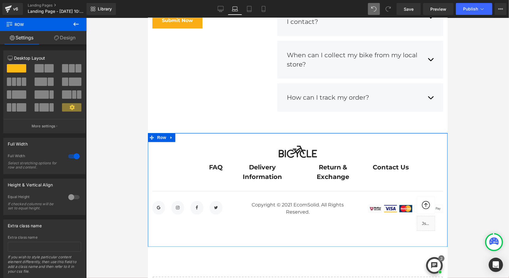
click at [360, 133] on div "Image FAQ Text Block Delivery Information Text Block Return & Exchange Text Blo…" at bounding box center [298, 190] width 300 height 114
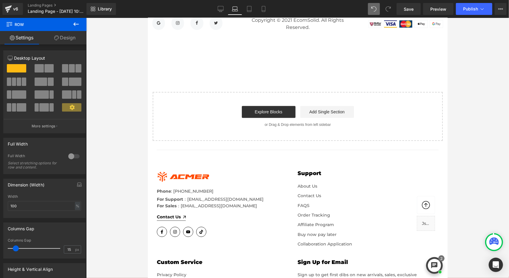
scroll to position [2387, 0]
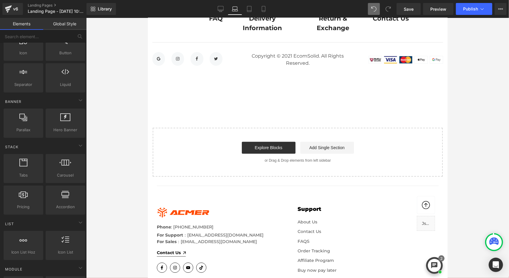
click at [388, 141] on div "Explore Blocks Add Single Section" at bounding box center [297, 147] width 271 height 12
click at [303, 128] on div "Start building your page Explore Blocks Add Single Section or Drag & Drop eleme…" at bounding box center [297, 152] width 289 height 48
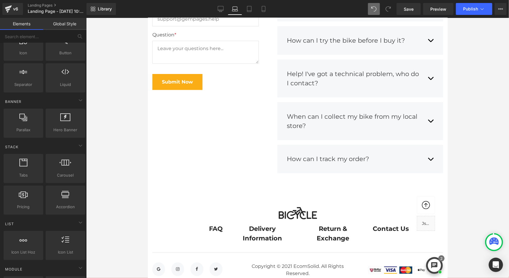
scroll to position [2068, 0]
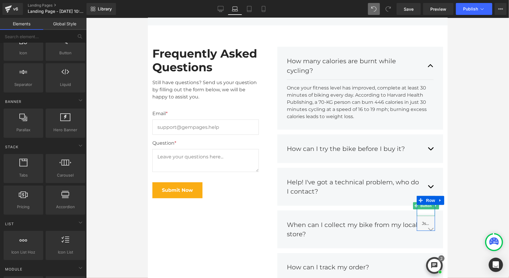
click at [425, 206] on span "Button" at bounding box center [426, 205] width 14 height 7
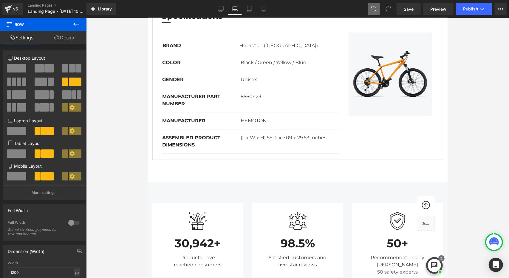
scroll to position [1551, 0]
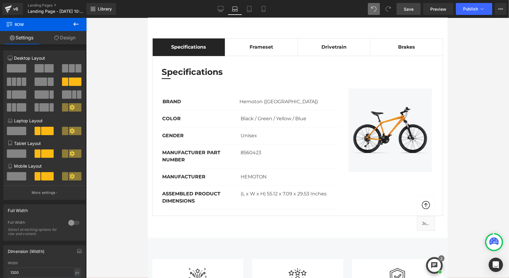
click at [406, 10] on span "Save" at bounding box center [409, 9] width 10 height 6
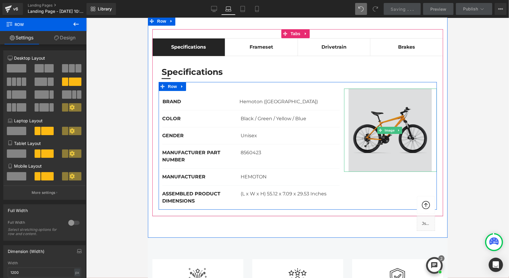
click at [398, 140] on img at bounding box center [390, 129] width 93 height 83
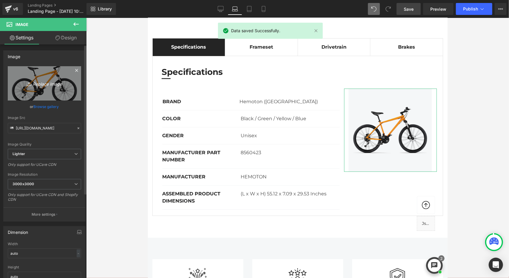
drag, startPoint x: 56, startPoint y: 78, endPoint x: 48, endPoint y: 76, distance: 8.7
click at [48, 76] on link "Replace Image" at bounding box center [44, 83] width 73 height 34
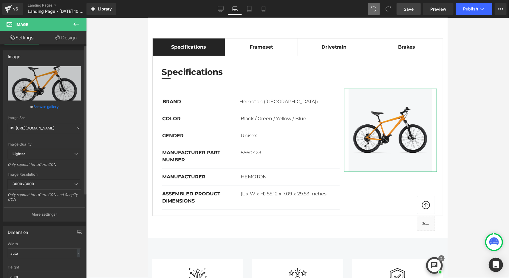
click at [49, 180] on span "3000x3000" at bounding box center [44, 184] width 73 height 10
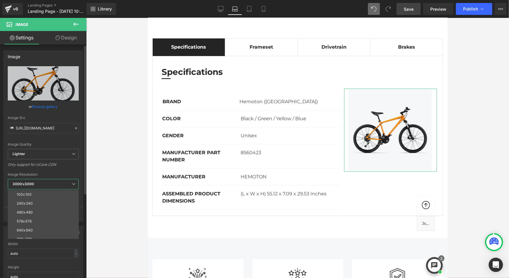
click at [49, 180] on span "3000x3000" at bounding box center [43, 184] width 71 height 10
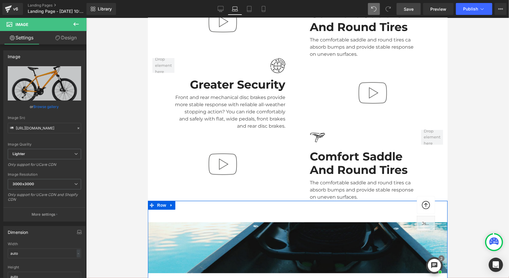
scroll to position [865, 0]
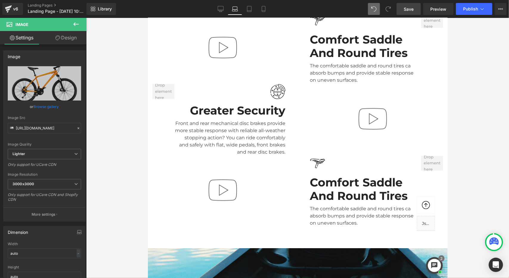
click at [358, 122] on img at bounding box center [373, 118] width 38 height 38
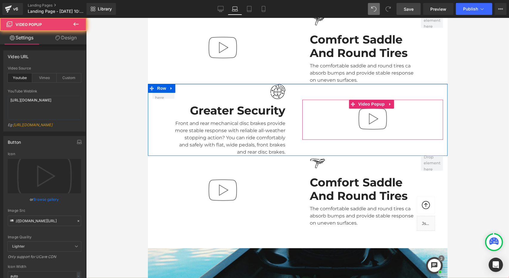
click at [404, 116] on div at bounding box center [372, 119] width 141 height 40
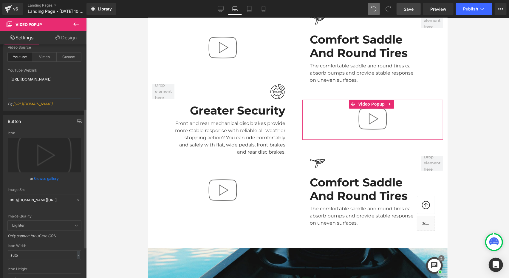
scroll to position [10, 0]
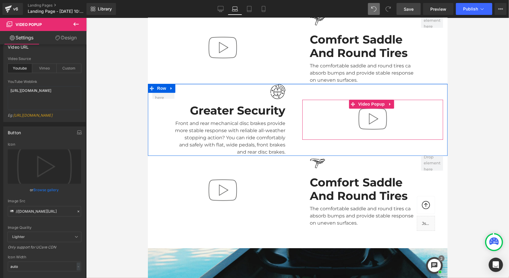
click at [338, 120] on div at bounding box center [372, 119] width 141 height 40
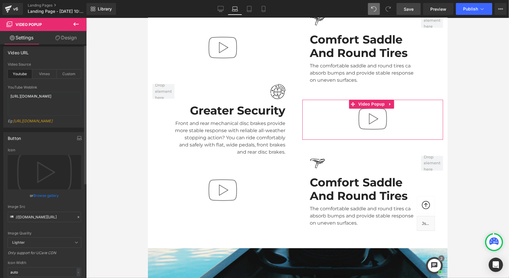
scroll to position [0, 0]
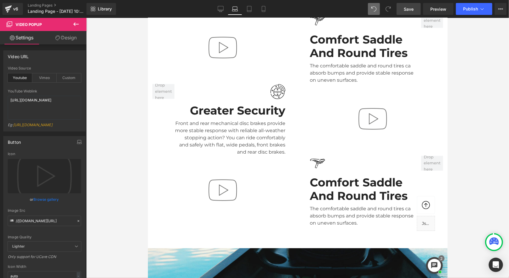
click at [73, 23] on icon at bounding box center [75, 24] width 7 height 7
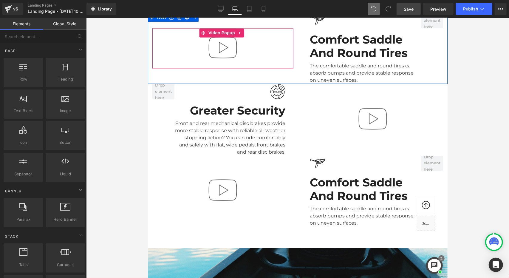
click at [213, 55] on img at bounding box center [222, 47] width 38 height 38
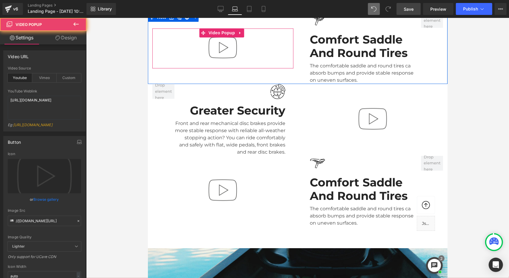
click at [222, 47] on img at bounding box center [222, 47] width 38 height 38
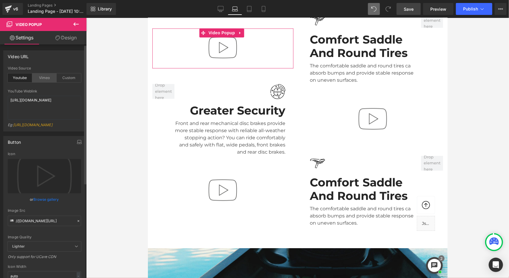
click at [45, 77] on div "Vimeo" at bounding box center [44, 77] width 24 height 9
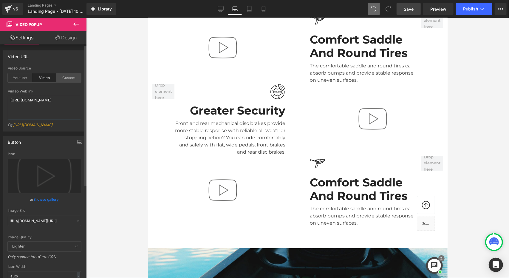
click at [67, 77] on div "Custom" at bounding box center [69, 77] width 24 height 9
click at [60, 111] on textarea "[URL][DOMAIN_NAME]" at bounding box center [44, 108] width 73 height 24
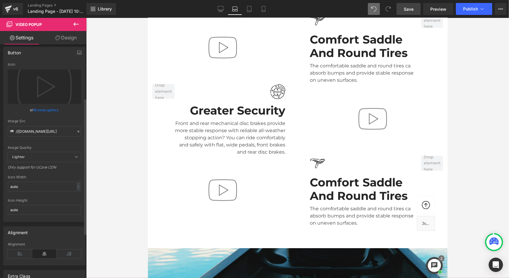
scroll to position [168, 0]
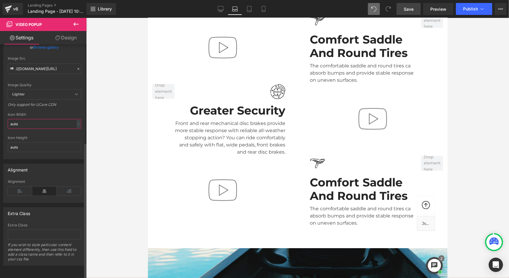
click at [67, 122] on input "auto" at bounding box center [44, 124] width 73 height 10
click at [63, 143] on input "auto" at bounding box center [44, 147] width 73 height 10
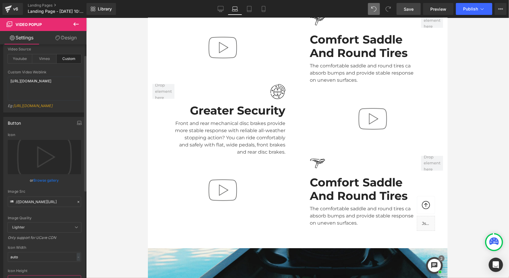
scroll to position [0, 0]
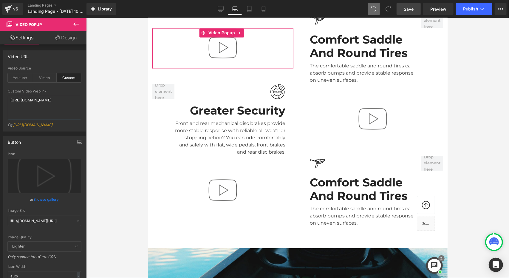
click at [73, 39] on link "Design" at bounding box center [65, 37] width 43 height 13
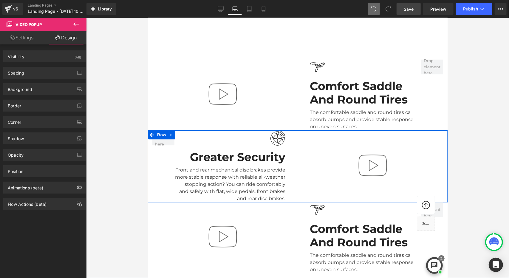
scroll to position [776, 0]
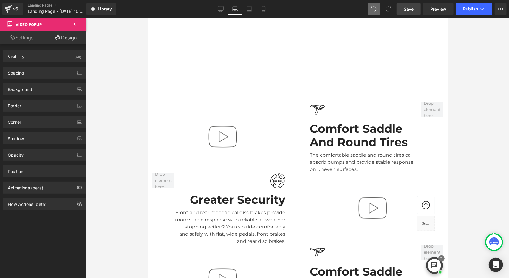
click at [428, 145] on div "Image Comfort Saddle And Round Tires Heading The comfortable saddle and round t…" at bounding box center [372, 137] width 141 height 71
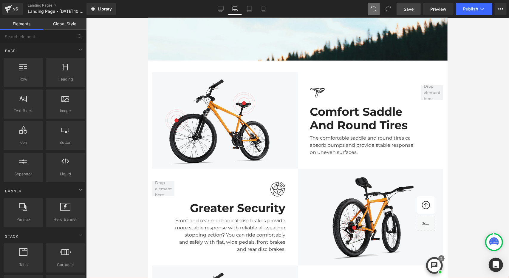
scroll to position [1134, 0]
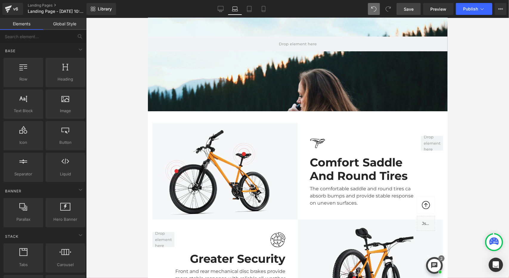
click at [392, 118] on div "Parallax 200px Image Image Comfort Saddle And Round Tires Heading The comfortab…" at bounding box center [298, 195] width 300 height 433
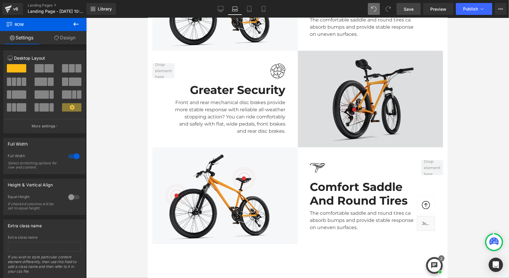
scroll to position [1313, 0]
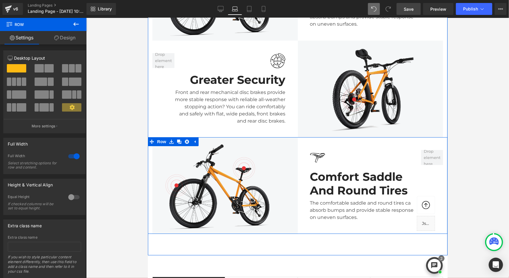
click at [295, 137] on div "Image" at bounding box center [225, 185] width 146 height 97
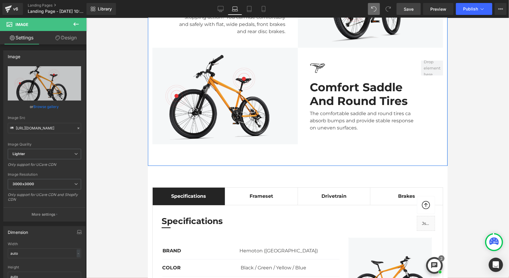
scroll to position [1551, 0]
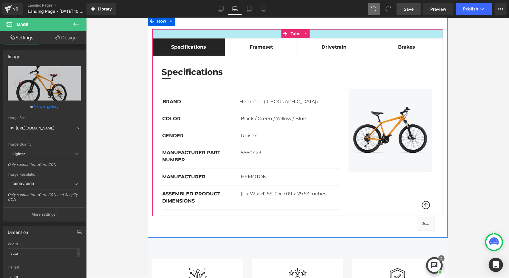
click at [394, 32] on div at bounding box center [297, 33] width 291 height 9
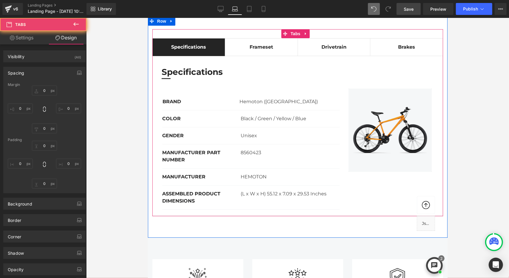
type input "0"
type input "30"
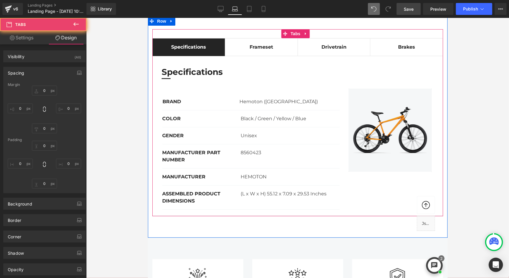
type input "0"
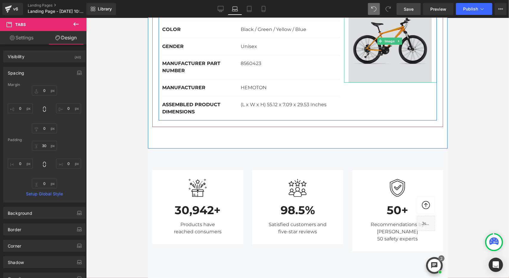
scroll to position [1641, 0]
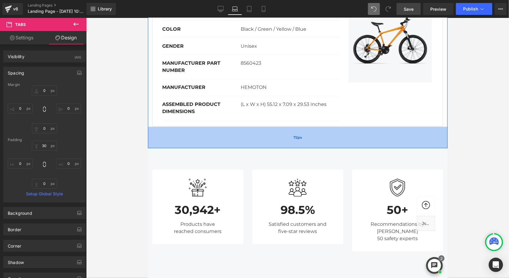
click at [419, 132] on div "72px" at bounding box center [298, 136] width 300 height 21
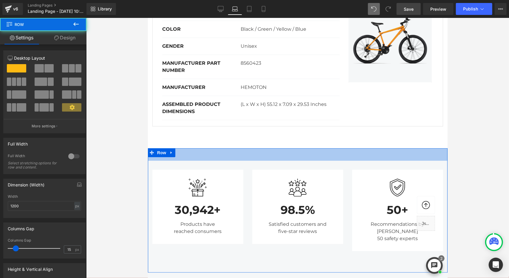
click at [398, 152] on div "42px" at bounding box center [298, 154] width 300 height 13
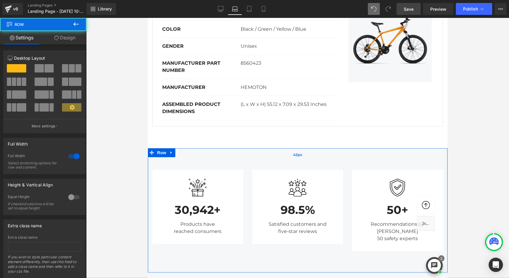
scroll to position [1730, 0]
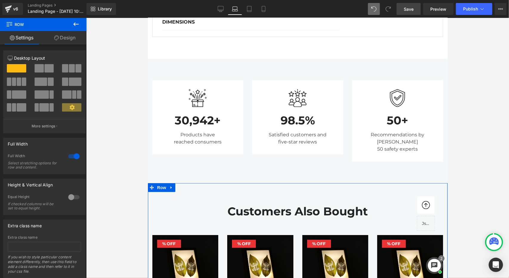
click at [148, 18] on div at bounding box center [148, 18] width 0 height 0
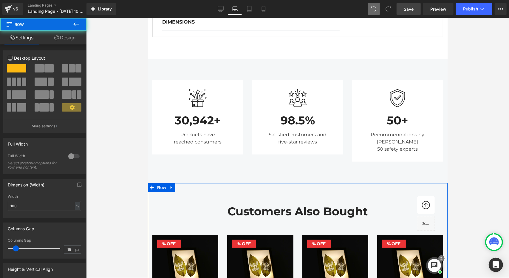
click at [407, 183] on div "Customers Also Bought Heading 1800 % (P) Image" at bounding box center [298, 273] width 300 height 180
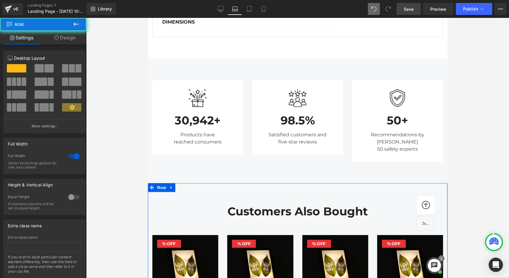
click at [407, 183] on div "Customers Also Bought Heading 1800 % (P) Image" at bounding box center [298, 273] width 300 height 180
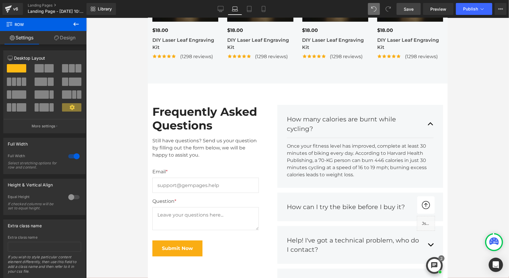
scroll to position [1939, 0]
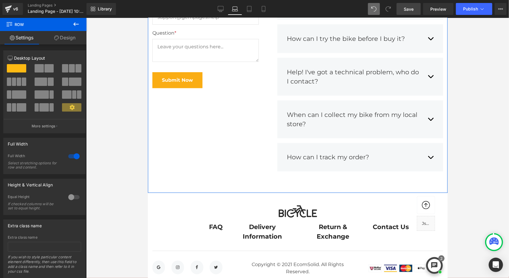
scroll to position [2208, 0]
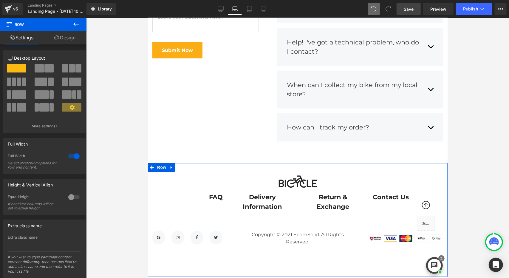
click at [395, 163] on div "Image FAQ Text Block Delivery Information Text Block Return & Exchange Text Blo…" at bounding box center [298, 220] width 300 height 114
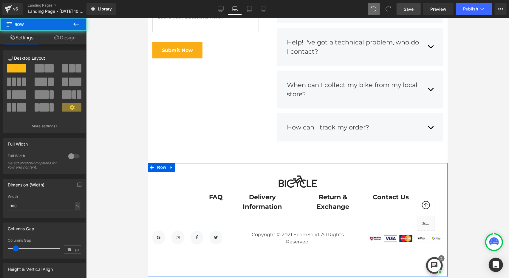
scroll to position [2297, 0]
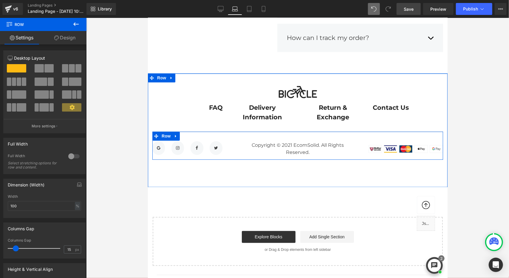
click at [392, 131] on div "Icon Row Icon Row Icon Row Icon Row Icon List Hoz Copyright © 2021 EcomSolid. A…" at bounding box center [297, 145] width 291 height 28
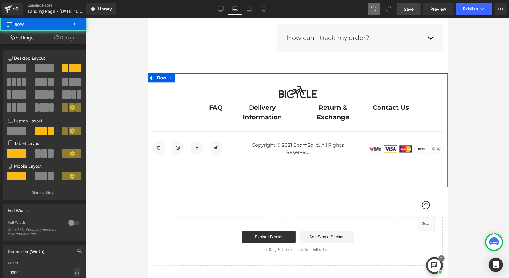
click at [402, 166] on div "Image FAQ Text Block Delivery Information Text Block Return & Exchange Text Blo…" at bounding box center [298, 130] width 300 height 114
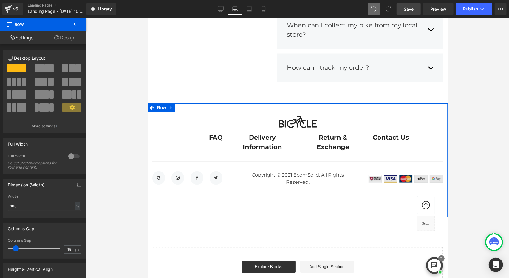
scroll to position [2387, 0]
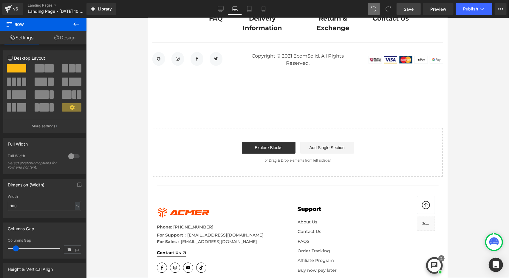
click at [411, 141] on div "Explore Blocks Add Single Section" at bounding box center [297, 147] width 271 height 12
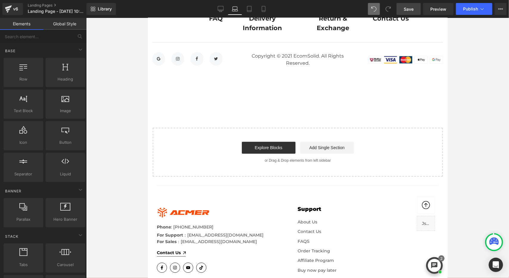
scroll to position [2267, 0]
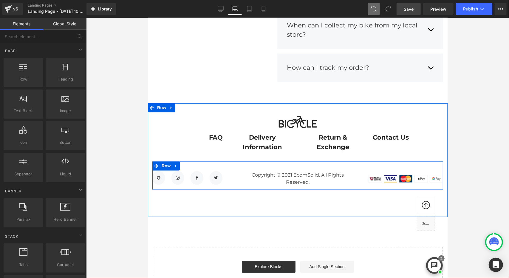
click at [402, 161] on div "Icon Row Icon Row Icon Row Icon Row Icon List Hoz Copyright © 2021 EcomSolid. A…" at bounding box center [297, 175] width 291 height 28
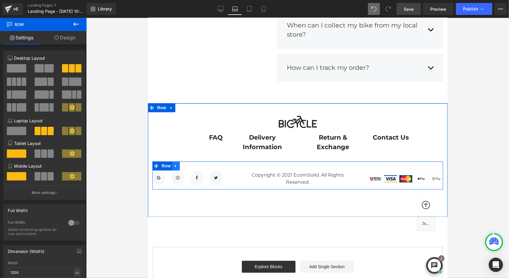
click at [178, 161] on link at bounding box center [176, 165] width 8 height 9
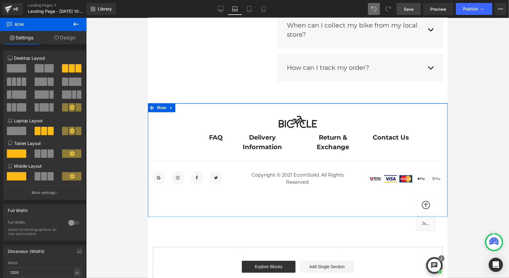
click at [346, 196] on div "Image FAQ Text Block Delivery Information Text Block Return & Exchange Text Blo…" at bounding box center [298, 160] width 300 height 114
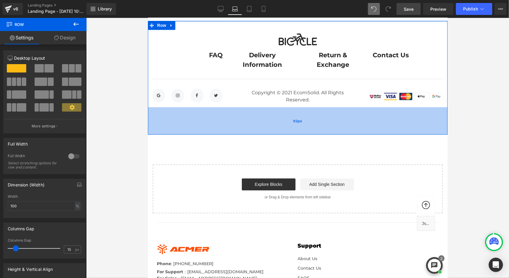
scroll to position [2387, 0]
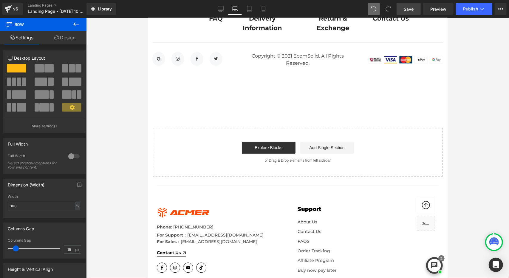
click at [396, 194] on hdt-sections--20958099472688__8b1cf2b6-9e6b-4ace-85e5-e52ad96e7b43-menu-1 "Support About Us Contact Us FAQS Order Tracking Affiliate Program Buy now pay l…" at bounding box center [368, 238] width 141 height 89
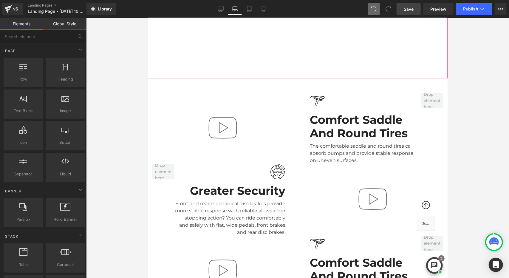
scroll to position [695, 0]
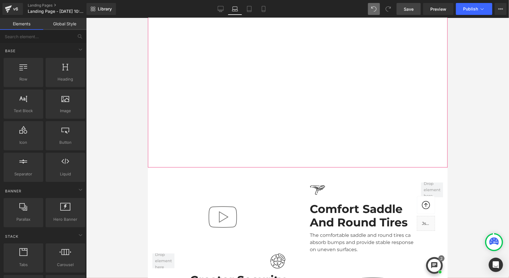
click at [350, 80] on div at bounding box center [298, 83] width 300 height 169
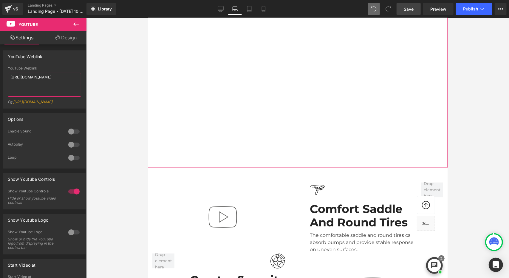
click at [45, 81] on textarea "https://youtu.be/gYSf517-QU8" at bounding box center [44, 85] width 73 height 24
drag, startPoint x: 71, startPoint y: 78, endPoint x: 0, endPoint y: 78, distance: 71.3
click at [0, 78] on div "YouTube Weblink YouTube Weblink https://youtu.be/gYSf517-QU8 Eg: https://www.yo…" at bounding box center [44, 77] width 89 height 63
type textarea "https://www.youtube.com/watch?v=CX07EgKuLp4"
click at [70, 62] on div "YouTube Weblink YouTube Weblink https://www.youtube.com/watch?v=CX07EgKuLp4 Eg:…" at bounding box center [44, 79] width 82 height 58
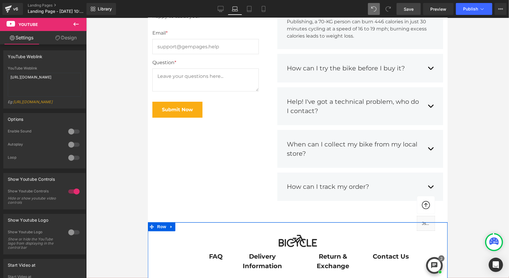
scroll to position [2187, 0]
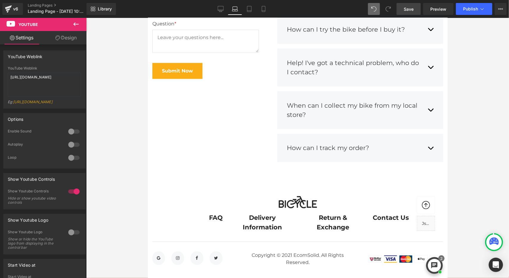
click at [375, 196] on div at bounding box center [297, 202] width 291 height 12
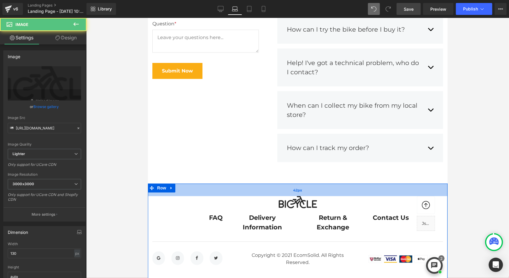
click at [396, 183] on div "42px" at bounding box center [298, 189] width 300 height 13
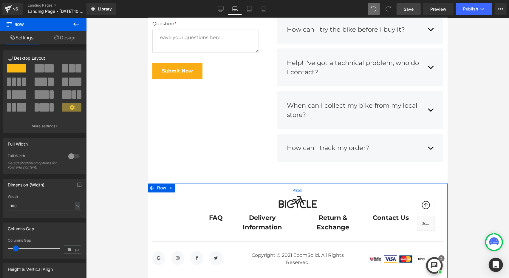
click at [395, 183] on div "42px" at bounding box center [298, 189] width 300 height 13
click at [171, 186] on icon at bounding box center [171, 188] width 4 height 4
click at [188, 186] on icon at bounding box center [187, 188] width 4 height 4
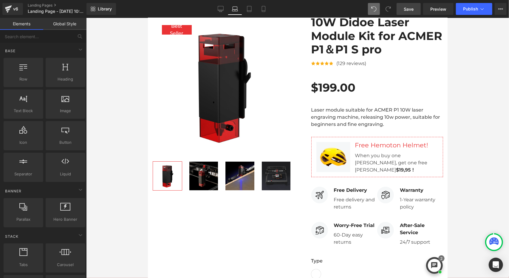
scroll to position [0, 0]
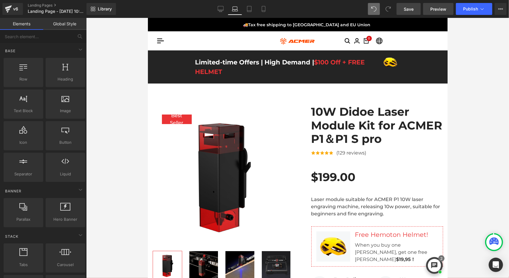
click at [442, 11] on span "Preview" at bounding box center [439, 9] width 16 height 6
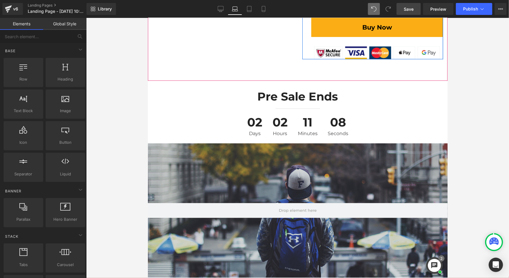
scroll to position [418, 0]
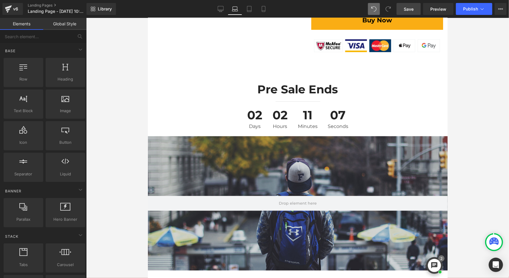
drag, startPoint x: 385, startPoint y: 169, endPoint x: 400, endPoint y: 153, distance: 21.3
click at [385, 169] on div "Hero Banner 200px 200px" at bounding box center [298, 203] width 300 height 134
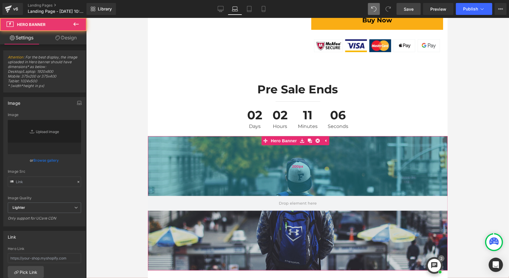
type input "https://d1um8515vdn9kb.cloudfront.net/images/hero.jpg"
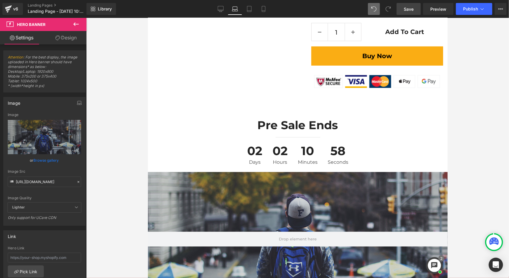
scroll to position [388, 0]
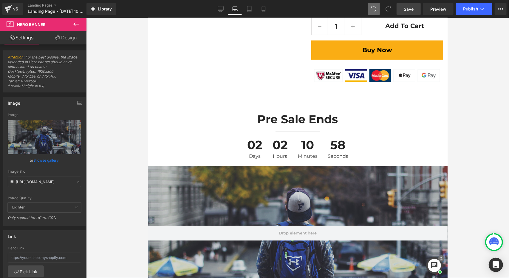
click at [383, 163] on div "Pre sale Ends Heading Separator 02 Days 02 Hours 10 Minutes 58 Seconds Countdow…" at bounding box center [298, 134] width 300 height 63
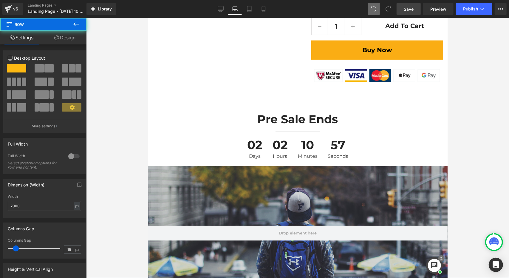
click at [148, 18] on div "200px" at bounding box center [148, 18] width 0 height 0
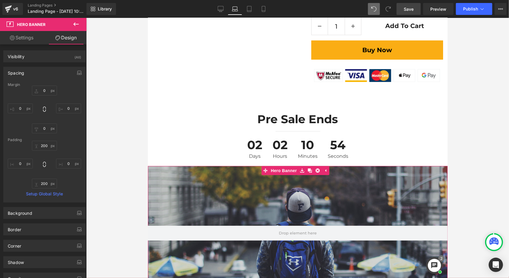
click at [61, 39] on link "Design" at bounding box center [65, 37] width 43 height 13
click at [55, 73] on div "Spacing" at bounding box center [45, 72] width 82 height 11
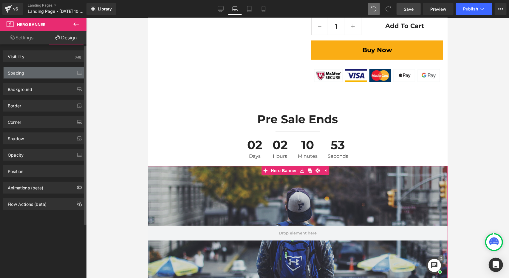
click at [55, 72] on div "Spacing" at bounding box center [45, 72] width 82 height 11
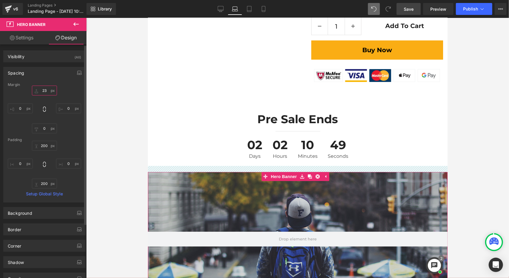
scroll to position [3, 3]
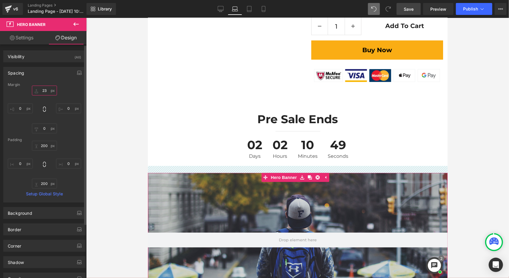
type input "2"
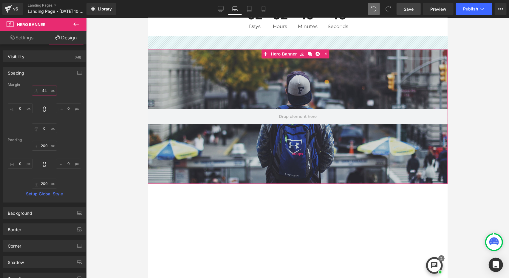
scroll to position [597, 0]
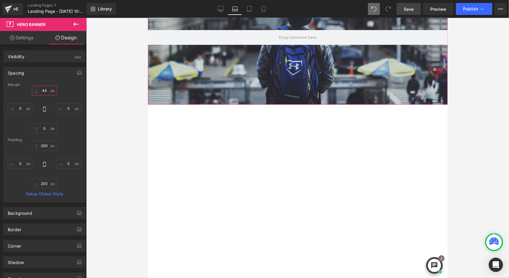
type input "44"
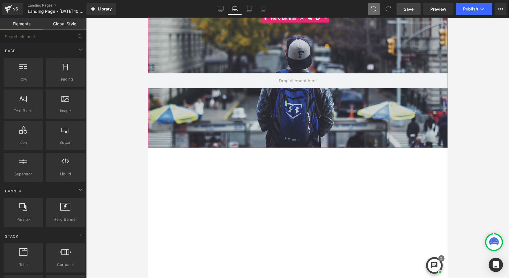
scroll to position [2725, 295]
click at [67, 28] on link "Global Style" at bounding box center [64, 24] width 43 height 12
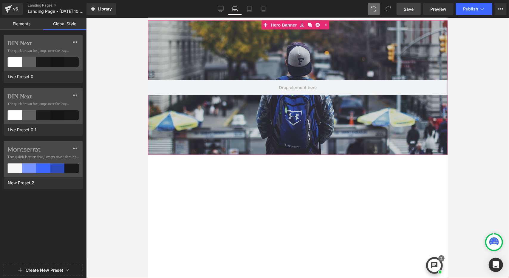
click at [17, 23] on link "Elements" at bounding box center [21, 24] width 43 height 12
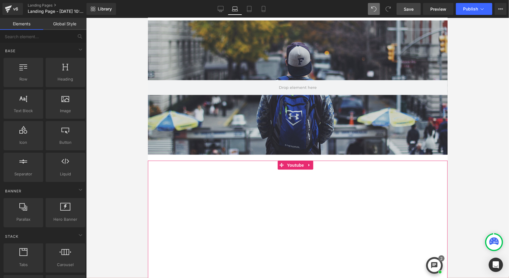
click at [174, 163] on div at bounding box center [298, 245] width 300 height 169
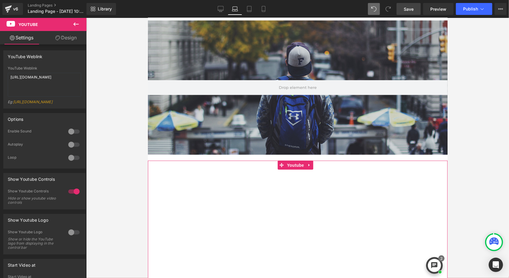
click at [67, 40] on link "Design" at bounding box center [65, 37] width 43 height 13
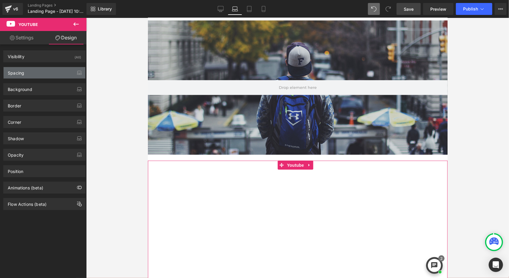
click at [47, 72] on div "Spacing" at bounding box center [45, 72] width 82 height 11
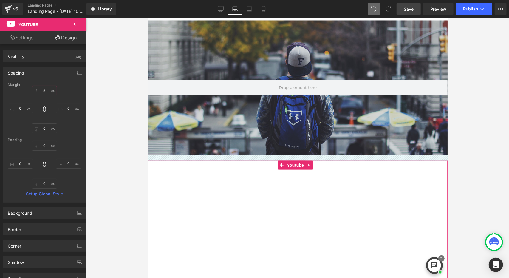
type input "50"
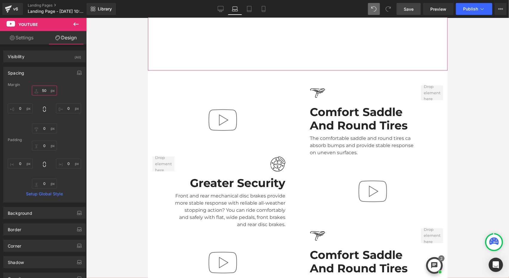
scroll to position [865, 0]
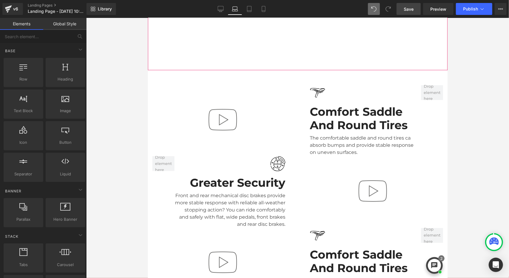
click at [184, 100] on div at bounding box center [222, 120] width 141 height 40
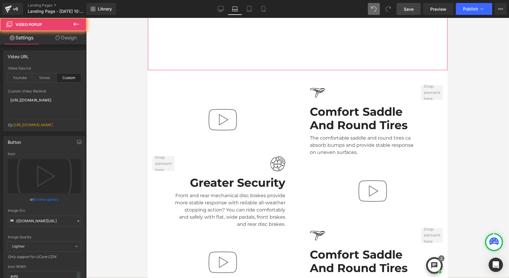
click at [204, 115] on img at bounding box center [222, 119] width 38 height 38
click at [315, 144] on div "The comfortable saddle and round tires ca absorb bumps and provide stable respo…" at bounding box center [365, 144] width 111 height 24
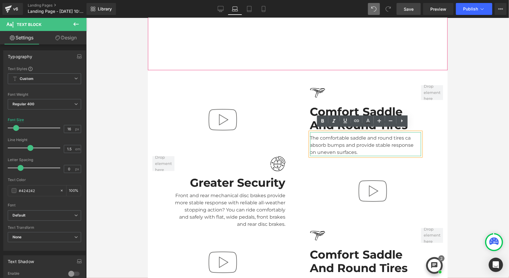
drag, startPoint x: 361, startPoint y: 114, endPoint x: 359, endPoint y: 77, distance: 36.7
click at [361, 113] on div "Comfort Saddle And Round Tires" at bounding box center [365, 116] width 111 height 32
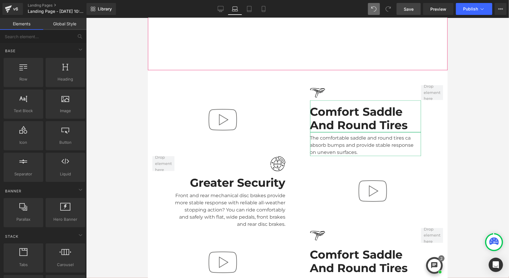
click at [203, 87] on div "Video Popup" at bounding box center [223, 120] width 150 height 71
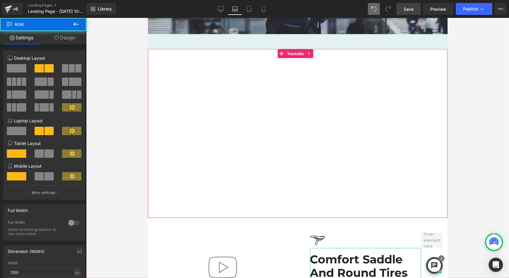
scroll to position [806, 0]
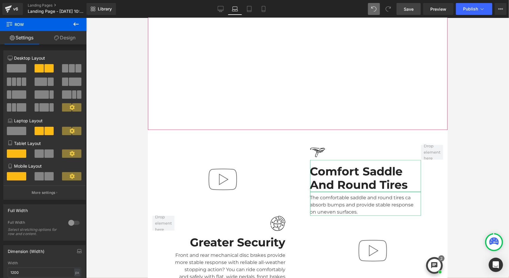
click at [329, 176] on div "Comfort Saddle And Round Tires" at bounding box center [365, 176] width 111 height 32
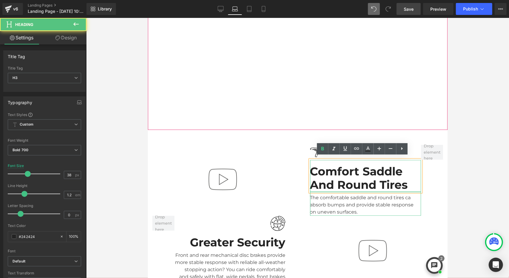
click at [283, 188] on div at bounding box center [222, 180] width 141 height 40
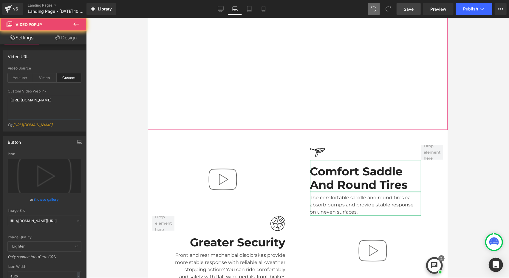
click at [248, 153] on div "Video Popup" at bounding box center [223, 179] width 150 height 71
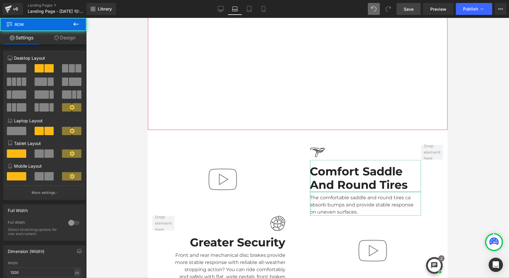
click at [182, 152] on div "Video Popup" at bounding box center [223, 179] width 150 height 71
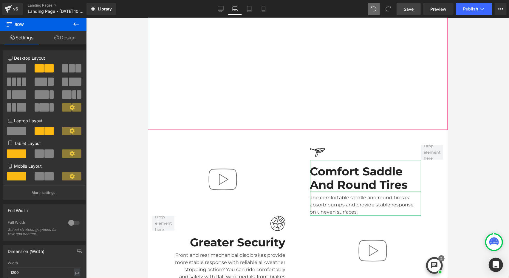
click at [185, 155] on div "Video Popup" at bounding box center [223, 179] width 150 height 71
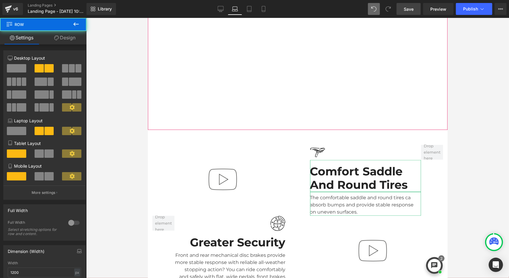
click at [185, 160] on div at bounding box center [222, 180] width 141 height 40
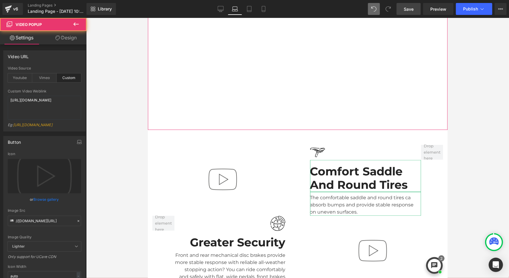
click at [178, 193] on div at bounding box center [222, 180] width 141 height 40
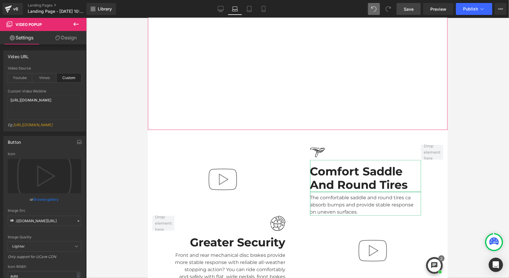
click at [70, 42] on link "Design" at bounding box center [65, 37] width 43 height 13
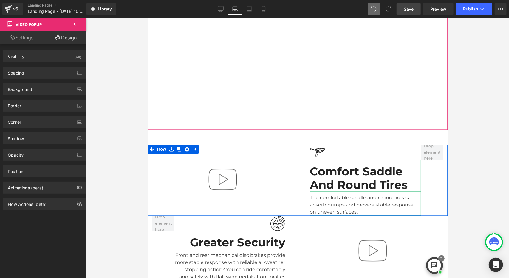
click at [210, 149] on div "Video Popup" at bounding box center [223, 179] width 150 height 71
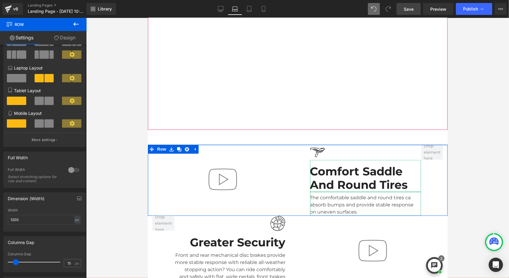
scroll to position [149, 0]
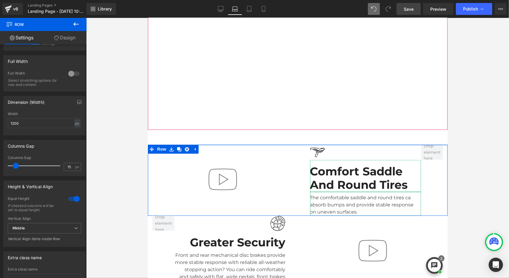
click at [70, 38] on link "Design" at bounding box center [64, 37] width 43 height 13
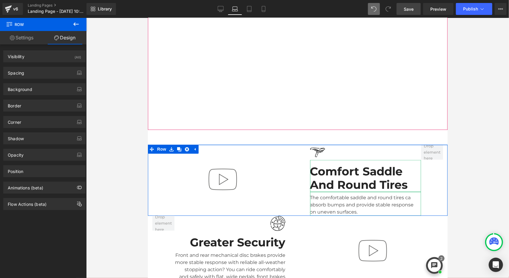
click at [41, 81] on div "Background Color & Image color transparent Color transparent 0 % Image Replace …" at bounding box center [44, 87] width 89 height 16
click at [42, 87] on div "Background" at bounding box center [45, 89] width 82 height 11
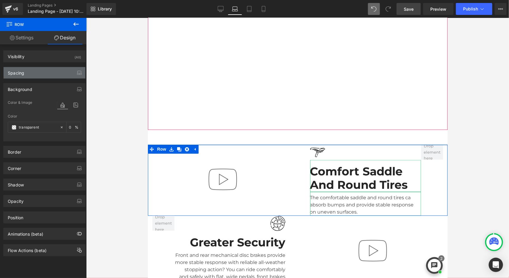
click at [41, 71] on div "Spacing" at bounding box center [45, 72] width 82 height 11
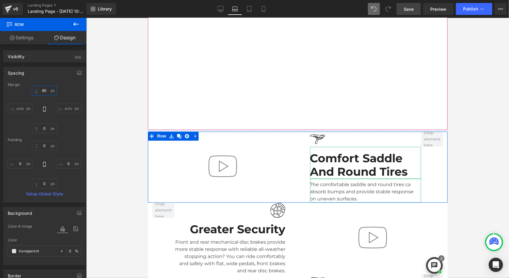
scroll to position [2737, 295]
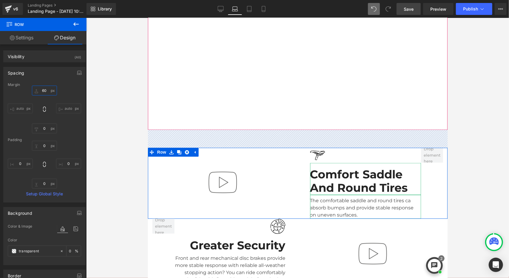
type input "74"
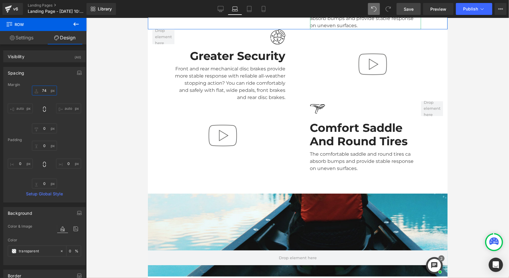
scroll to position [0, 0]
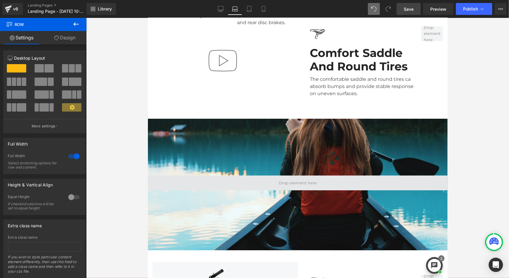
scroll to position [1223, 0]
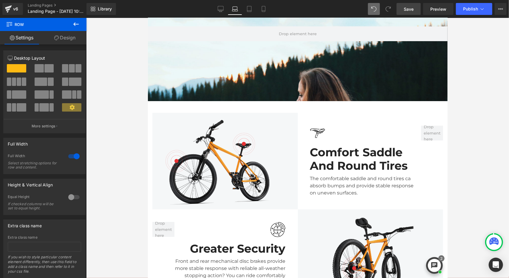
click at [318, 109] on div "Parallax 200px Image Image Comfort Saddle And Round Tires Heading The comfortab…" at bounding box center [298, 185] width 300 height 433
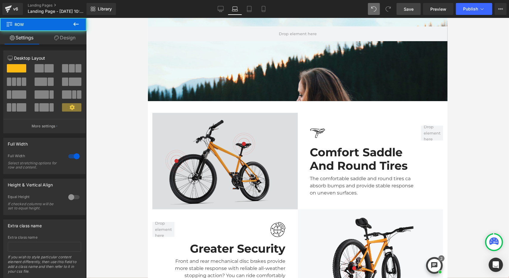
click at [291, 126] on img at bounding box center [225, 160] width 146 height 97
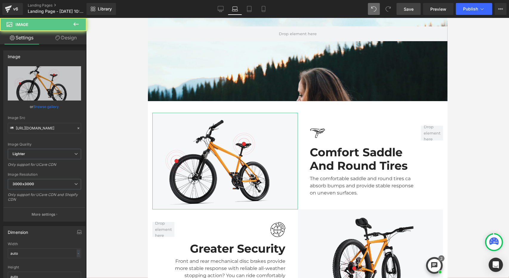
click at [317, 135] on img at bounding box center [317, 132] width 15 height 15
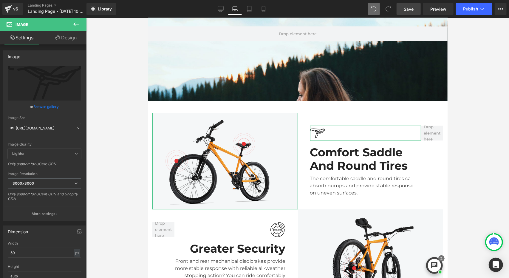
click at [310, 112] on div "Image Comfort Saddle And Round Tires Heading The comfortable saddle and round t…" at bounding box center [373, 160] width 150 height 97
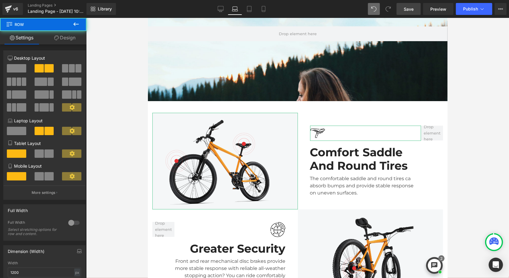
click at [310, 106] on div "Parallax 200px Image Image Comfort Saddle And Round Tires Heading The comfortab…" at bounding box center [298, 185] width 300 height 433
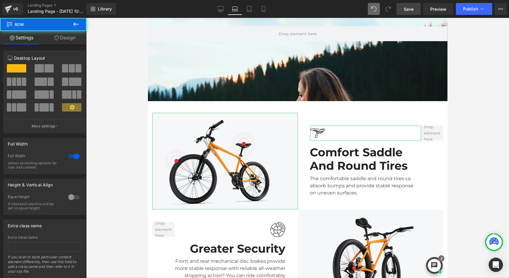
click at [259, 98] on div "Parallax 200px Image Image Comfort Saddle And Round Tires Heading The comfortab…" at bounding box center [298, 185] width 300 height 433
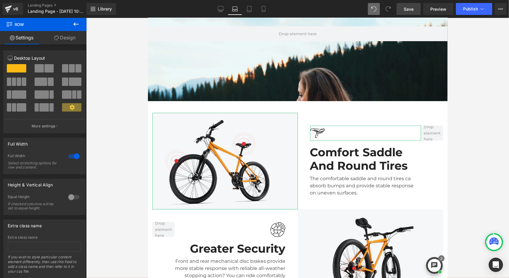
click at [307, 113] on div "Image Comfort Saddle And Round Tires Heading The comfortable saddle and round t…" at bounding box center [373, 160] width 150 height 97
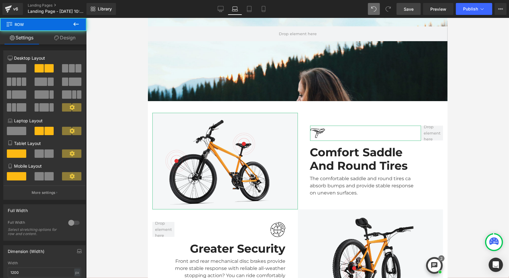
click at [302, 112] on div "Image Comfort Saddle And Round Tires Heading The comfortable saddle and round t…" at bounding box center [373, 160] width 150 height 97
click at [248, 105] on div "Parallax 200px Image Image Comfort Saddle And Round Tires Heading The comfortab…" at bounding box center [298, 185] width 300 height 433
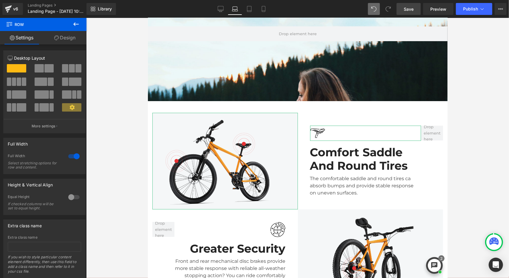
click at [148, 116] on iframe at bounding box center [298, 148] width 300 height 260
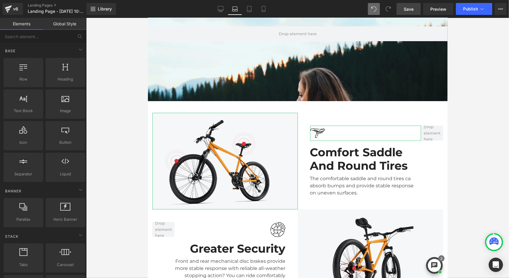
click at [147, 132] on div at bounding box center [297, 148] width 423 height 260
click at [373, 180] on div "The comfortable saddle and round tires ca absorb bumps and provide stable respo…" at bounding box center [365, 184] width 111 height 24
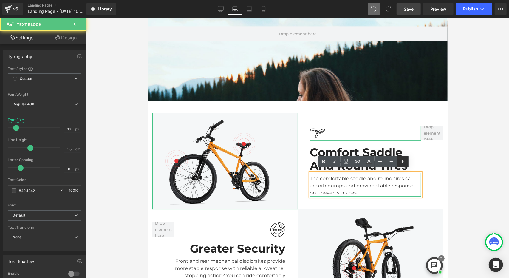
click at [404, 159] on link at bounding box center [402, 161] width 11 height 11
click at [433, 116] on div "Image Comfort Saddle And Round Tires Heading The comfortable saddle and round t…" at bounding box center [373, 160] width 150 height 97
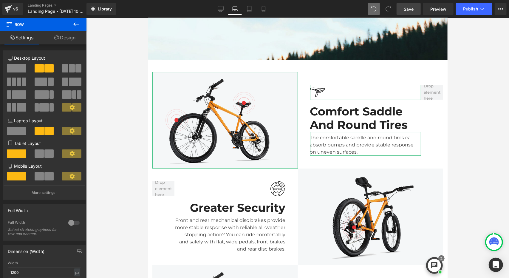
click at [401, 75] on div "Image Comfort Saddle And Round Tires Heading The comfortable saddle and round t…" at bounding box center [373, 120] width 150 height 97
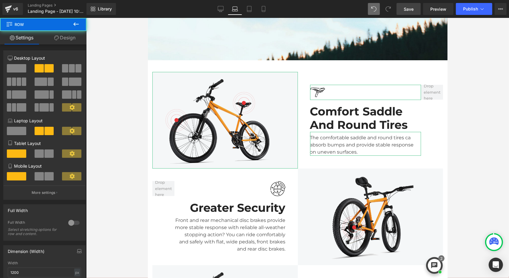
click at [315, 63] on div "Parallax 200px Image Image Comfort Saddle And Round Tires Heading The comfortab…" at bounding box center [298, 144] width 300 height 433
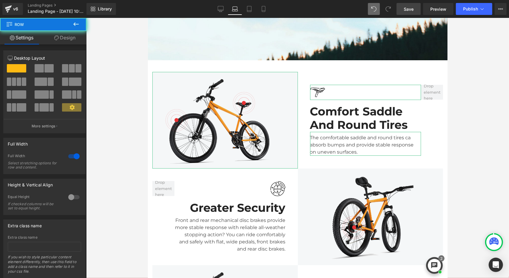
click at [281, 63] on div "Parallax 200px Image Image Comfort Saddle And Round Tires Heading The comfortab…" at bounding box center [298, 144] width 300 height 433
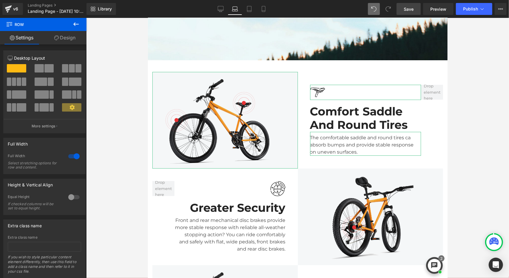
click at [407, 8] on span "Save" at bounding box center [409, 9] width 10 height 6
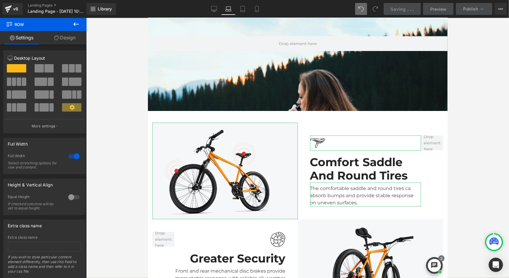
scroll to position [1204, 0]
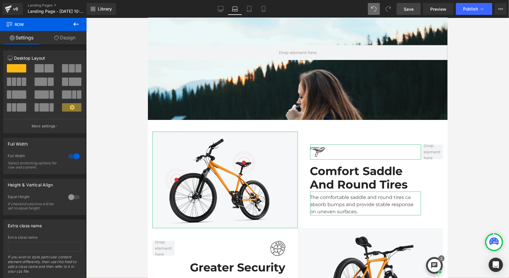
click at [65, 45] on div "12 12 12 Column Size Customizer 12 Desktop Layout Laptop Layout Tablet Layout M…" at bounding box center [44, 161] width 89 height 234
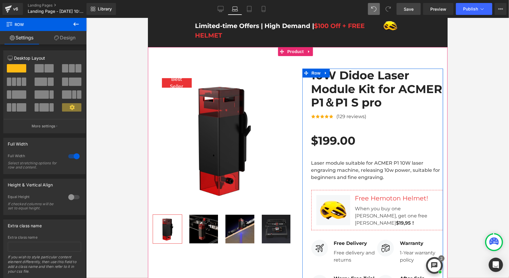
scroll to position [0, 0]
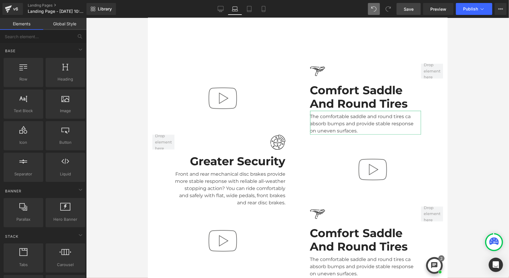
scroll to position [925, 0]
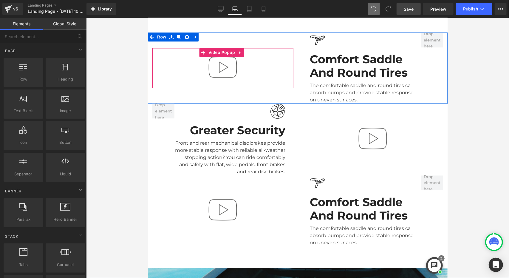
click at [262, 52] on div at bounding box center [222, 68] width 141 height 40
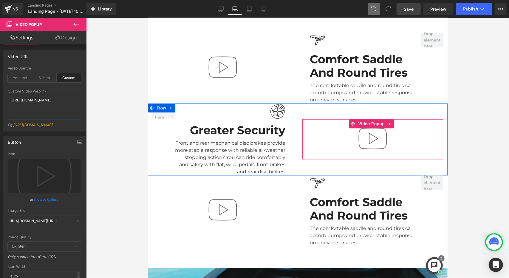
click at [354, 135] on img at bounding box center [373, 138] width 38 height 38
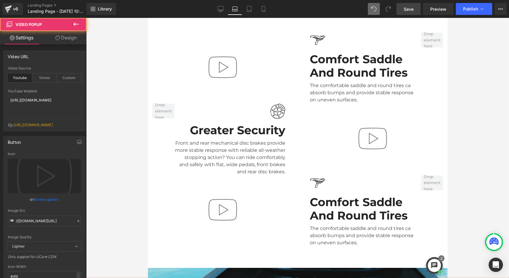
click at [234, 55] on img at bounding box center [222, 67] width 38 height 38
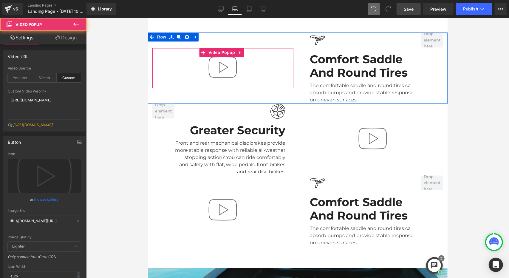
click at [257, 50] on div at bounding box center [222, 68] width 141 height 40
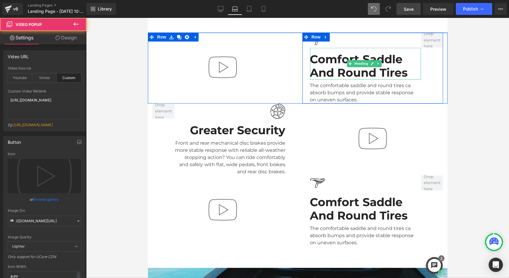
click at [336, 61] on div "Comfort Saddle And Round Tires Heading" at bounding box center [365, 63] width 111 height 32
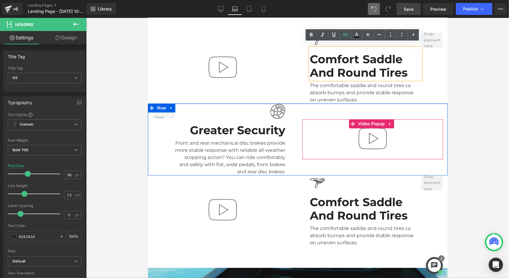
click at [399, 130] on div at bounding box center [372, 139] width 141 height 40
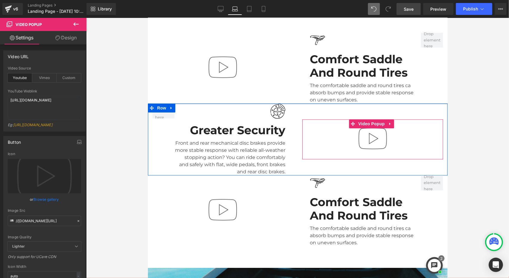
click at [272, 141] on div "Front and rear mechanical disc brakes provide more stable response with reliabl…" at bounding box center [229, 156] width 111 height 38
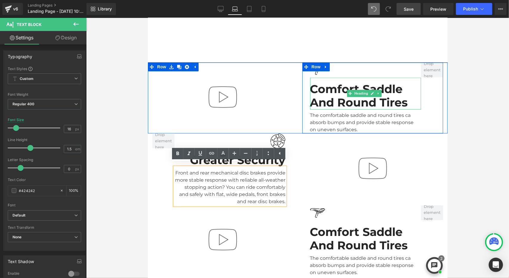
scroll to position [985, 0]
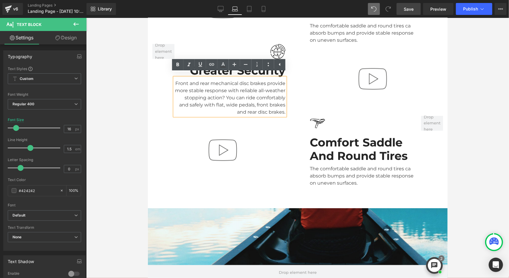
click at [403, 120] on div at bounding box center [365, 122] width 111 height 15
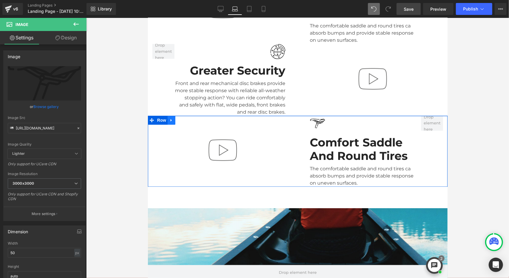
click at [172, 118] on icon at bounding box center [171, 120] width 4 height 4
click at [188, 118] on icon at bounding box center [187, 120] width 4 height 4
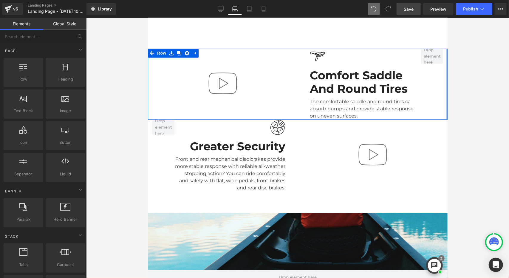
scroll to position [925, 0]
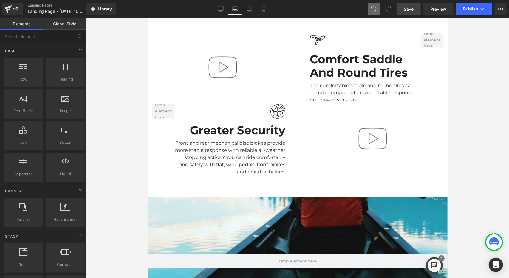
click at [407, 7] on span "Save" at bounding box center [409, 9] width 10 height 6
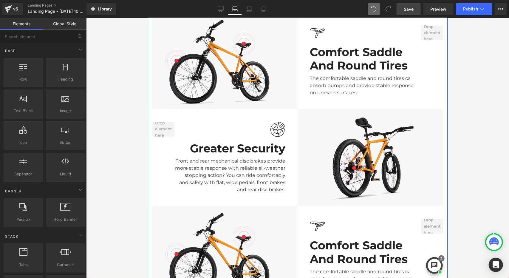
scroll to position [1253, 0]
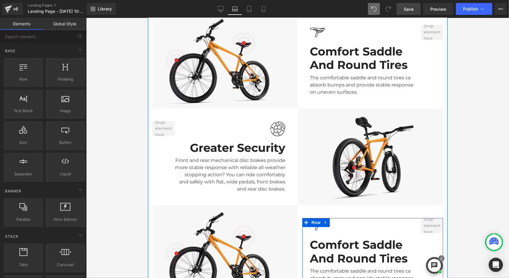
click at [396, 265] on div "The comfortable saddle and round tires ca absorb bumps and provide stable respo…" at bounding box center [365, 277] width 111 height 24
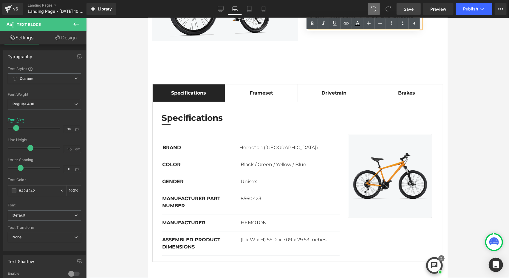
scroll to position [1522, 0]
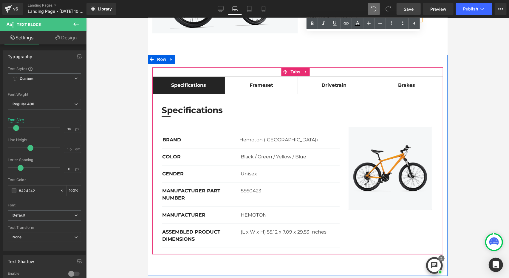
click at [268, 85] on div "Frameset Text Block" at bounding box center [261, 84] width 61 height 7
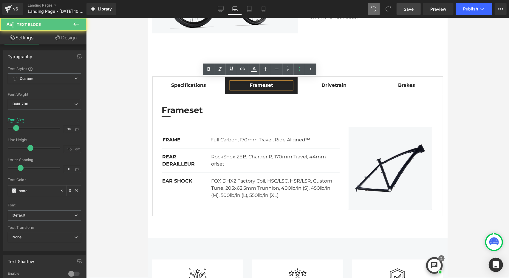
scroll to position [2631, 295]
click at [317, 87] on div at bounding box center [334, 87] width 61 height 1
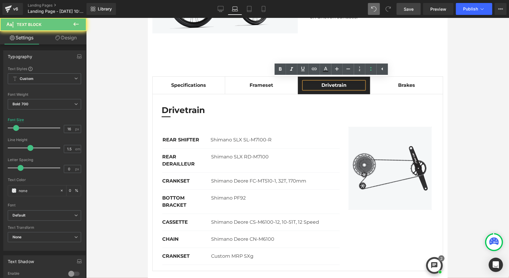
scroll to position [3, 3]
click at [196, 82] on div "Specifications" at bounding box center [188, 84] width 60 height 7
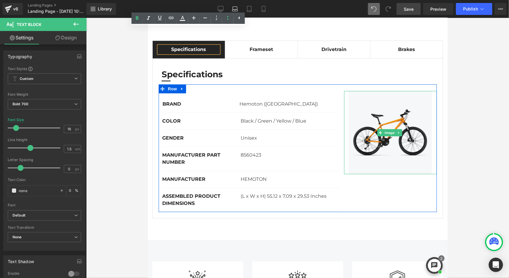
scroll to position [1551, 0]
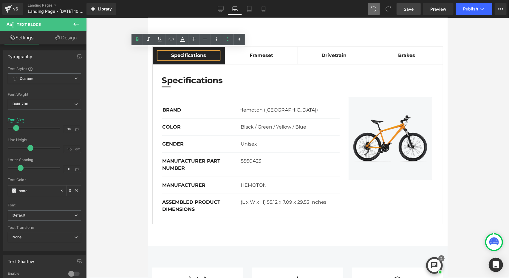
click at [273, 52] on div "Frameset Text Block" at bounding box center [261, 55] width 61 height 7
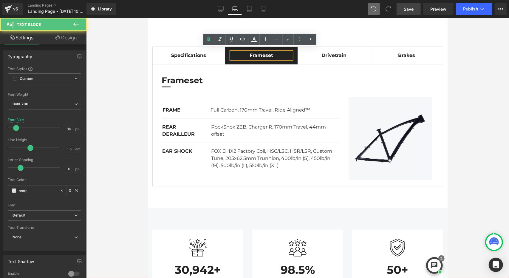
scroll to position [3, 3]
click at [331, 54] on div "Drivetrain" at bounding box center [334, 55] width 61 height 7
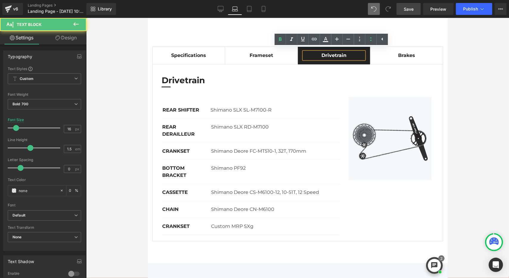
click at [206, 53] on div "Specifications" at bounding box center [188, 55] width 60 height 7
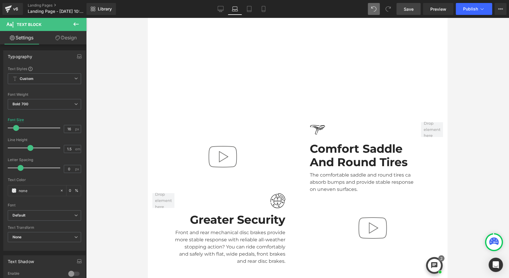
scroll to position [925, 0]
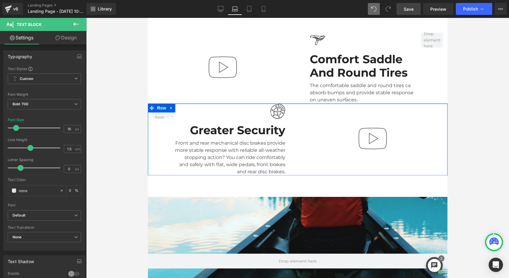
click at [419, 147] on div at bounding box center [372, 139] width 141 height 40
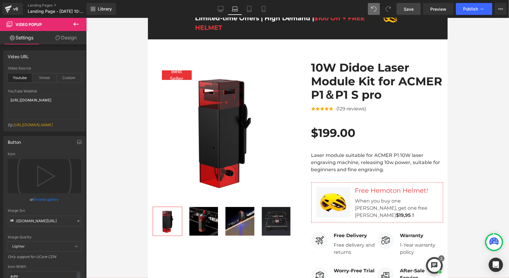
scroll to position [0, 0]
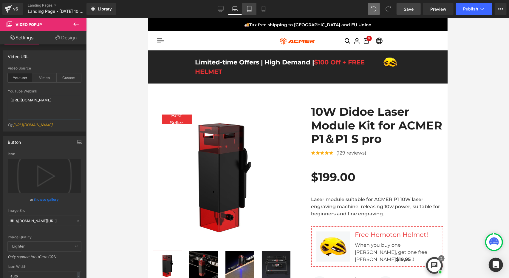
click at [249, 9] on icon at bounding box center [249, 9] width 6 height 6
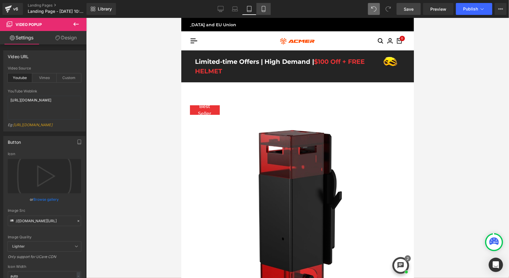
click at [266, 10] on icon at bounding box center [264, 9] width 6 height 6
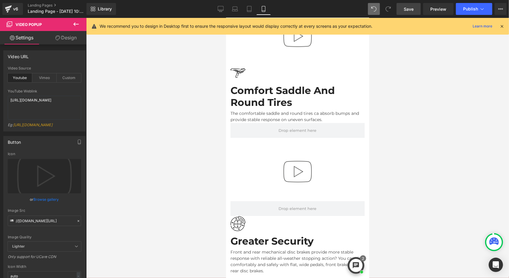
scroll to position [925, 0]
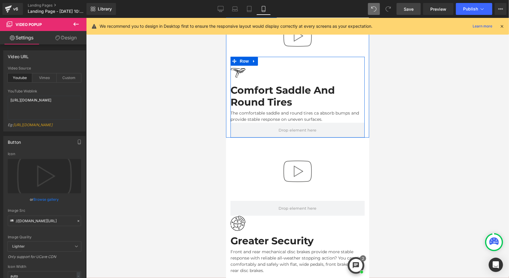
click at [342, 56] on div "Image Comfort Saddle And Round Tires Heading The comfortable saddle and round t…" at bounding box center [297, 96] width 134 height 81
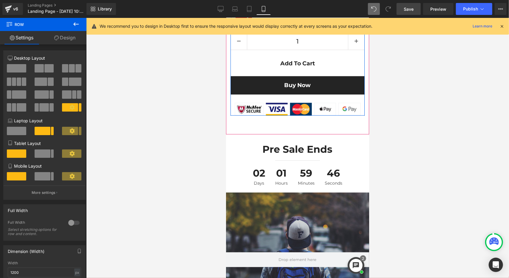
scroll to position [597, 0]
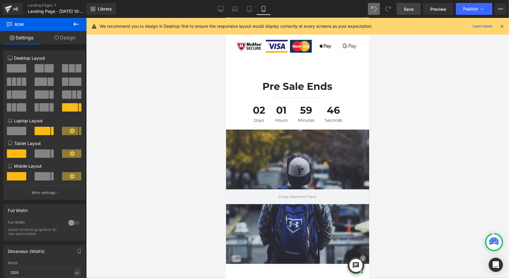
click at [345, 136] on div "Hero Banner 200px 200px" at bounding box center [297, 196] width 143 height 134
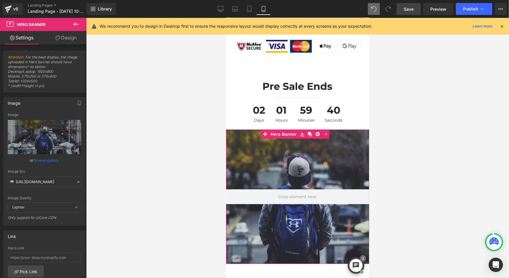
drag, startPoint x: 60, startPoint y: 38, endPoint x: 27, endPoint y: 85, distance: 57.4
click at [60, 38] on link "Design" at bounding box center [65, 37] width 43 height 13
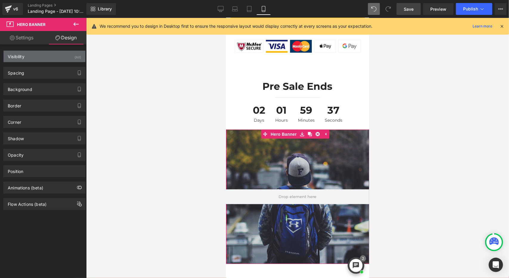
click at [61, 57] on div "Visibility (All)" at bounding box center [45, 56] width 82 height 11
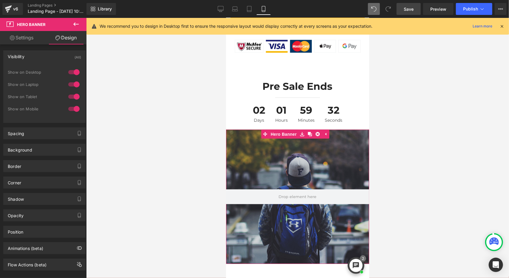
click at [76, 107] on div at bounding box center [74, 109] width 14 height 10
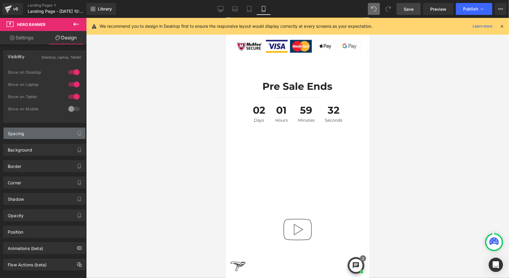
scroll to position [3258, 138]
click at [75, 108] on div at bounding box center [74, 109] width 14 height 10
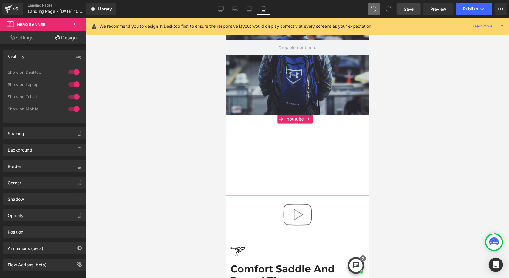
scroll to position [627, 0]
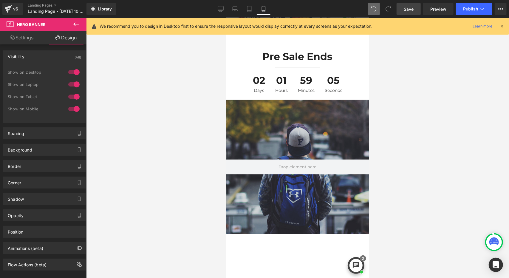
click at [485, 157] on div at bounding box center [297, 148] width 423 height 260
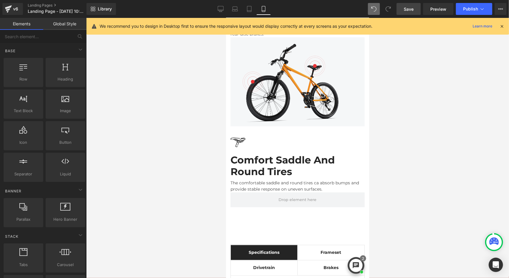
scroll to position [1671, 0]
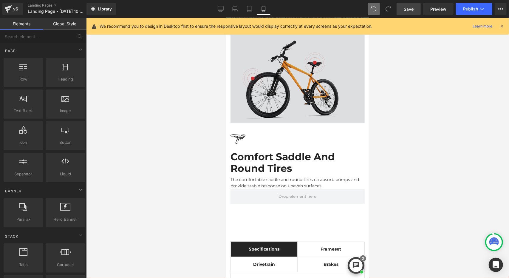
click at [331, 86] on img at bounding box center [297, 78] width 134 height 89
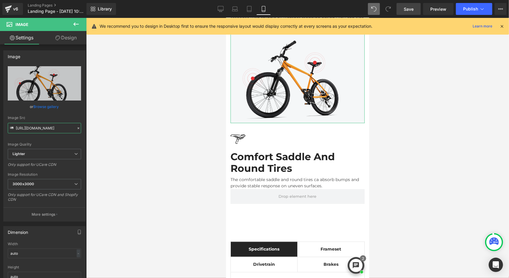
scroll to position [0, 157]
drag, startPoint x: 40, startPoint y: 129, endPoint x: 126, endPoint y: 143, distance: 87.4
click at [126, 143] on div "Heading You are previewing how the will restyle your page. You can not edit Ele…" at bounding box center [254, 144] width 509 height 288
click at [52, 125] on input "https://ucarecdn.com/72b090bc-23df-4e44-ad5f-7df7fdfe0b6e/-/format/auto/-/previ…" at bounding box center [44, 128] width 73 height 10
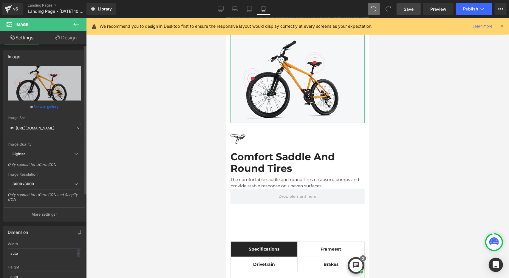
drag, startPoint x: 72, startPoint y: 129, endPoint x: 0, endPoint y: 127, distance: 71.6
click at [0, 127] on div "Image https://ucarecdn.com/72b090bc-23df-4e44-ad5f-7df7fdfe0b6e/-/format/auto/-…" at bounding box center [44, 134] width 89 height 176
paste input "57d99c01-f48f-44ab-81f7-e08f8d8eb1b7/-/format/auto/-/preview/3000x3000/-/qualit…"
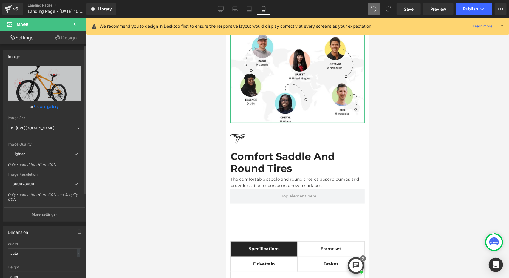
type input "https://ucarecdn.com/57d99c01-f48f-44ab-81f7-e08f8d8eb1b7/-/format/auto/-/previ…"
click at [67, 114] on div "Image Quality Lighter Lightest Lighter Lighter Lightest Only support for UCare …" at bounding box center [44, 107] width 73 height 83
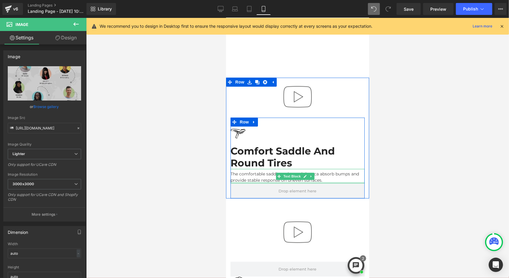
scroll to position [806, 0]
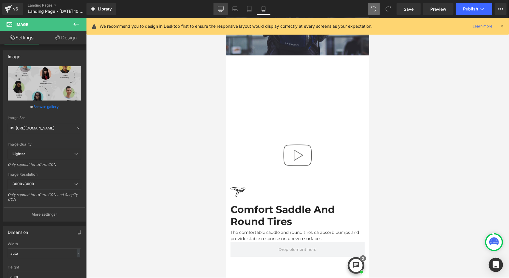
click at [217, 10] on link "Desktop" at bounding box center [221, 9] width 14 height 12
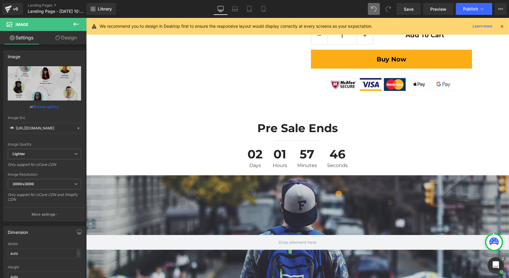
scroll to position [448, 0]
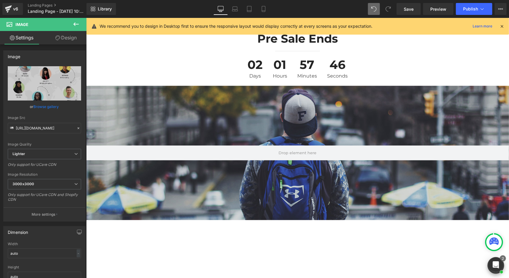
click at [406, 110] on div "Hero Banner 200px 200px" at bounding box center [297, 153] width 423 height 134
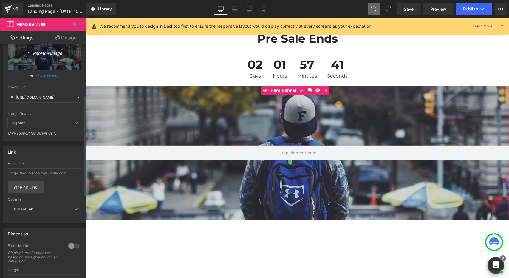
scroll to position [0, 0]
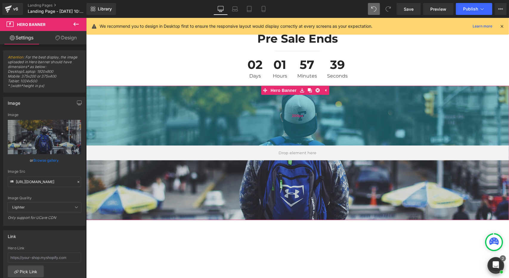
click at [146, 101] on div "200px" at bounding box center [297, 116] width 423 height 60
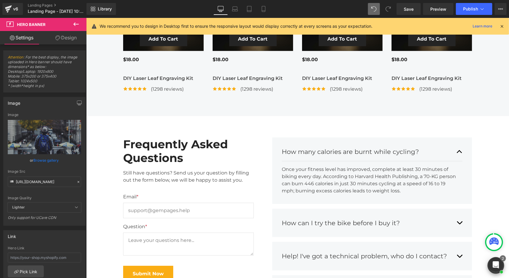
scroll to position [1999, 0]
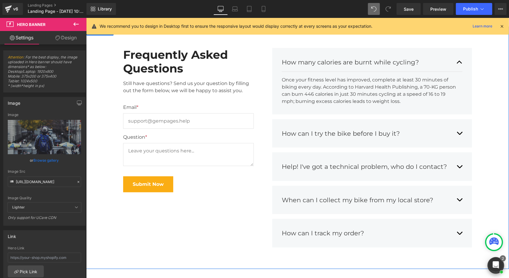
click at [488, 99] on div "Frequently Asked Questions Heading Still have questions? Send us your question …" at bounding box center [297, 147] width 423 height 216
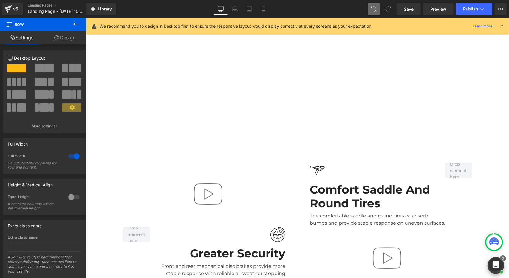
scroll to position [686, 0]
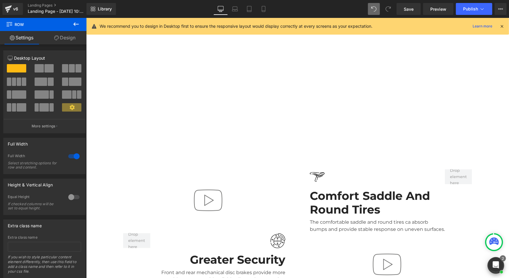
click at [248, 189] on div at bounding box center [208, 201] width 170 height 40
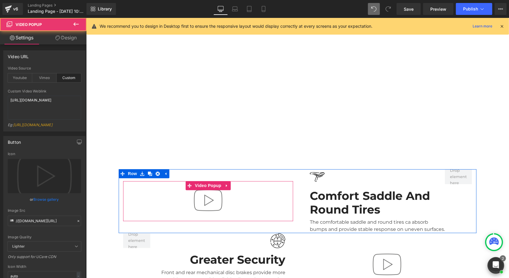
click at [260, 181] on div at bounding box center [208, 201] width 170 height 40
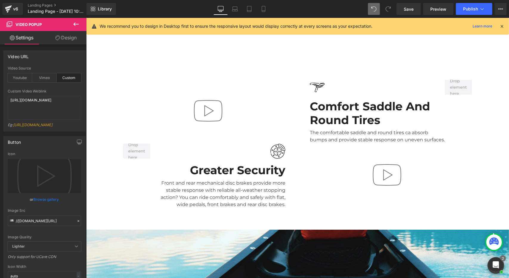
scroll to position [716, 0]
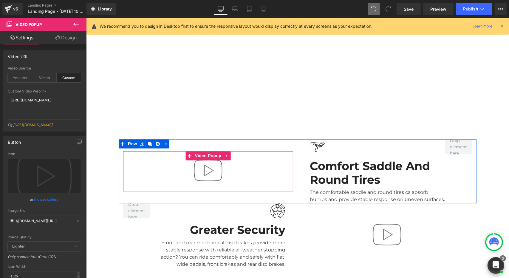
click at [254, 171] on div at bounding box center [208, 171] width 170 height 40
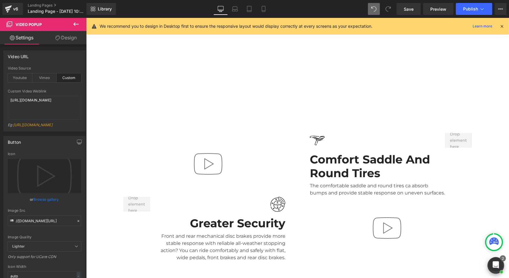
scroll to position [746, 0]
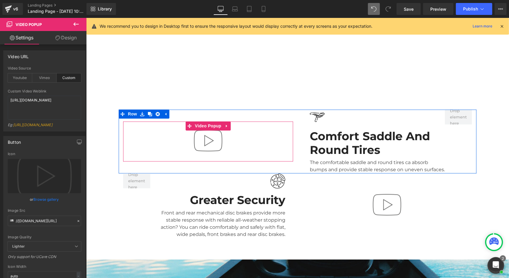
click at [238, 132] on div at bounding box center [208, 141] width 170 height 40
click at [247, 127] on div at bounding box center [208, 141] width 170 height 40
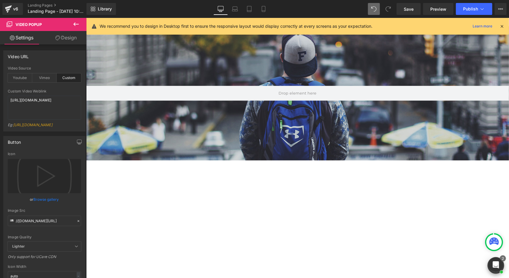
scroll to position [477, 0]
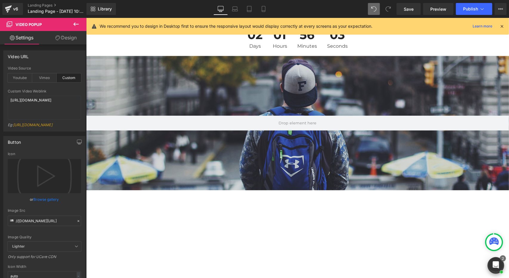
drag, startPoint x: 394, startPoint y: 90, endPoint x: 331, endPoint y: 83, distance: 63.6
click at [394, 90] on div "Hero Banner 200px 200px" at bounding box center [297, 123] width 423 height 134
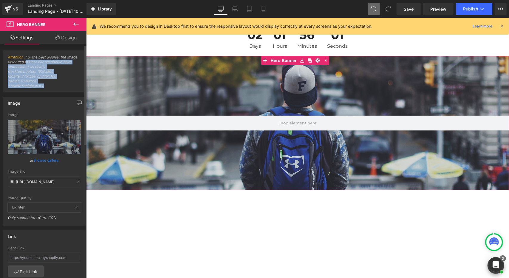
drag, startPoint x: 51, startPoint y: 87, endPoint x: 26, endPoint y: 60, distance: 36.5
click at [26, 60] on span "Attention : For the best display, the image uploaded in Hero banner should have…" at bounding box center [44, 73] width 73 height 37
click at [38, 83] on span "Attention : For the best display, the image uploaded in Hero banner should have…" at bounding box center [44, 73] width 73 height 37
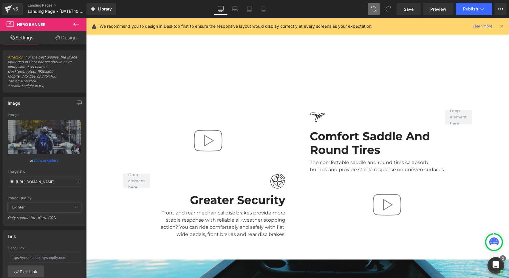
scroll to position [835, 0]
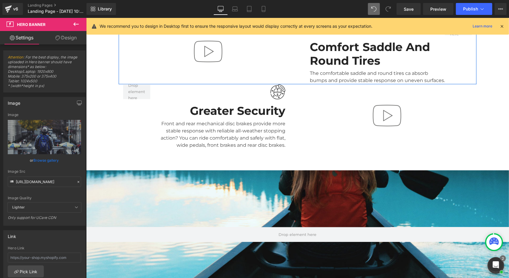
click at [246, 68] on div "Video Popup" at bounding box center [207, 52] width 179 height 64
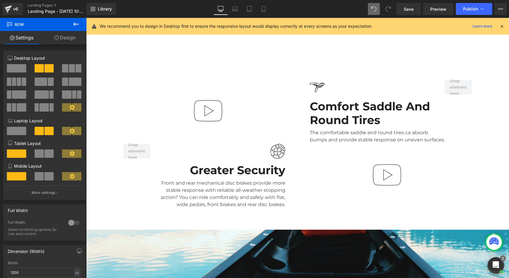
scroll to position [776, 0]
click at [208, 105] on img at bounding box center [208, 111] width 38 height 38
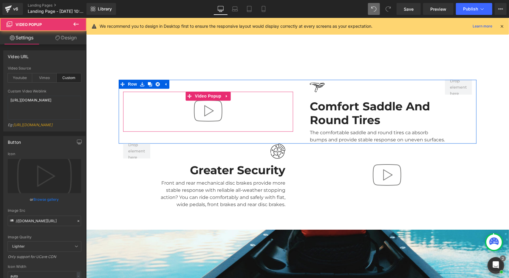
click at [221, 103] on img at bounding box center [208, 111] width 38 height 38
click at [255, 97] on div at bounding box center [208, 112] width 170 height 40
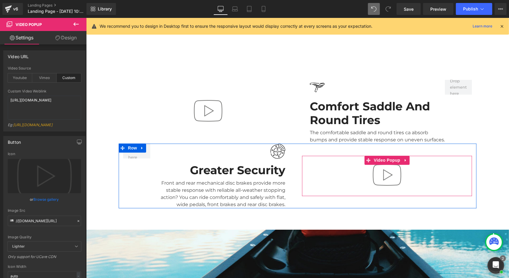
click at [349, 162] on div at bounding box center [387, 176] width 170 height 40
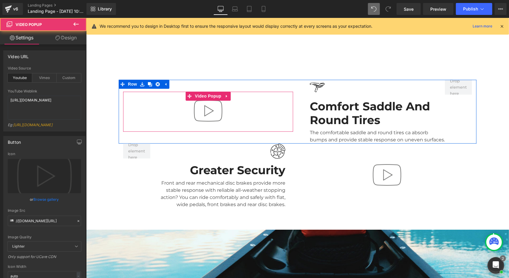
click at [271, 105] on div at bounding box center [208, 112] width 170 height 40
click at [280, 101] on div at bounding box center [208, 112] width 170 height 40
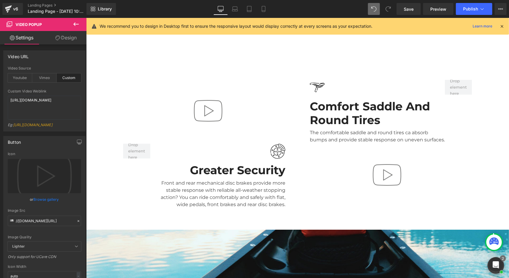
click at [315, 144] on div "Video Popup" at bounding box center [386, 176] width 179 height 65
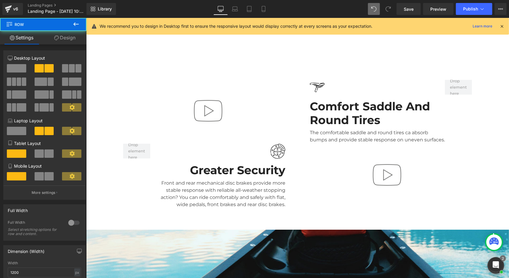
click at [264, 119] on div at bounding box center [208, 112] width 170 height 40
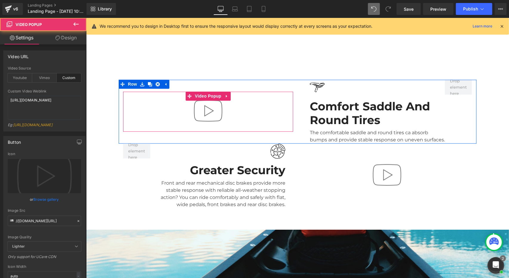
click at [265, 109] on div at bounding box center [208, 112] width 170 height 40
click at [280, 117] on div at bounding box center [208, 112] width 170 height 40
click at [240, 98] on div at bounding box center [208, 112] width 170 height 40
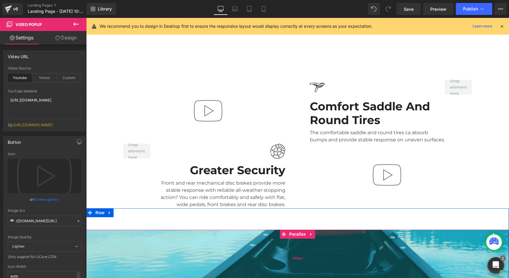
scroll to position [2454, 418]
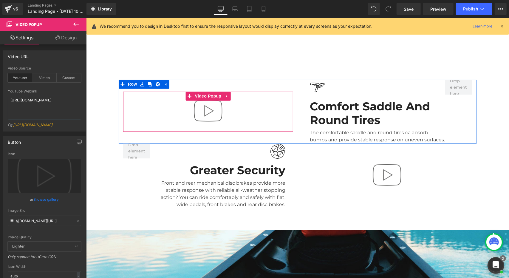
click at [268, 119] on div at bounding box center [208, 112] width 170 height 40
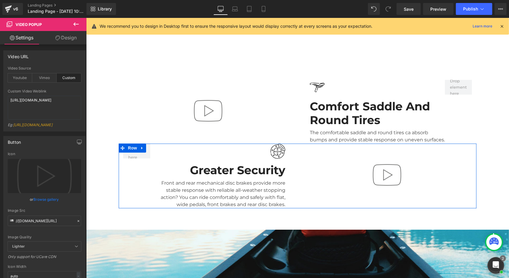
click at [369, 157] on span at bounding box center [372, 160] width 6 height 7
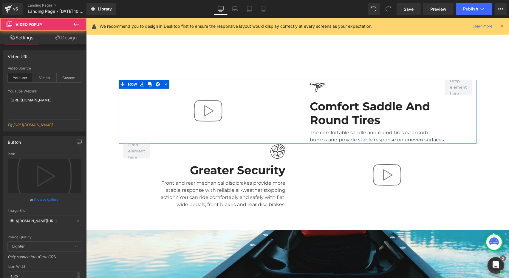
click at [283, 105] on div at bounding box center [208, 112] width 170 height 40
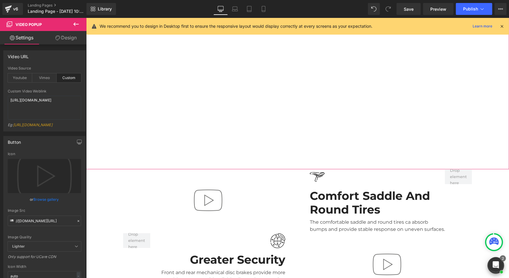
scroll to position [746, 0]
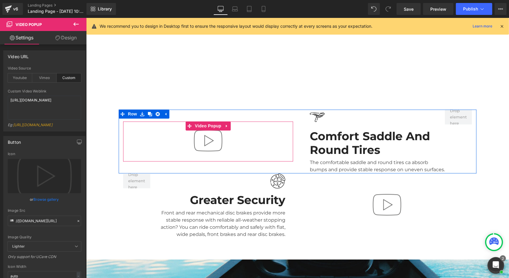
click at [231, 130] on div at bounding box center [208, 141] width 170 height 40
click at [200, 121] on span "Video Popup" at bounding box center [208, 125] width 30 height 9
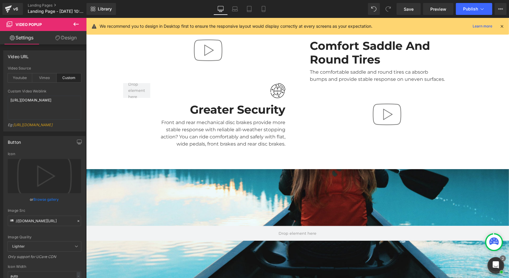
scroll to position [835, 0]
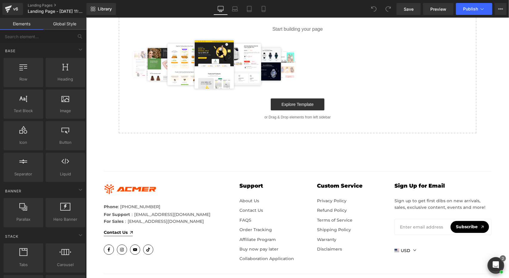
scroll to position [86, 0]
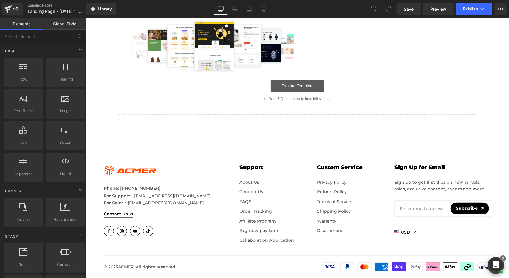
click at [297, 89] on link "Explore Template" at bounding box center [298, 86] width 54 height 12
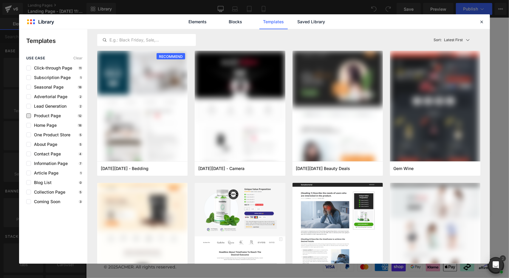
click at [52, 115] on span "Product Page" at bounding box center [46, 115] width 30 height 5
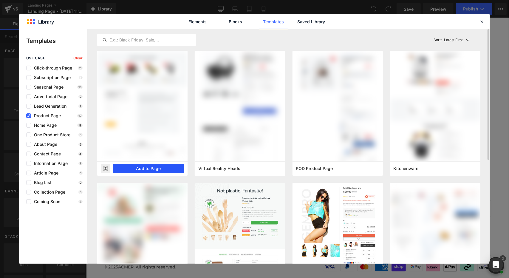
click at [147, 167] on button "Add to Page" at bounding box center [148, 169] width 71 height 10
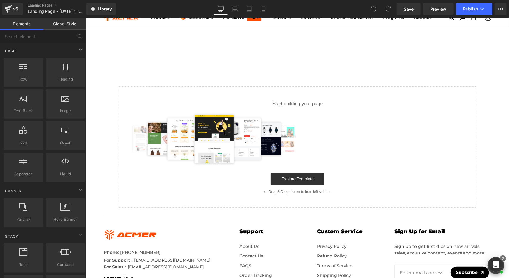
scroll to position [0, 0]
